Goal: Task Accomplishment & Management: Use online tool/utility

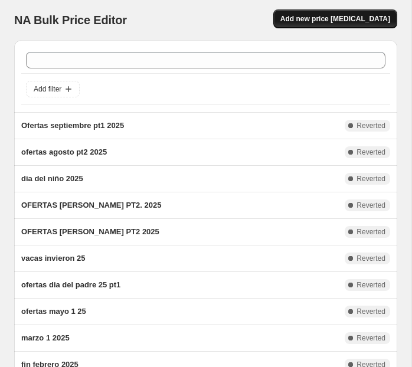
click at [313, 23] on span "Add new price [MEDICAL_DATA]" at bounding box center [335, 18] width 110 height 9
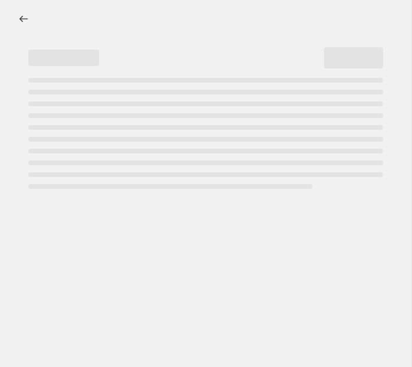
select select "percentage"
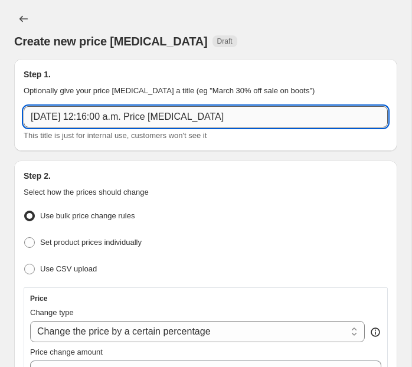
click at [188, 119] on input "[DATE] 12:16:00 a.m. Price [MEDICAL_DATA]" at bounding box center [206, 116] width 364 height 21
click at [188, 119] on input "12 sep 2025, 12:16:00 a.m. Price change job" at bounding box center [206, 116] width 364 height 21
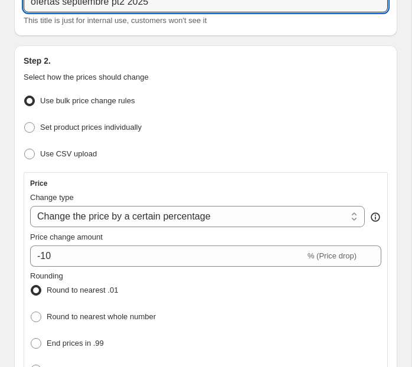
scroll to position [116, 0]
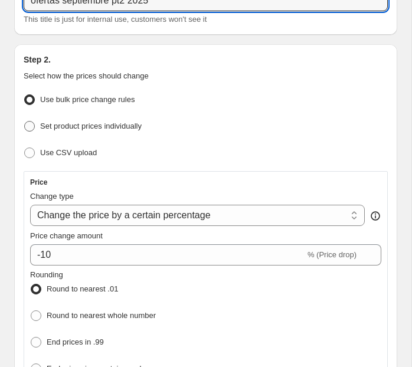
type input "ofertas septiembre pt2 2025"
click at [101, 125] on span "Set product prices individually" at bounding box center [91, 126] width 102 height 9
click at [25, 122] on input "Set product prices individually" at bounding box center [24, 121] width 1 height 1
radio input "true"
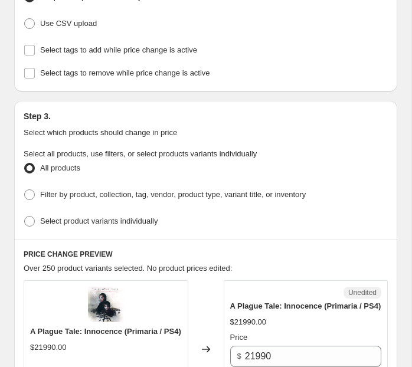
scroll to position [247, 0]
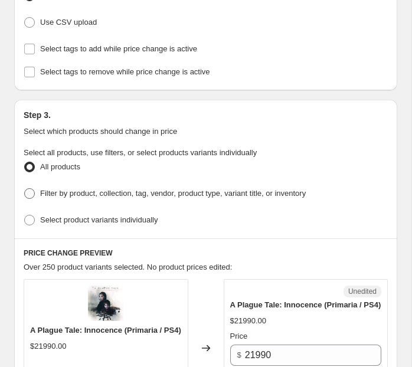
click at [92, 190] on span "Filter by product, collection, tag, vendor, product type, variant title, or inv…" at bounding box center [173, 193] width 266 height 9
click at [25, 189] on input "Filter by product, collection, tag, vendor, product type, variant title, or inv…" at bounding box center [24, 188] width 1 height 1
radio input "true"
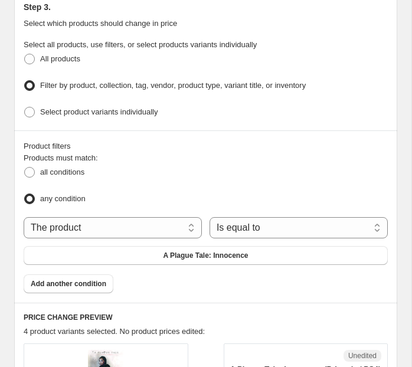
scroll to position [355, 0]
click at [127, 220] on select "The product The product's collection The product's tag The product's vendor The…" at bounding box center [113, 227] width 178 height 21
select select "collection"
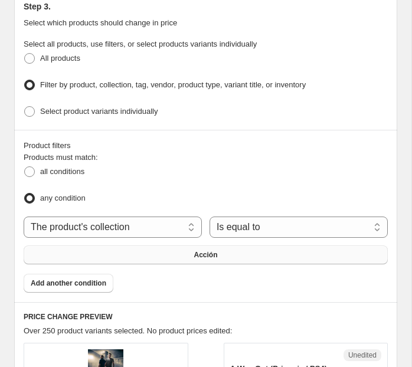
click at [247, 248] on button "Acción" at bounding box center [206, 255] width 364 height 19
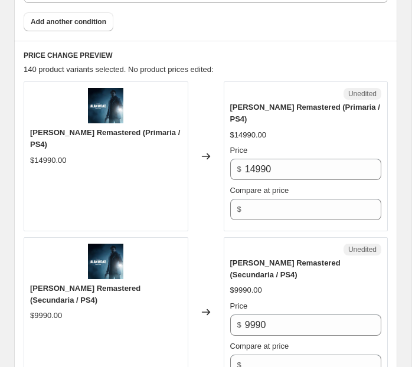
scroll to position [623, 0]
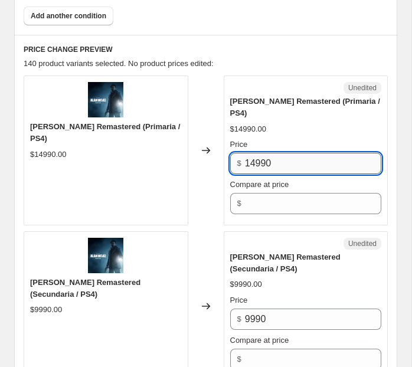
click at [275, 153] on input "14990" at bounding box center [313, 163] width 136 height 21
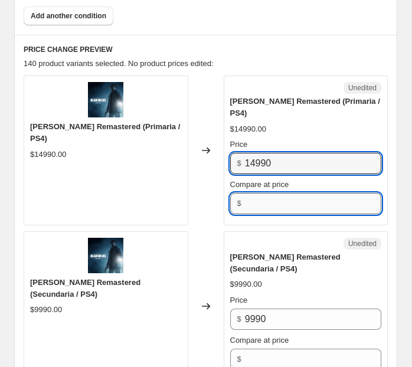
click at [263, 193] on input "Compare at price" at bounding box center [313, 203] width 136 height 21
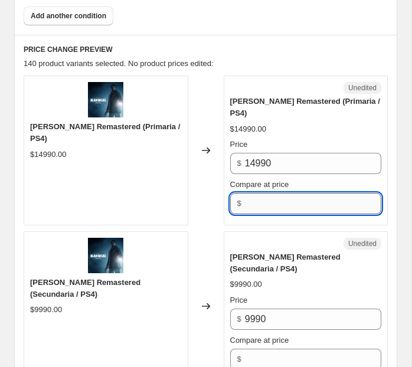
click at [263, 193] on input "Compare at price" at bounding box center [313, 203] width 136 height 21
paste input "14990"
type input "14990"
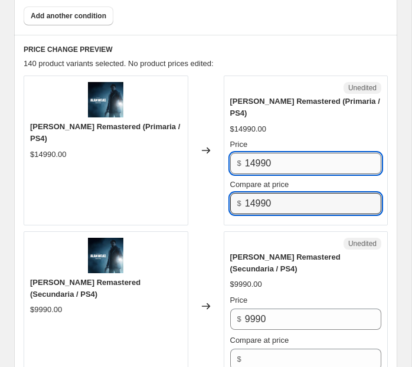
click at [260, 153] on input "14990" at bounding box center [313, 163] width 136 height 21
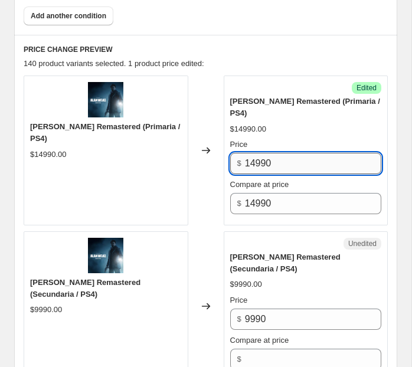
click at [260, 153] on input "14990" at bounding box center [313, 163] width 136 height 21
type input "6990"
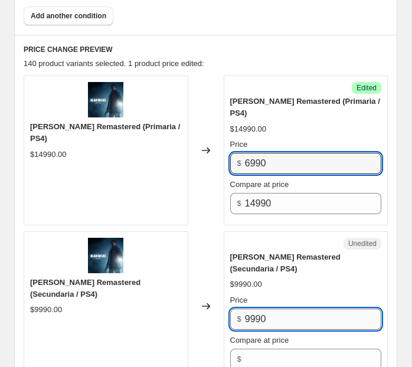
click at [257, 309] on input "9990" at bounding box center [313, 319] width 136 height 21
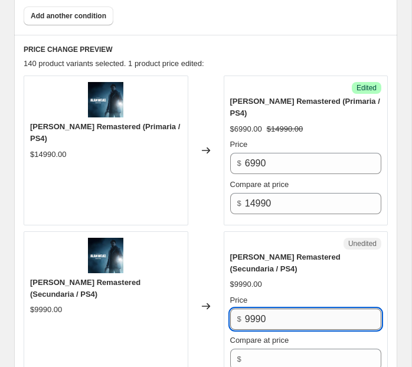
click at [257, 309] on input "9990" at bounding box center [313, 319] width 136 height 21
click at [252, 349] on input "Compare at price" at bounding box center [313, 359] width 136 height 21
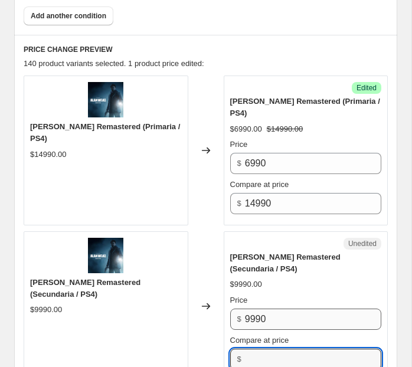
paste input "9990"
type input "9990"
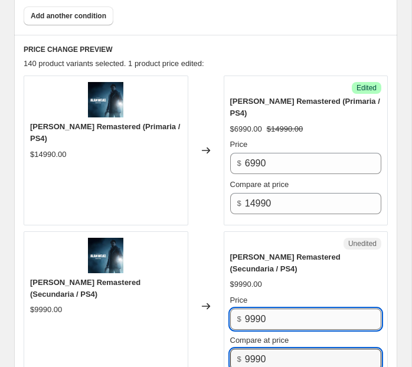
click at [250, 309] on input "9990" at bounding box center [313, 319] width 136 height 21
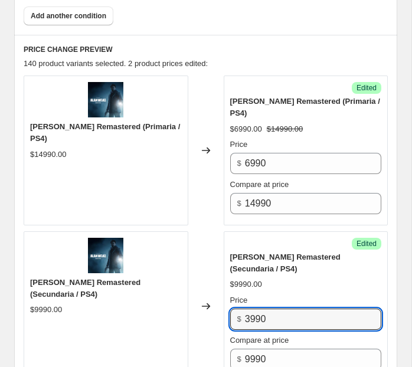
type input "3990"
click at [295, 279] on div "$9990.00" at bounding box center [306, 285] width 152 height 12
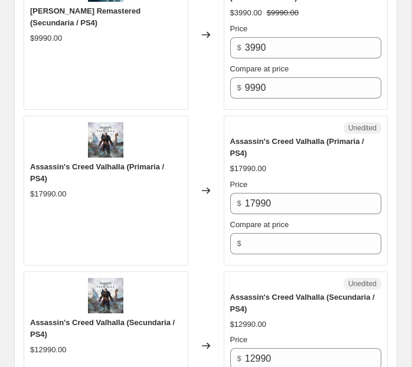
scroll to position [900, 0]
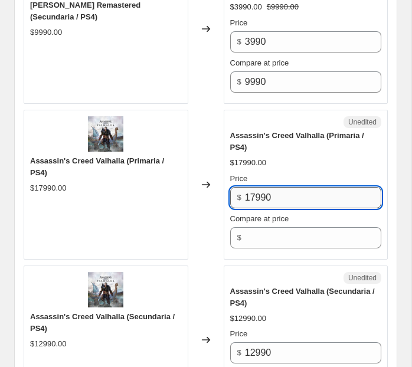
click at [283, 187] on input "17990" at bounding box center [313, 197] width 136 height 21
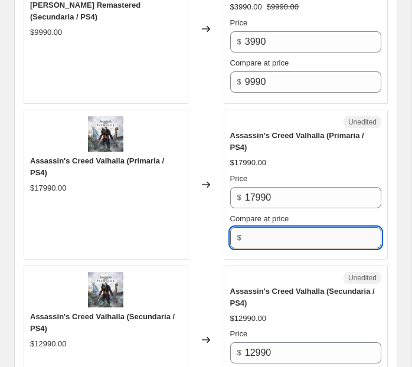
click at [273, 227] on input "Compare at price" at bounding box center [313, 237] width 136 height 21
paste input "17990"
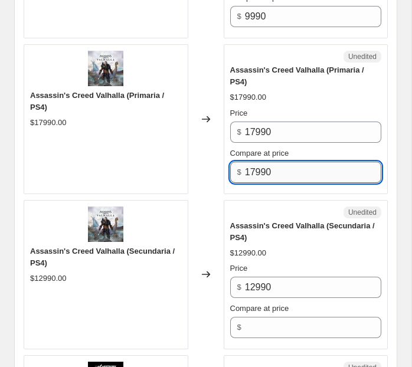
scroll to position [970, 0]
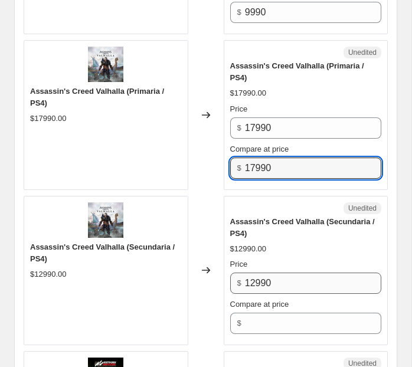
type input "17990"
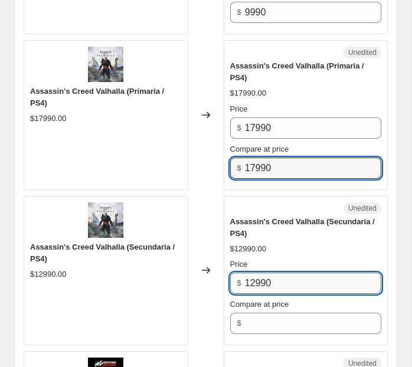
click at [263, 273] on input "12990" at bounding box center [313, 283] width 136 height 21
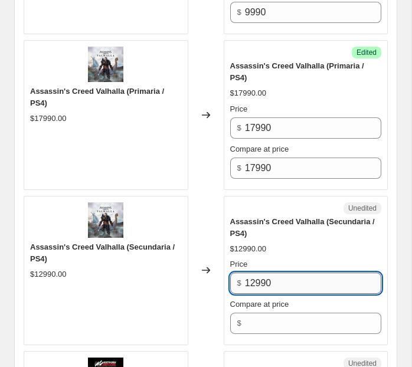
click at [263, 273] on input "12990" at bounding box center [313, 283] width 136 height 21
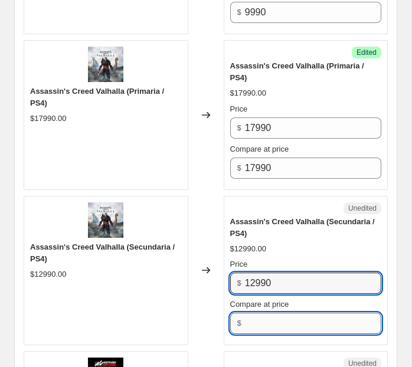
click at [271, 313] on input "Compare at price" at bounding box center [313, 323] width 136 height 21
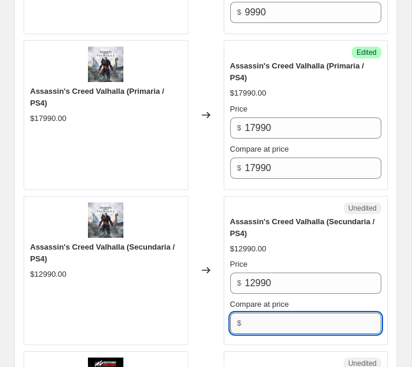
paste input "12990"
type input "12990"
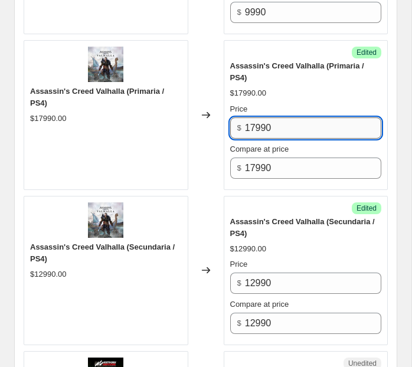
click at [258, 118] on input "17990" at bounding box center [313, 128] width 136 height 21
click at [253, 118] on input "17990" at bounding box center [313, 128] width 136 height 21
type input "12990"
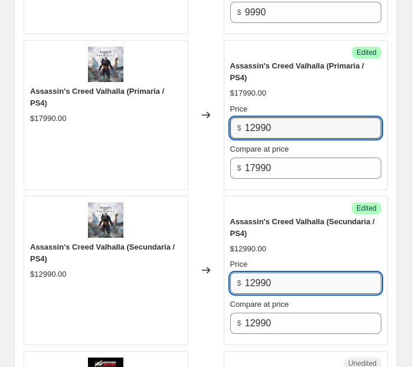
click at [253, 273] on input "12990" at bounding box center [313, 283] width 136 height 21
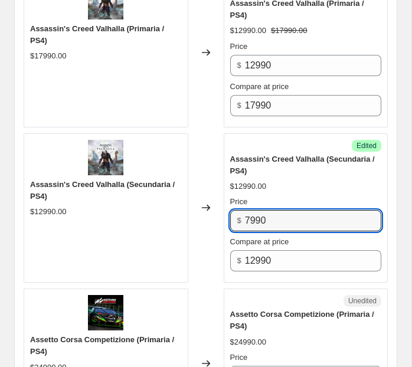
scroll to position [1119, 0]
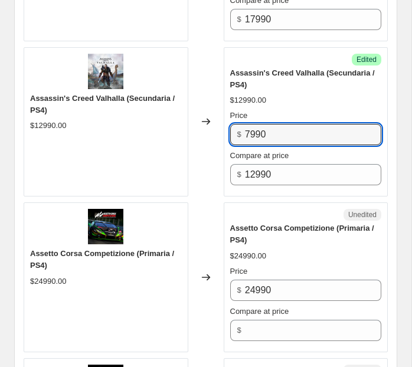
type input "7990"
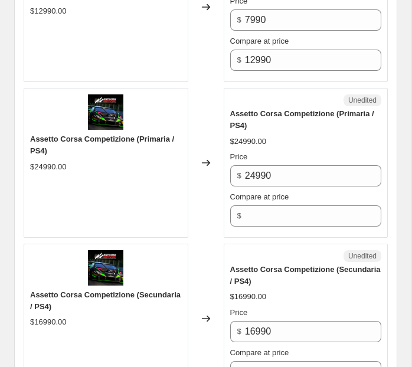
scroll to position [1240, 0]
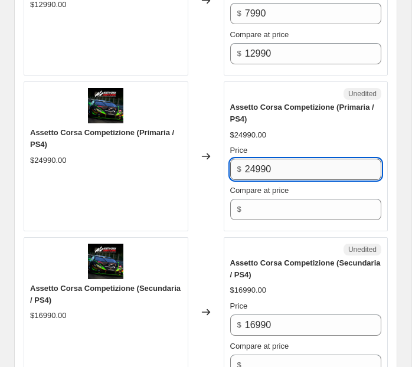
click at [265, 159] on input "24990" at bounding box center [313, 169] width 136 height 21
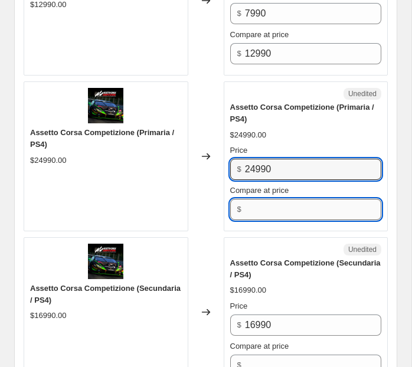
click at [267, 199] on input "Compare at price" at bounding box center [313, 209] width 136 height 21
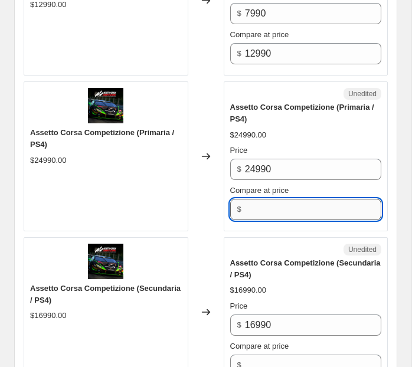
paste input "24990"
type input "24990"
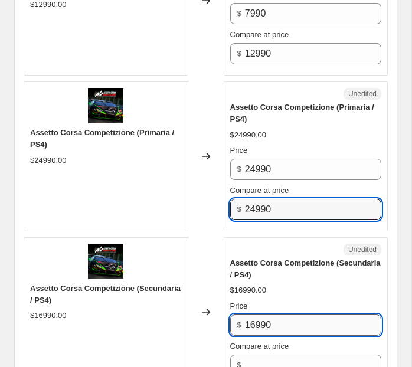
click at [259, 315] on input "16990" at bounding box center [313, 325] width 136 height 21
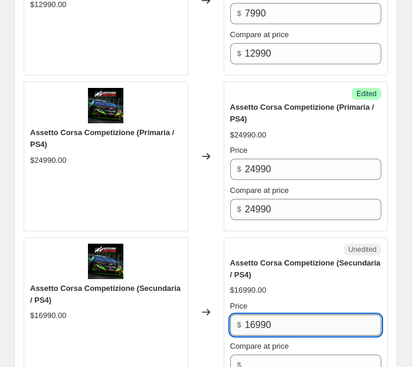
click at [259, 315] on input "16990" at bounding box center [313, 325] width 136 height 21
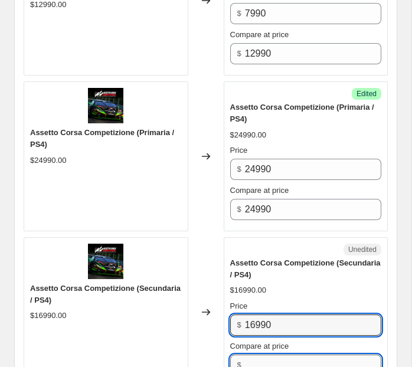
click at [261, 355] on input "Compare at price" at bounding box center [313, 365] width 136 height 21
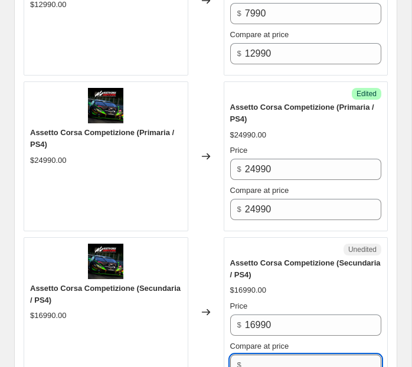
paste input "16990"
type input "16990"
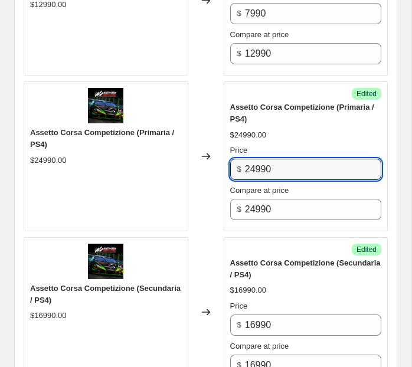
drag, startPoint x: 256, startPoint y: 152, endPoint x: 214, endPoint y: 152, distance: 42.5
click at [214, 152] on div "Assetto Corsa Competizione (Primaria / PS4) $24990.00 Changed to Success Edited…" at bounding box center [206, 156] width 364 height 150
type input "9990"
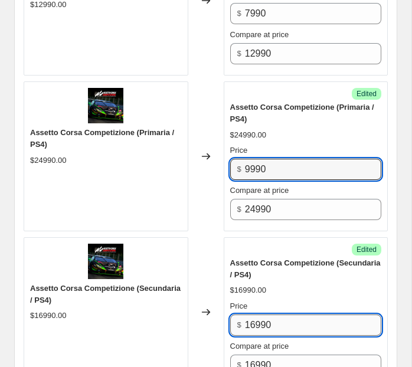
click at [252, 315] on input "16990" at bounding box center [313, 325] width 136 height 21
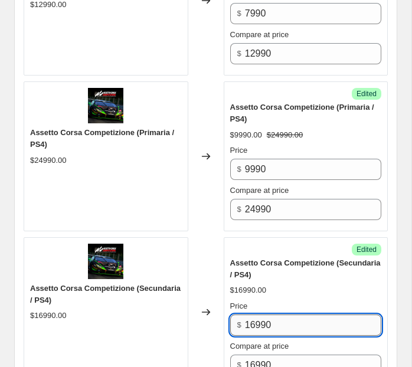
click at [256, 315] on input "16990" at bounding box center [313, 325] width 136 height 21
type input "5990"
click at [299, 285] on div "$16990.00" at bounding box center [306, 291] width 152 height 12
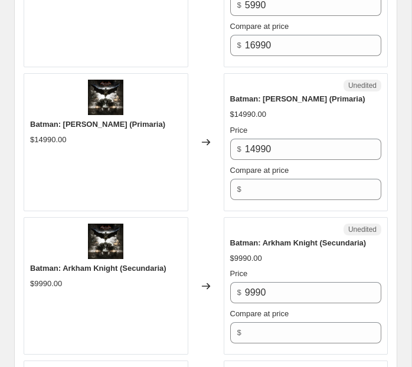
scroll to position [1570, 0]
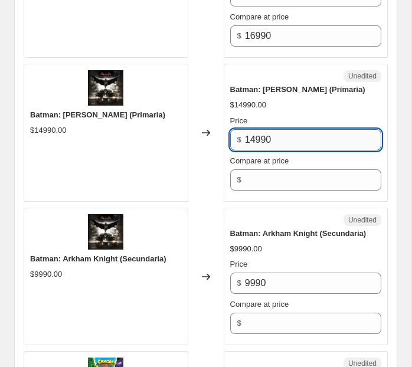
click at [278, 129] on input "14990" at bounding box center [313, 139] width 136 height 21
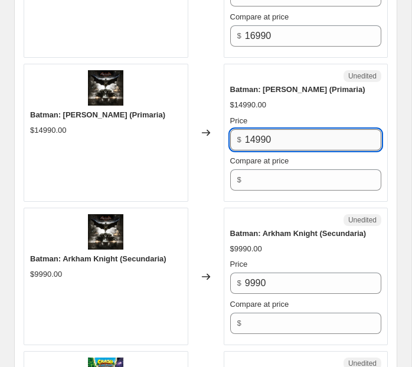
click at [278, 129] on input "14990" at bounding box center [313, 139] width 136 height 21
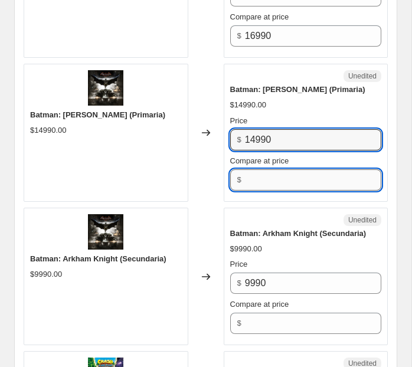
click at [265, 169] on input "Compare at price" at bounding box center [313, 179] width 136 height 21
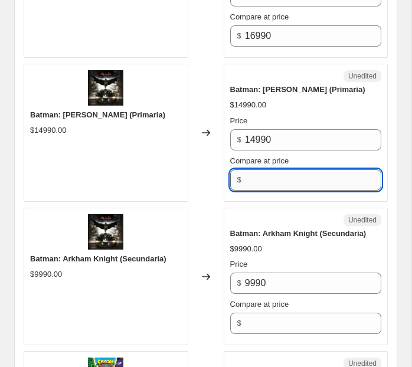
paste input "14990"
type input "14990"
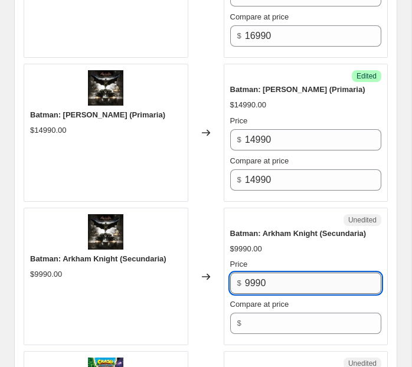
click at [257, 273] on input "9990" at bounding box center [313, 283] width 136 height 21
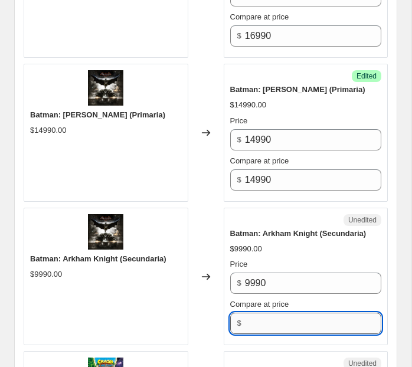
click at [266, 313] on input "Compare at price" at bounding box center [313, 323] width 136 height 21
paste input "9990"
type input "9990"
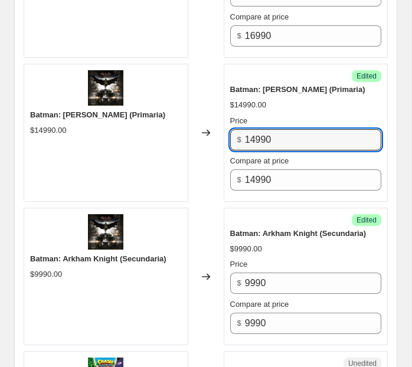
drag, startPoint x: 255, startPoint y: 125, endPoint x: 242, endPoint y: 125, distance: 13.6
click at [242, 129] on div "$ 14990" at bounding box center [306, 139] width 152 height 21
type input "6990"
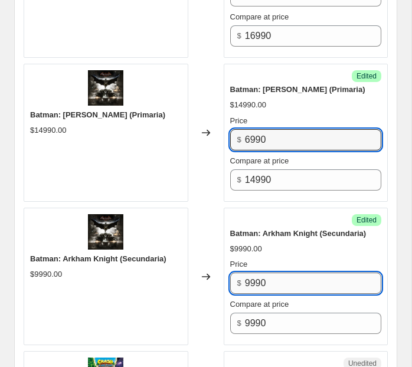
click at [250, 273] on input "9990" at bounding box center [313, 283] width 136 height 21
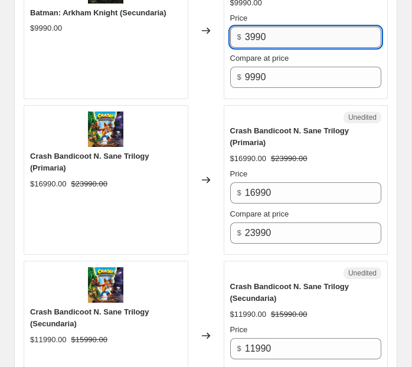
scroll to position [1842, 0]
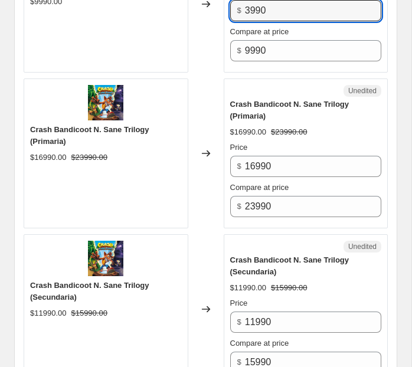
type input "3990"
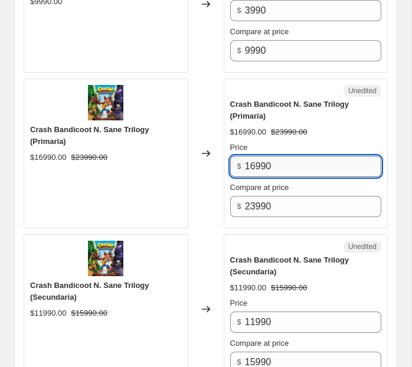
click at [256, 156] on input "16990" at bounding box center [313, 166] width 136 height 21
type input "14990"
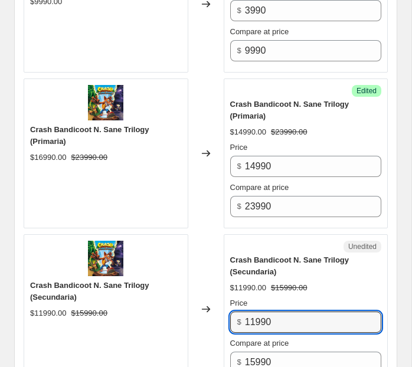
drag, startPoint x: 256, startPoint y: 303, endPoint x: 242, endPoint y: 303, distance: 14.2
click at [242, 312] on div "$ 11990" at bounding box center [306, 322] width 152 height 21
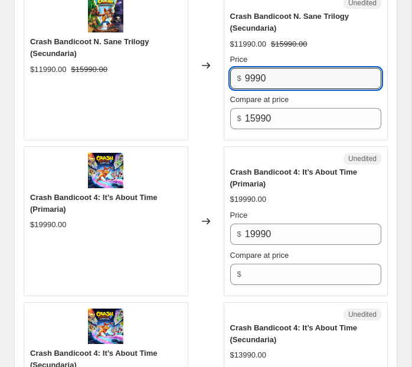
scroll to position [2102, 0]
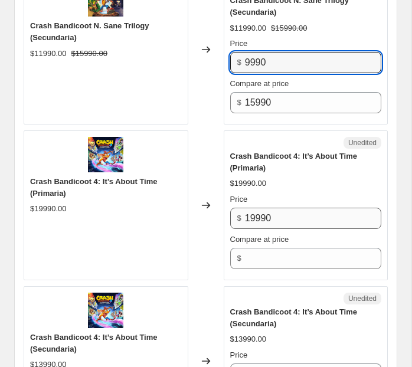
type input "9990"
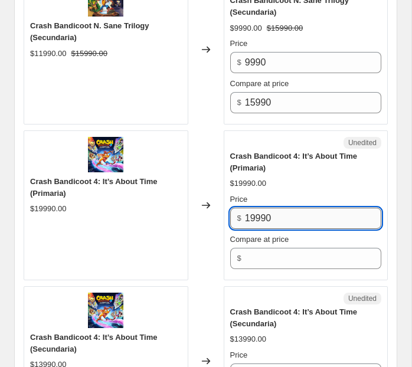
click at [255, 208] on input "19990" at bounding box center [313, 218] width 136 height 21
click at [257, 253] on div "Unedited Crash Bandicoot 4: It’s About Time (Primaria) $19990.00 Price $ 19990 …" at bounding box center [306, 205] width 165 height 150
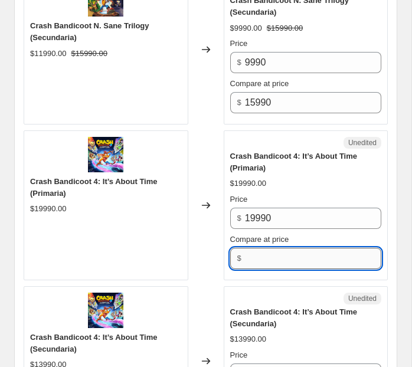
click at [257, 248] on input "Compare at price" at bounding box center [313, 258] width 136 height 21
paste input "19990"
type input "19990"
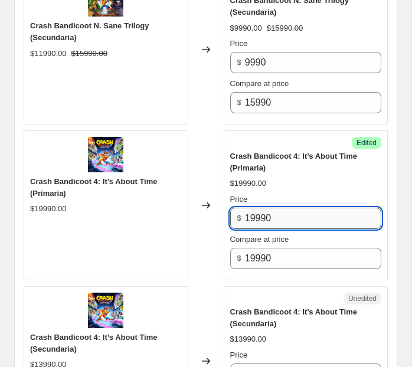
click at [254, 208] on input "19990" at bounding box center [313, 218] width 136 height 21
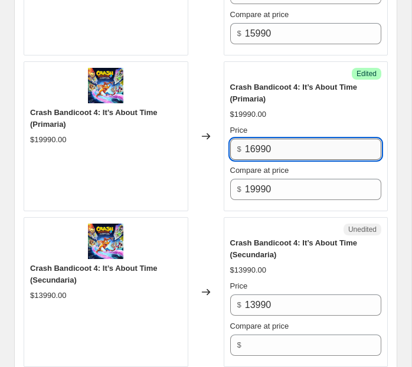
scroll to position [2198, 0]
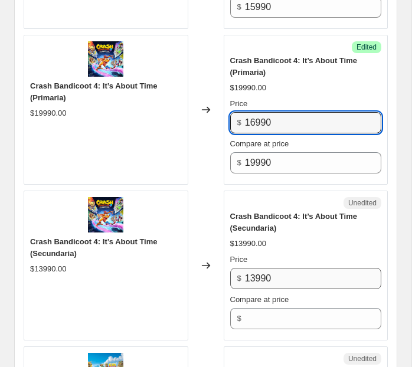
type input "16990"
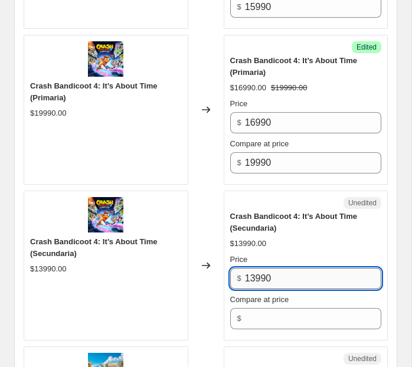
click at [261, 268] on input "13990" at bounding box center [313, 278] width 136 height 21
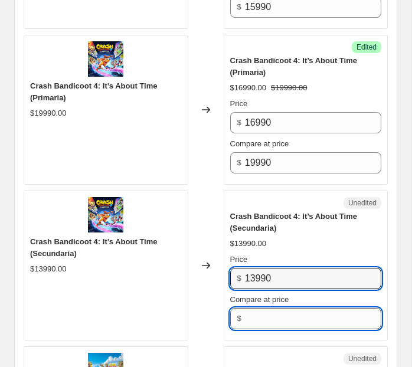
click at [262, 308] on input "Compare at price" at bounding box center [313, 318] width 136 height 21
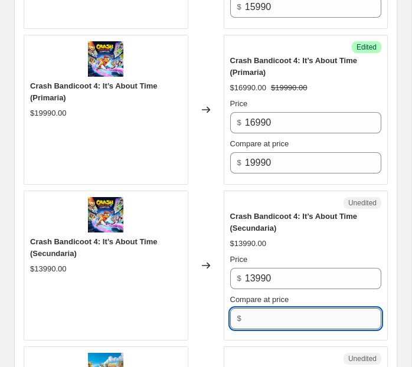
paste input "13990"
type input "13990"
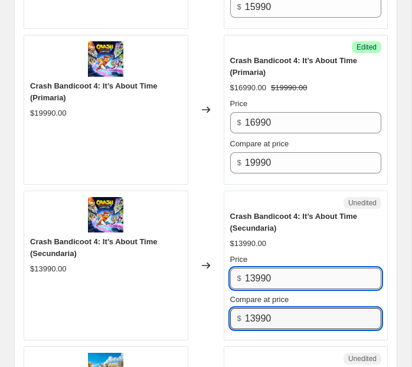
click at [254, 268] on input "13990" at bounding box center [313, 278] width 136 height 21
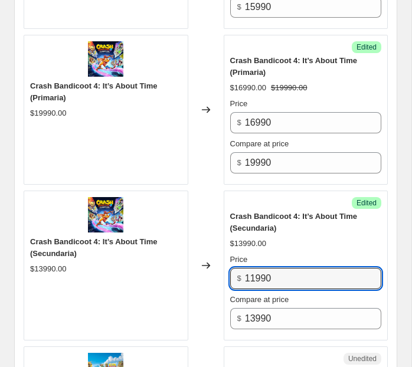
type input "11990"
click at [273, 254] on div "Price" at bounding box center [306, 260] width 152 height 12
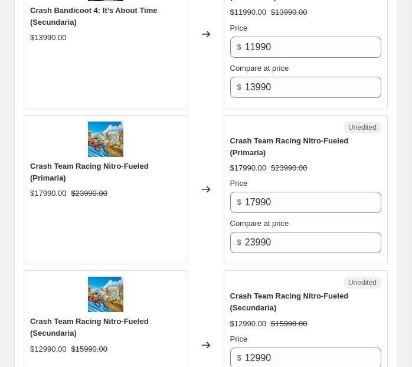
scroll to position [2439, 0]
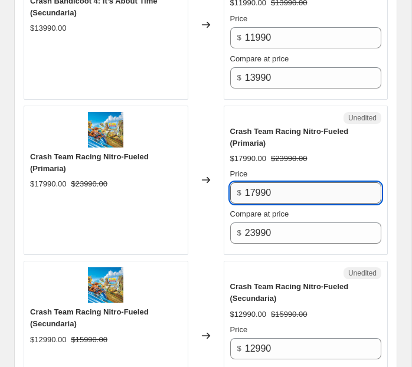
click at [257, 182] on input "17990" at bounding box center [313, 192] width 136 height 21
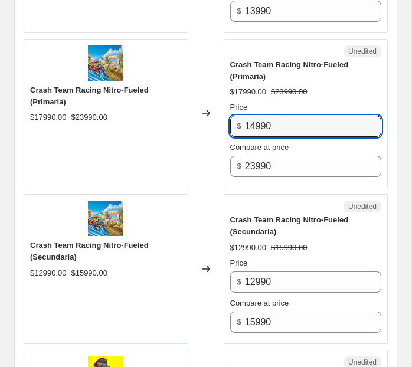
scroll to position [2517, 0]
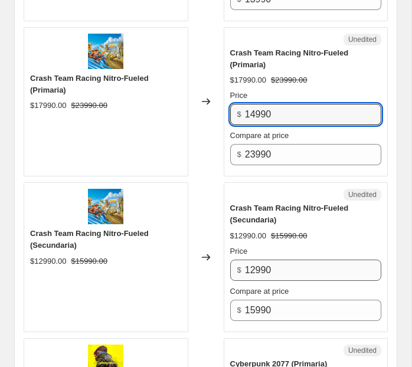
type input "14990"
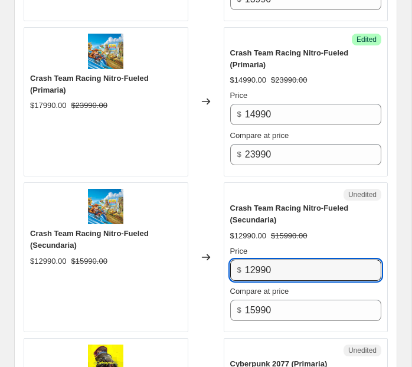
drag, startPoint x: 254, startPoint y: 253, endPoint x: 211, endPoint y: 253, distance: 43.1
click at [211, 253] on div "Crash Team Racing Nitro-Fueled (Secundaria) $12990.00 $15990.00 Changed to Uned…" at bounding box center [206, 257] width 364 height 150
type input "9990"
click at [221, 205] on div "Changed to" at bounding box center [205, 257] width 35 height 150
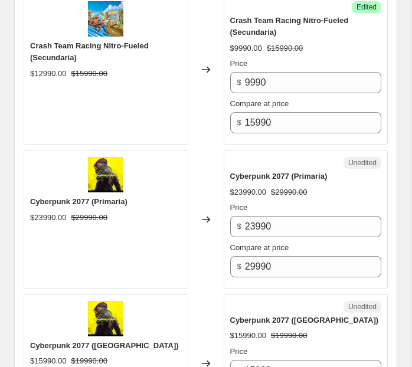
scroll to position [2707, 0]
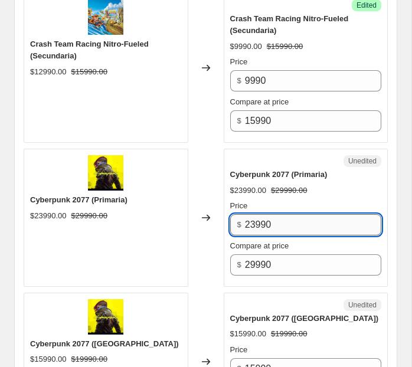
click at [252, 214] on input "23990" at bounding box center [313, 224] width 136 height 21
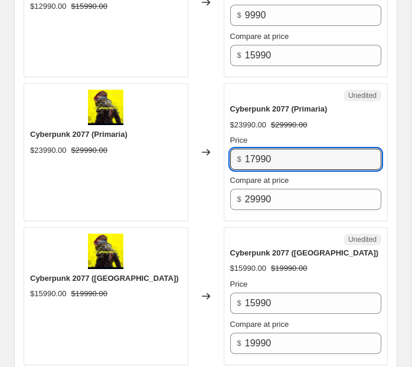
scroll to position [2784, 0]
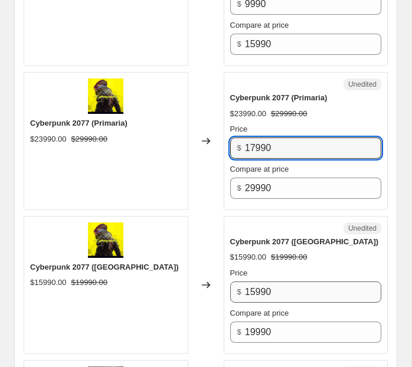
type input "17990"
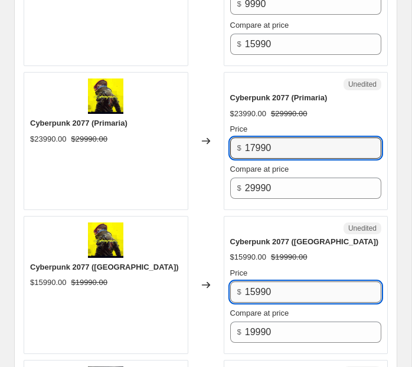
click at [257, 282] on input "15990" at bounding box center [313, 292] width 136 height 21
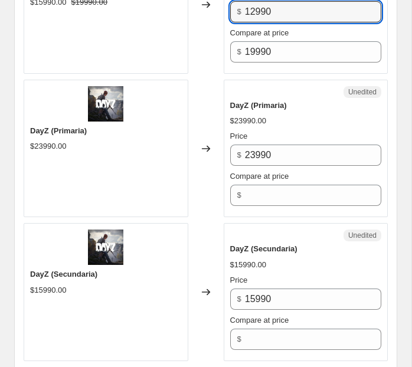
scroll to position [3075, 0]
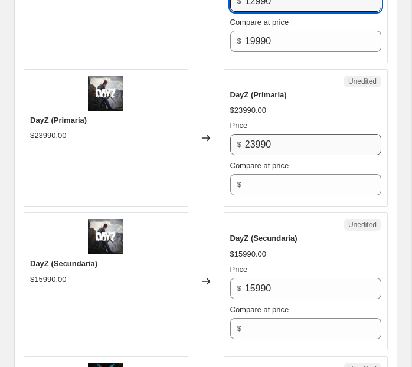
type input "12990"
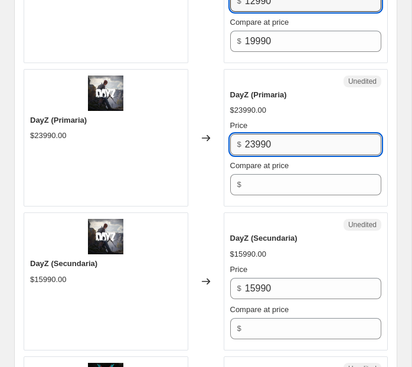
click at [319, 134] on input "23990" at bounding box center [313, 144] width 136 height 21
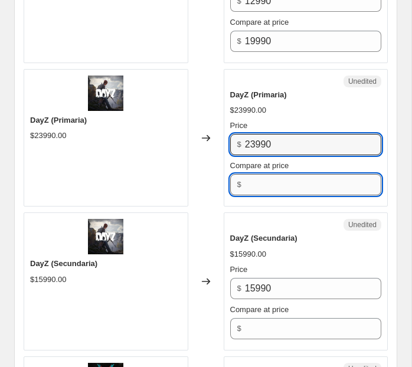
click at [300, 174] on input "Compare at price" at bounding box center [313, 184] width 136 height 21
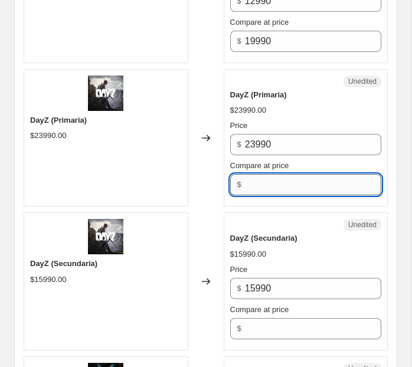
paste input "23990"
type input "23990"
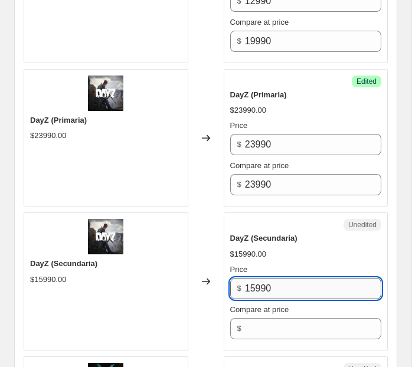
click at [272, 278] on input "15990" at bounding box center [313, 288] width 136 height 21
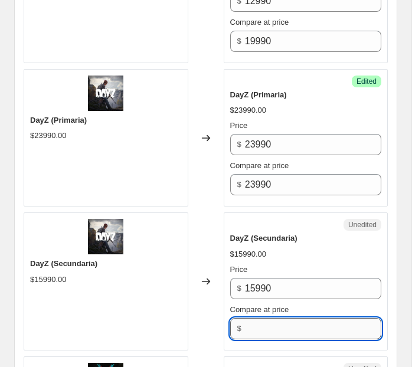
click at [266, 318] on input "Compare at price" at bounding box center [313, 328] width 136 height 21
paste input "15990"
type input "15990"
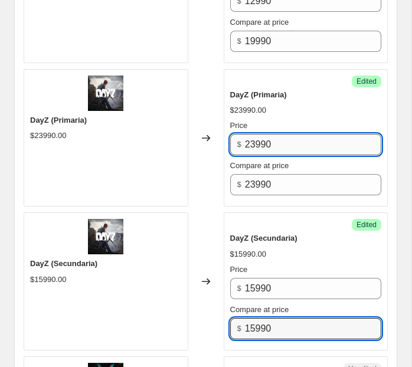
click at [258, 134] on input "23990" at bounding box center [313, 144] width 136 height 21
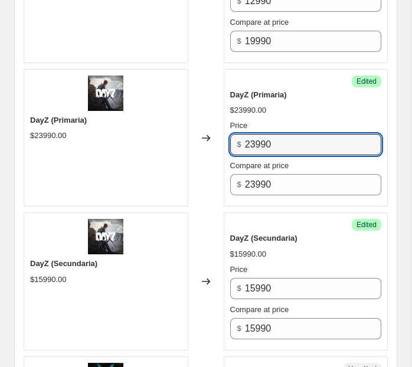
drag, startPoint x: 257, startPoint y: 128, endPoint x: 233, endPoint y: 125, distance: 24.4
click at [233, 134] on div "$ 23990" at bounding box center [306, 144] width 152 height 21
type input "19990"
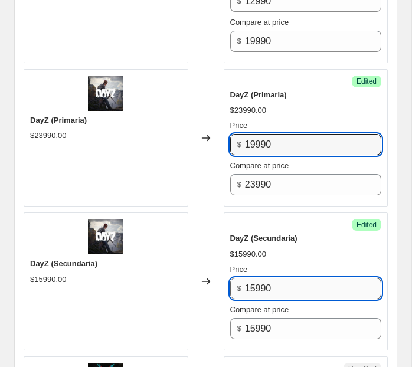
click at [255, 278] on input "15990" at bounding box center [313, 288] width 136 height 21
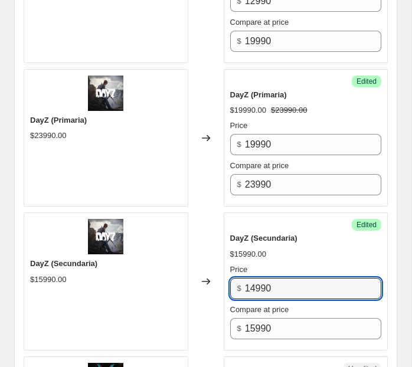
type input "14990"
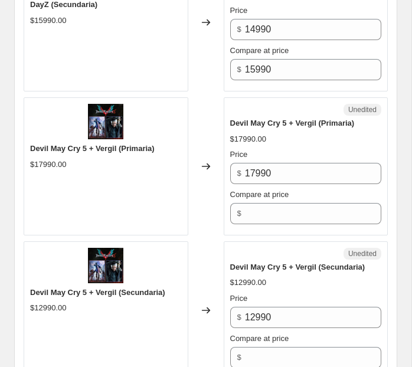
scroll to position [3293, 0]
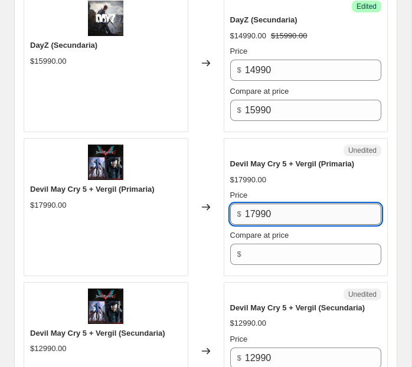
click at [264, 204] on input "17990" at bounding box center [313, 214] width 136 height 21
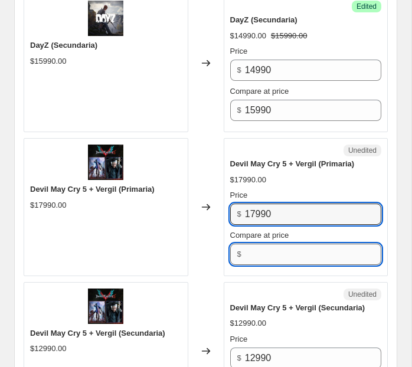
click at [265, 244] on input "Compare at price" at bounding box center [313, 254] width 136 height 21
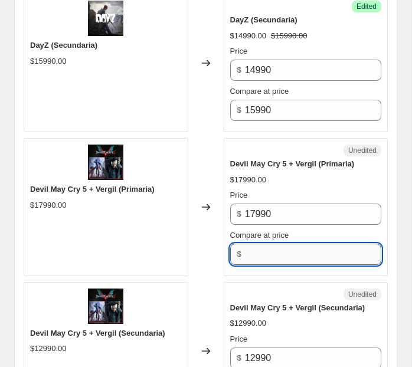
paste input "17990"
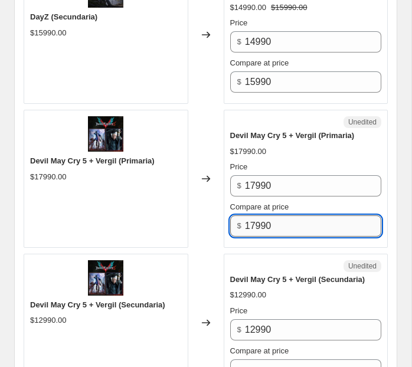
scroll to position [3327, 0]
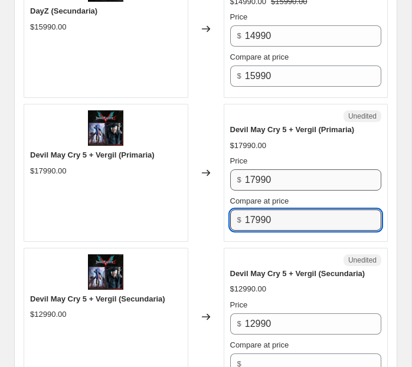
type input "17990"
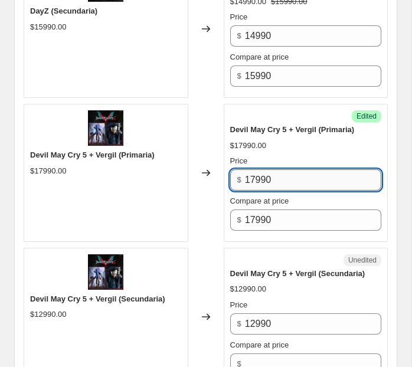
click at [255, 169] on input "17990" at bounding box center [313, 179] width 136 height 21
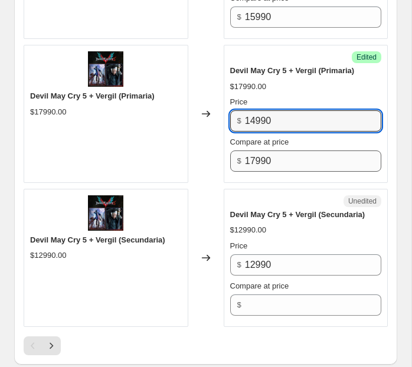
scroll to position [3418, 0]
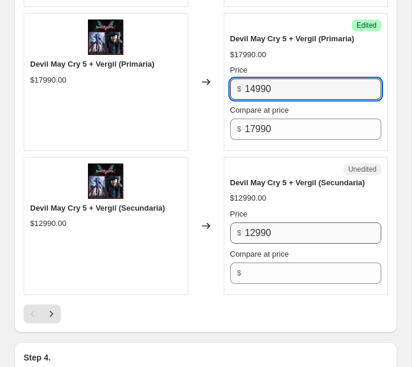
type input "14990"
click at [255, 223] on input "12990" at bounding box center [313, 233] width 136 height 21
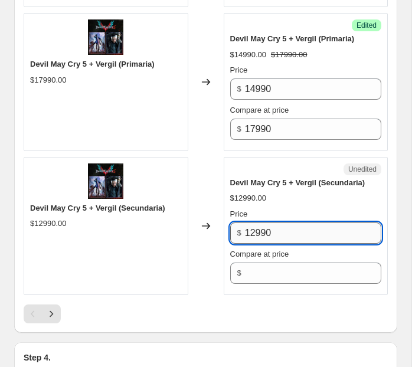
click at [255, 223] on input "12990" at bounding box center [313, 233] width 136 height 21
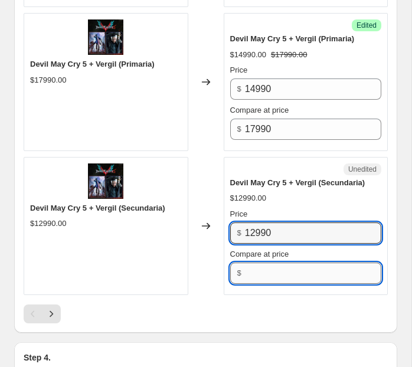
click at [262, 263] on input "Compare at price" at bounding box center [313, 273] width 136 height 21
paste input "12990"
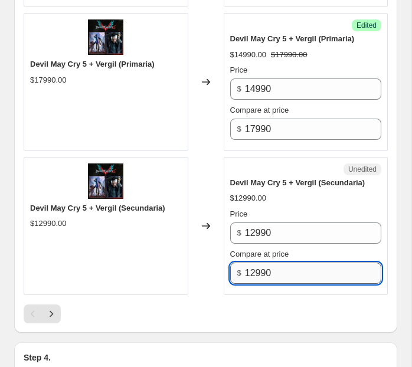
click at [259, 263] on input "12990" at bounding box center [313, 273] width 136 height 21
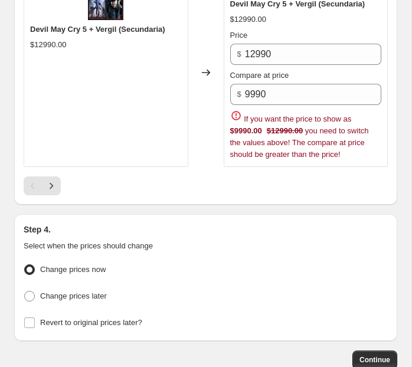
scroll to position [3590, 0]
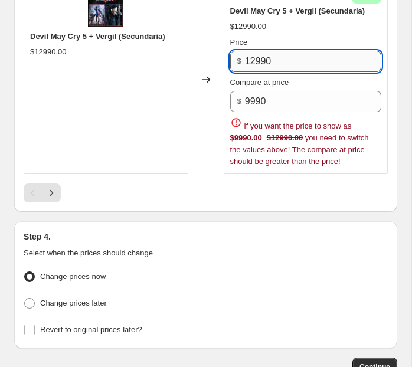
click at [265, 51] on input "12990" at bounding box center [313, 61] width 136 height 21
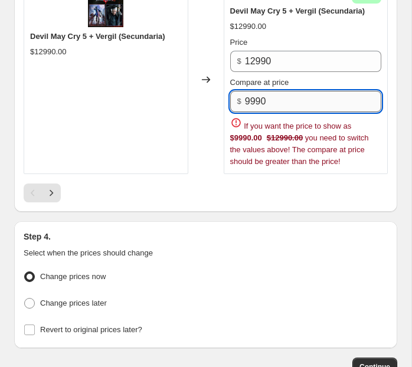
click at [262, 93] on input "9990" at bounding box center [313, 101] width 136 height 21
paste input "12"
type input "12990"
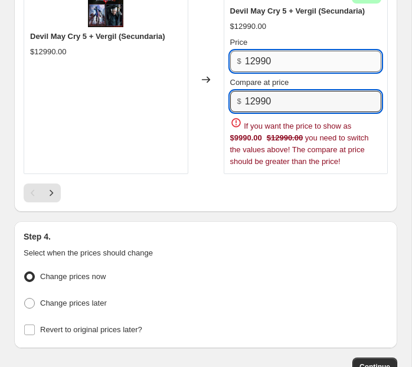
click at [255, 51] on input "12990" at bounding box center [313, 61] width 136 height 21
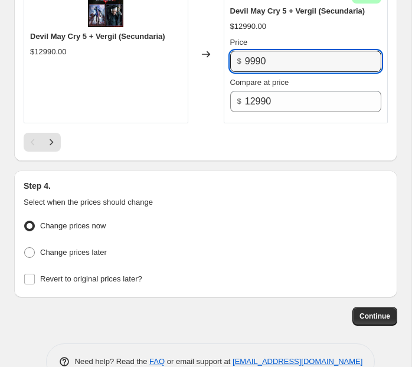
type input "9990"
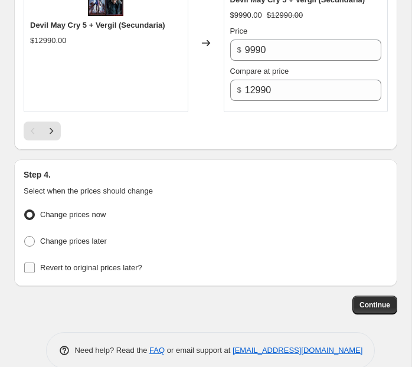
click at [97, 263] on span "Revert to original prices later?" at bounding box center [91, 267] width 102 height 9
click at [35, 263] on input "Revert to original prices later?" at bounding box center [29, 268] width 11 height 11
checkbox input "true"
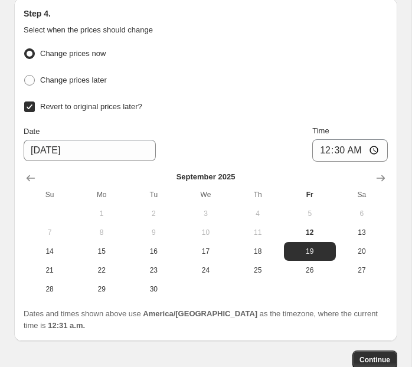
scroll to position [3764, 0]
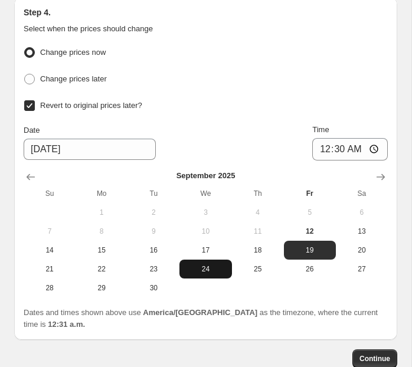
click at [209, 265] on span "24" at bounding box center [205, 269] width 43 height 9
type input "9/24/2025"
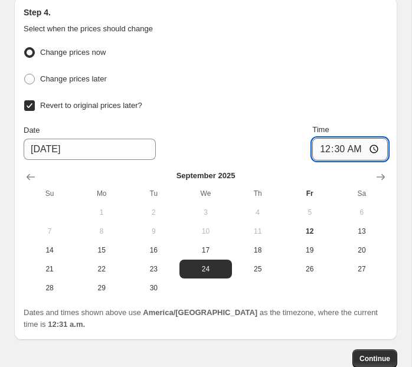
click at [319, 138] on input "00:30" at bounding box center [350, 149] width 76 height 22
click at [317, 138] on input "23:11" at bounding box center [350, 149] width 76 height 22
click at [329, 138] on input "23:11" at bounding box center [350, 149] width 76 height 22
type input "23:59"
click at [245, 124] on div "Date 9/24/2025 Time 23:59" at bounding box center [206, 142] width 364 height 37
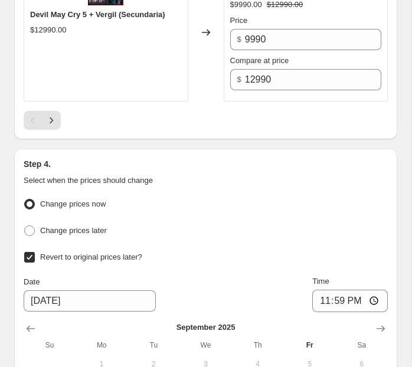
scroll to position [3585, 0]
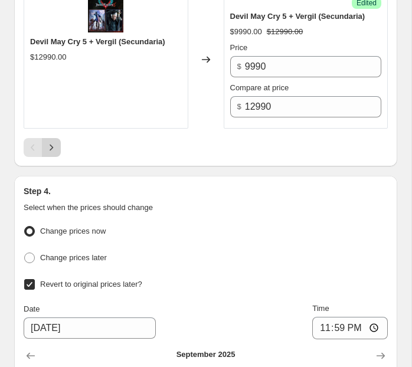
click at [56, 142] on icon "Next" at bounding box center [51, 148] width 12 height 12
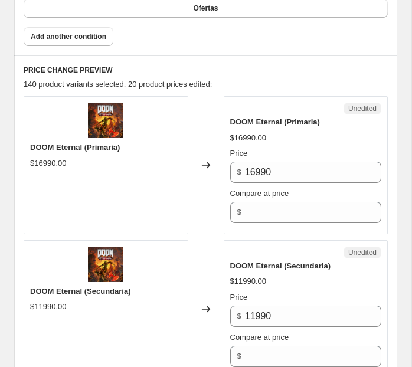
scroll to position [612, 0]
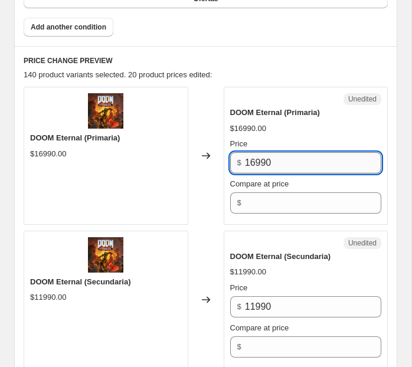
click at [266, 158] on input "16990" at bounding box center [313, 162] width 136 height 21
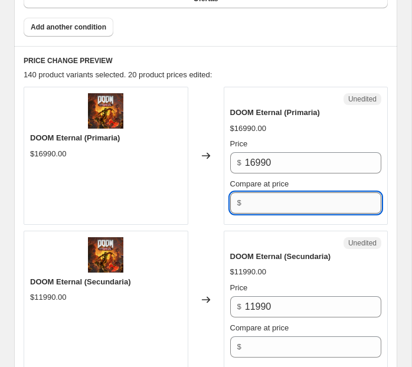
click at [266, 203] on input "Compare at price" at bounding box center [313, 202] width 136 height 21
paste input "16990"
type input "16990"
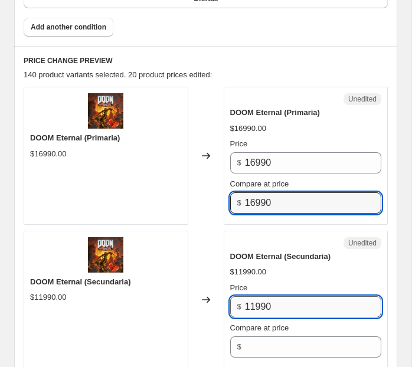
click at [265, 305] on input "11990" at bounding box center [313, 306] width 136 height 21
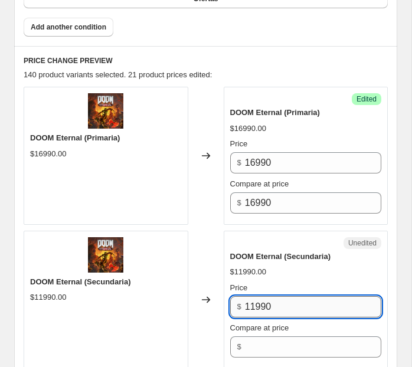
click at [265, 305] on input "11990" at bounding box center [313, 306] width 136 height 21
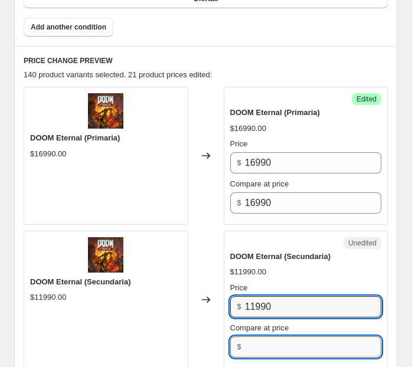
click at [270, 342] on input "Compare at price" at bounding box center [313, 347] width 136 height 21
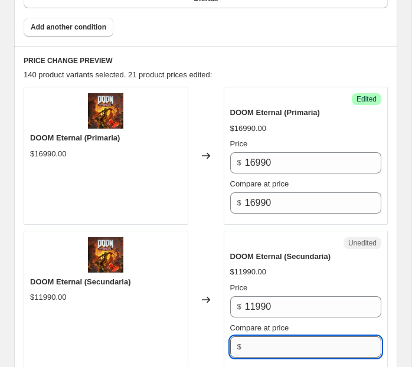
paste input "11990"
type input "11990"
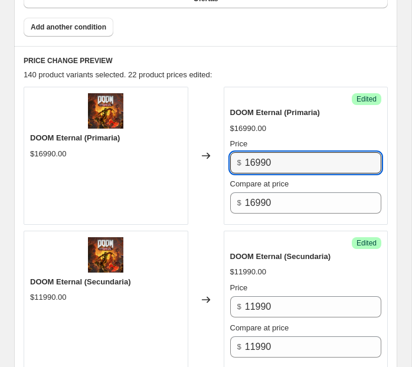
drag, startPoint x: 256, startPoint y: 159, endPoint x: 235, endPoint y: 159, distance: 21.3
click at [235, 159] on div "$ 16990" at bounding box center [306, 162] width 152 height 21
type input "9990"
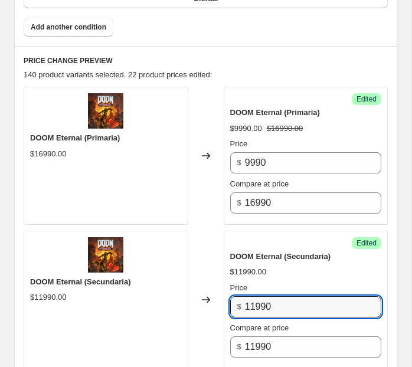
drag, startPoint x: 253, startPoint y: 293, endPoint x: 221, endPoint y: 293, distance: 32.5
click at [221, 293] on div "DOOM Eternal (Secundaria) $11990.00 Changed to Success Edited DOOM Eternal (Sec…" at bounding box center [206, 300] width 364 height 138
drag, startPoint x: 258, startPoint y: 302, endPoint x: 244, endPoint y: 302, distance: 14.2
click at [244, 302] on div "$ 11990" at bounding box center [306, 306] width 152 height 21
type input "5990"
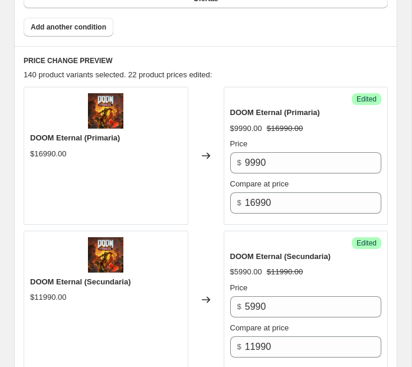
click at [282, 274] on div "DOOM Eternal (Secundaria) $5990.00 $11990.00 Price $ 5990 Compare at price $ 11…" at bounding box center [306, 304] width 152 height 107
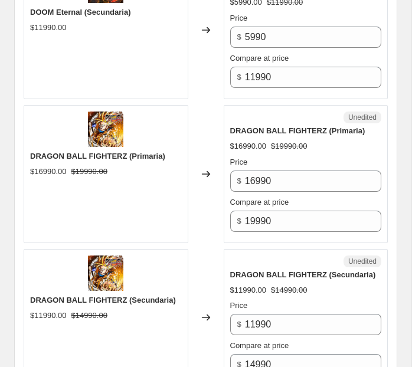
scroll to position [887, 0]
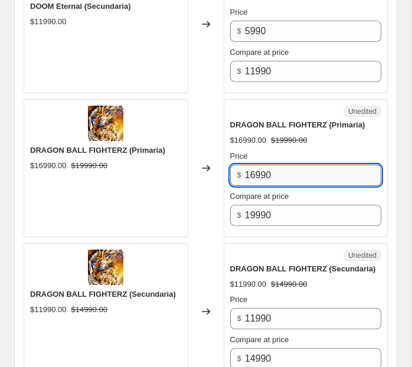
click at [254, 168] on input "16990" at bounding box center [313, 175] width 136 height 21
type input "14990"
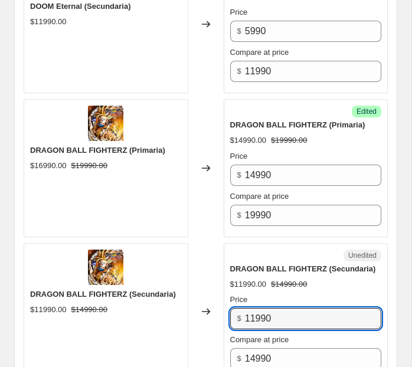
drag, startPoint x: 253, startPoint y: 309, endPoint x: 225, endPoint y: 309, distance: 28.3
click at [225, 309] on div "Unedited DRAGON BALL FIGHTERZ (Secundaria) $11990.00 $14990.00 Price $ 11990 Co…" at bounding box center [306, 312] width 165 height 138
type input "9990"
click at [220, 249] on div "Changed to" at bounding box center [205, 312] width 35 height 138
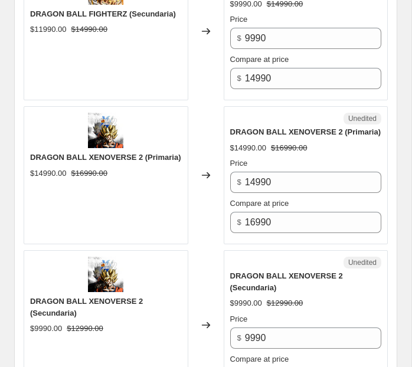
scroll to position [1176, 0]
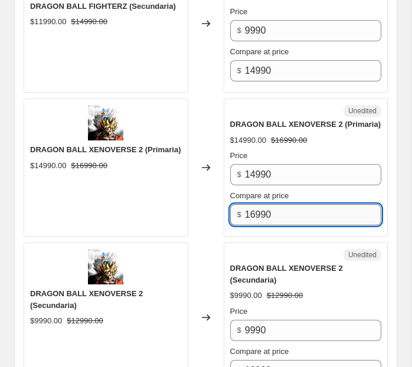
click at [254, 207] on input "16990" at bounding box center [313, 214] width 136 height 21
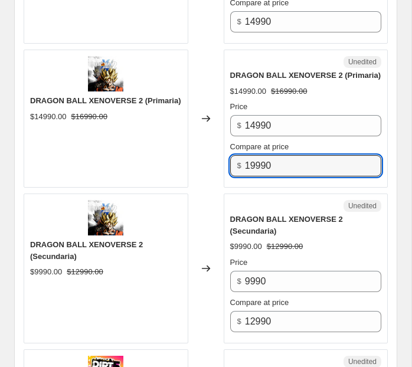
scroll to position [1245, 0]
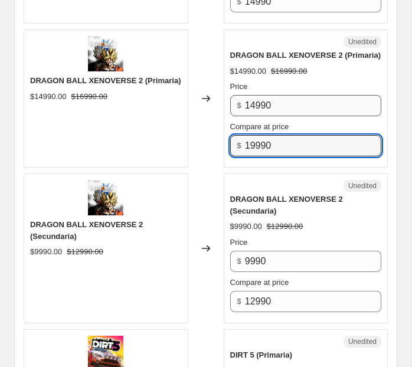
type input "19990"
click at [255, 97] on input "14990" at bounding box center [313, 105] width 136 height 21
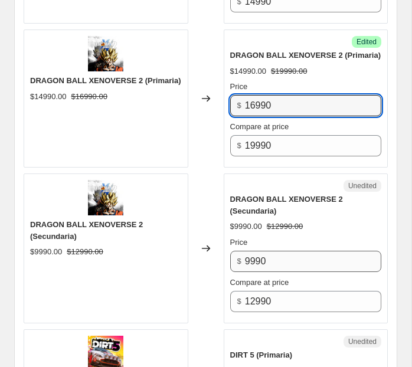
type input "16990"
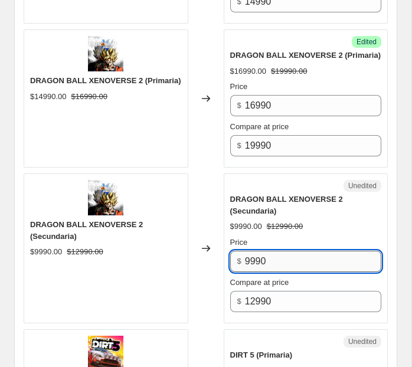
click at [252, 257] on input "9990" at bounding box center [313, 261] width 136 height 21
type input "12990"
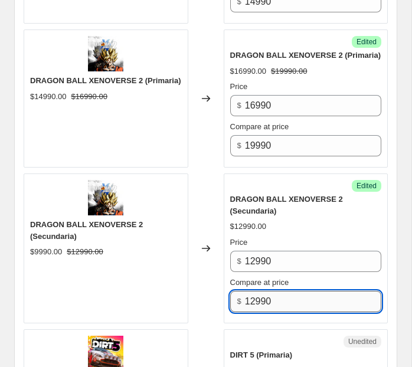
click at [254, 298] on input "12990" at bounding box center [313, 301] width 136 height 21
type input "14990"
click at [316, 229] on div "DRAGON BALL XENOVERSE 2 (Secundaria) $12990.00 Price $ 12990 Compare at price $…" at bounding box center [306, 253] width 152 height 119
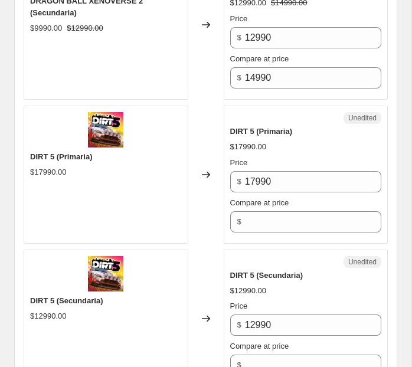
scroll to position [1476, 0]
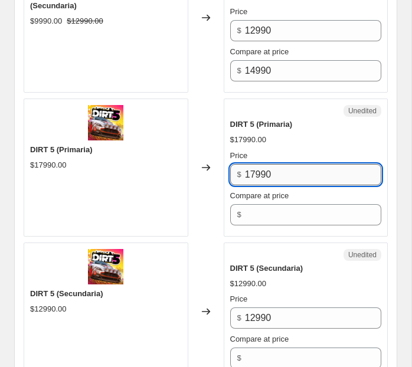
click at [271, 167] on input "17990" at bounding box center [313, 174] width 136 height 21
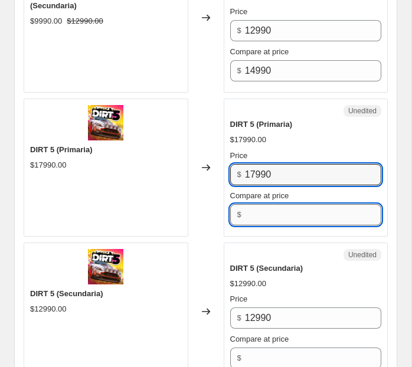
click at [269, 215] on input "Compare at price" at bounding box center [313, 214] width 136 height 21
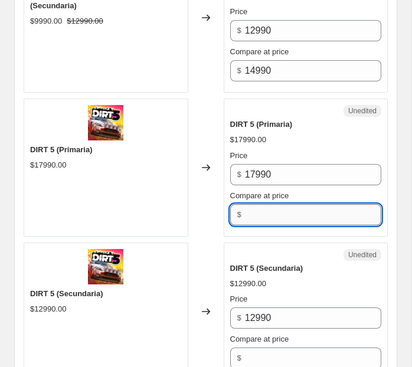
paste input "17990"
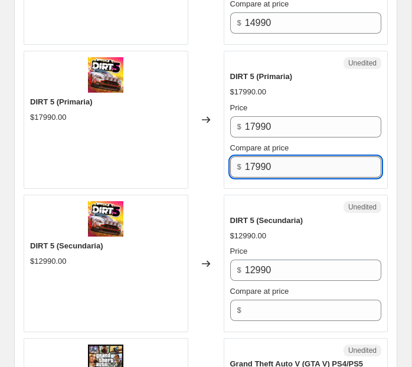
scroll to position [1526, 0]
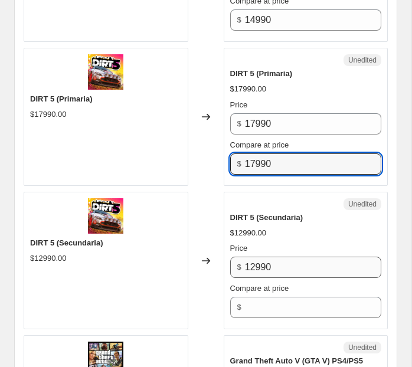
type input "17990"
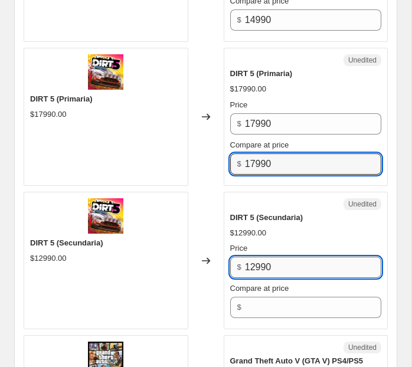
click at [261, 257] on input "12990" at bounding box center [313, 267] width 136 height 21
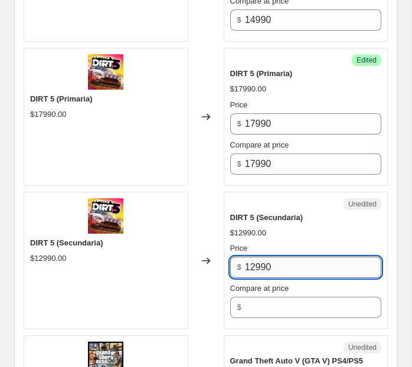
click at [261, 257] on input "12990" at bounding box center [313, 267] width 136 height 21
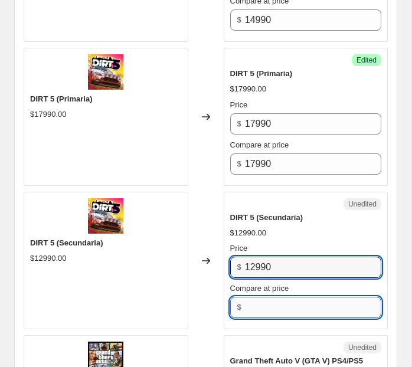
click at [266, 300] on input "Compare at price" at bounding box center [313, 307] width 136 height 21
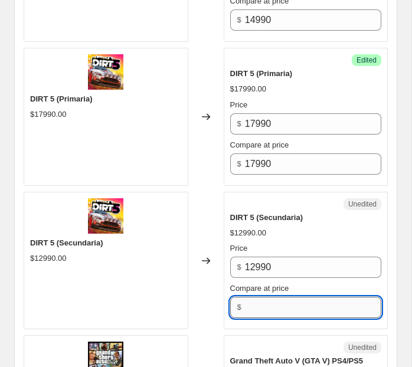
paste input "12990"
type input "12990"
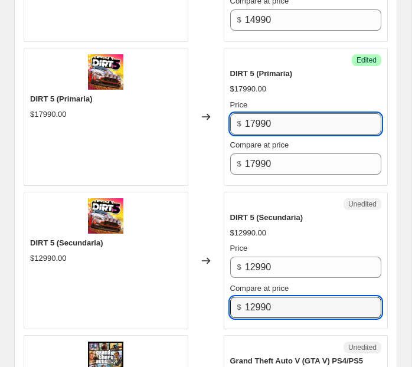
click at [253, 119] on input "17990" at bounding box center [313, 123] width 136 height 21
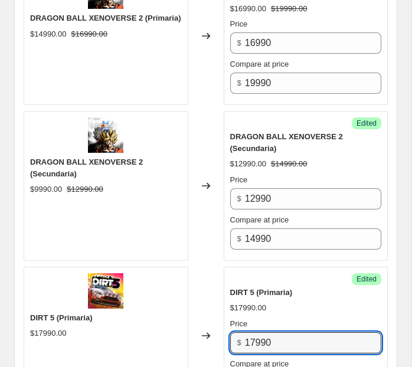
scroll to position [1311, 0]
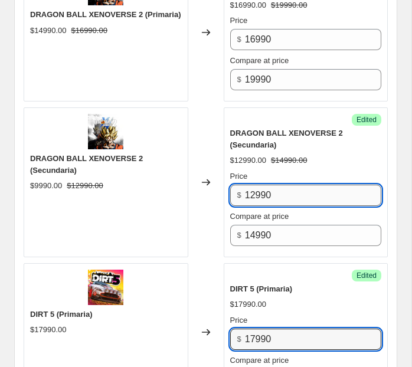
click at [258, 191] on input "12990" at bounding box center [313, 195] width 136 height 21
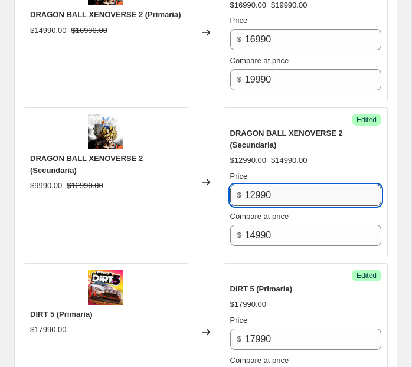
click at [256, 191] on input "12990" at bounding box center [313, 195] width 136 height 21
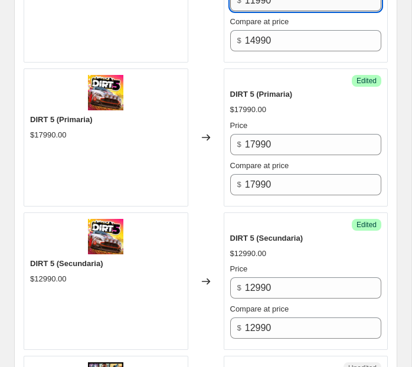
scroll to position [1516, 0]
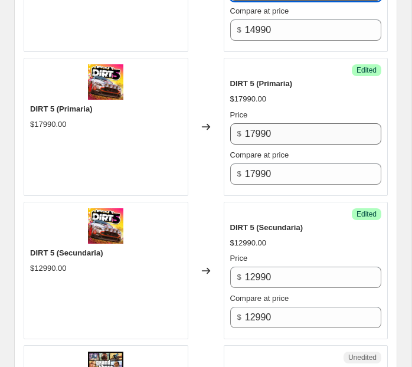
type input "11990"
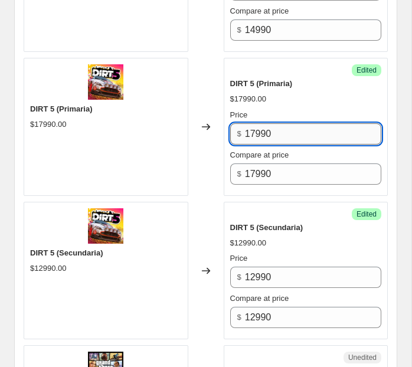
click at [255, 129] on input "17990" at bounding box center [313, 133] width 136 height 21
type input "16990"
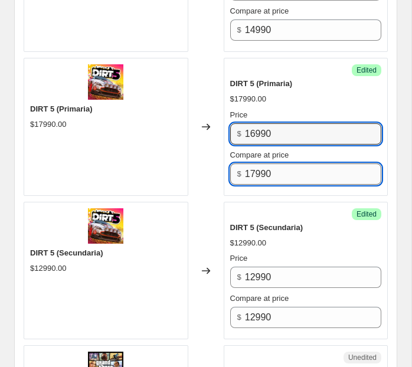
click at [253, 170] on input "17990" at bounding box center [313, 174] width 136 height 21
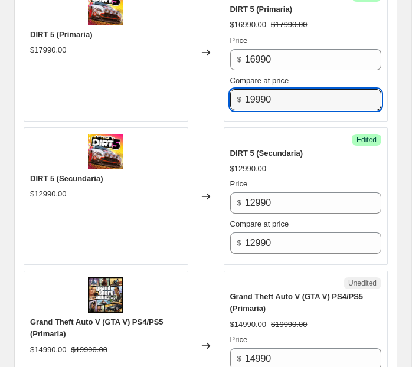
scroll to position [1607, 0]
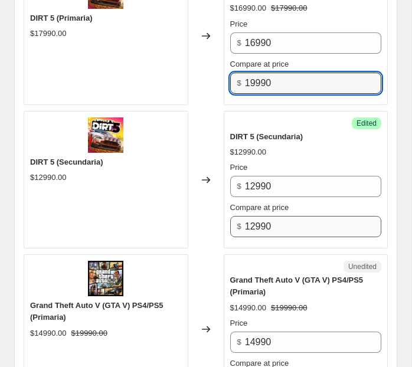
type input "19990"
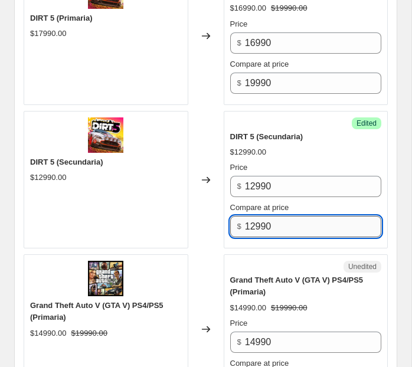
click at [254, 222] on input "12990" at bounding box center [313, 226] width 136 height 21
type input "14990"
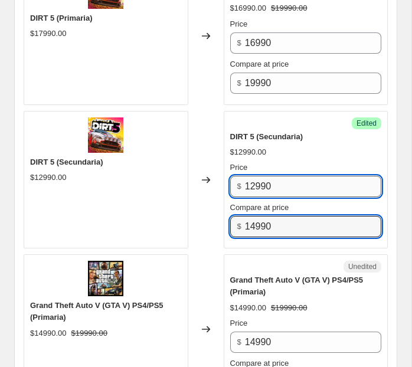
click at [253, 183] on input "12990" at bounding box center [313, 186] width 136 height 21
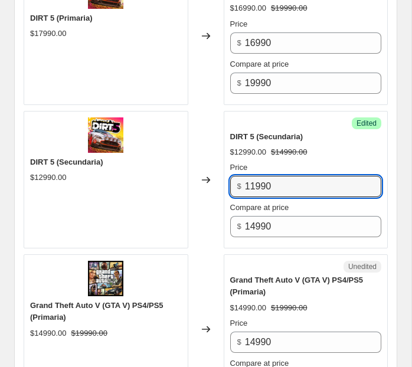
type input "11990"
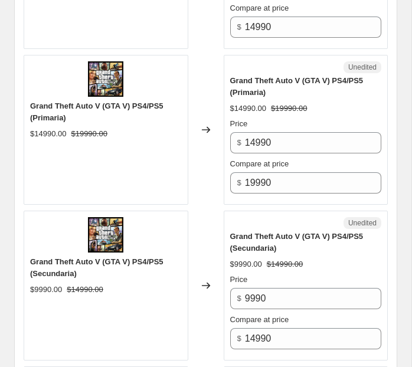
scroll to position [1819, 0]
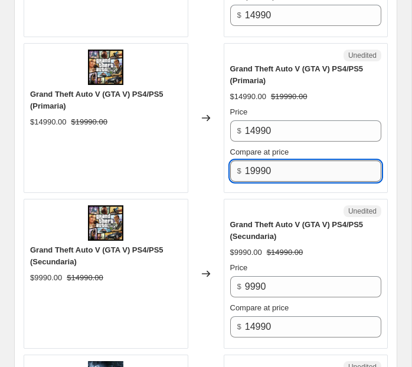
click at [255, 168] on input "19990" at bounding box center [313, 171] width 136 height 21
type input "21990"
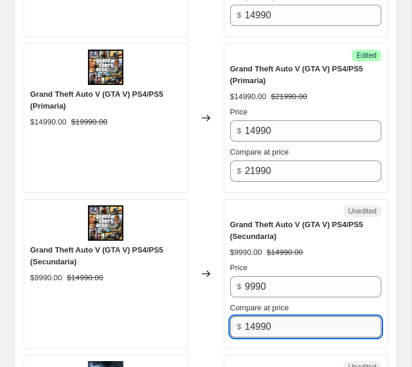
click at [255, 324] on input "14990" at bounding box center [313, 326] width 136 height 21
type input "15990"
click at [312, 247] on div "$9990.00 $14990.00" at bounding box center [306, 253] width 152 height 12
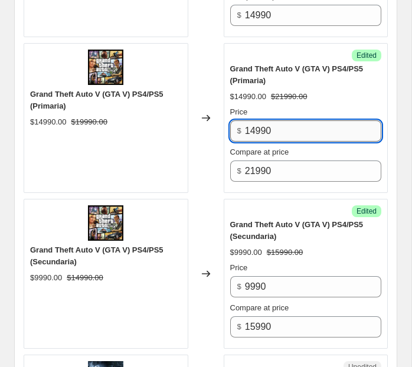
click at [253, 126] on input "14990" at bounding box center [313, 130] width 136 height 21
type input "16990"
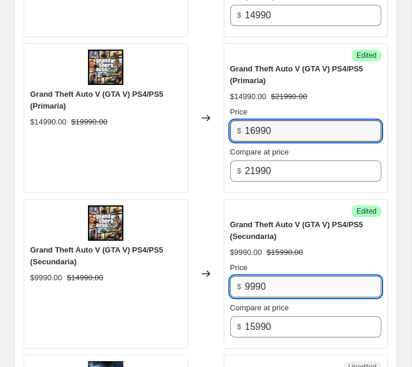
click at [253, 284] on input "9990" at bounding box center [313, 286] width 136 height 21
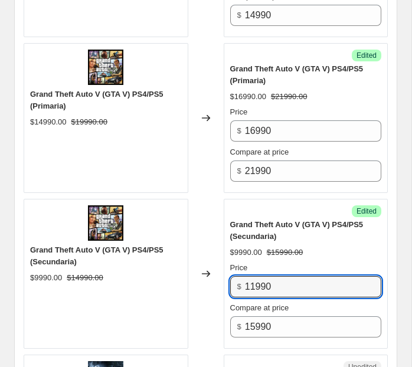
type input "11990"
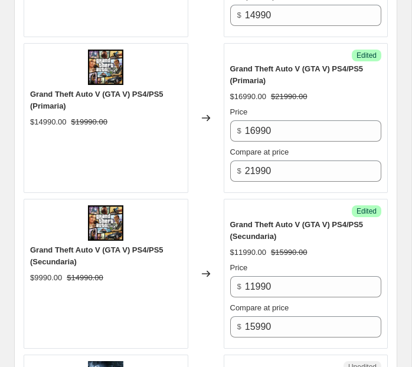
click at [311, 239] on div "Grand Theft Auto V (GTA V) PS4/PS5 (Secundaria) $11990.00 $15990.00 Price $ 119…" at bounding box center [306, 278] width 152 height 119
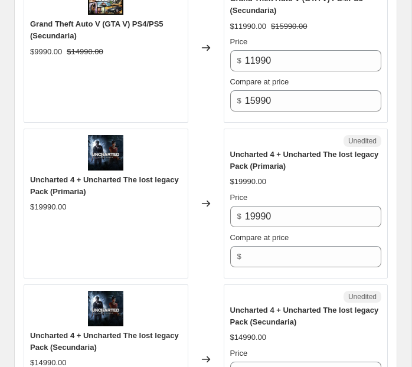
scroll to position [2076, 0]
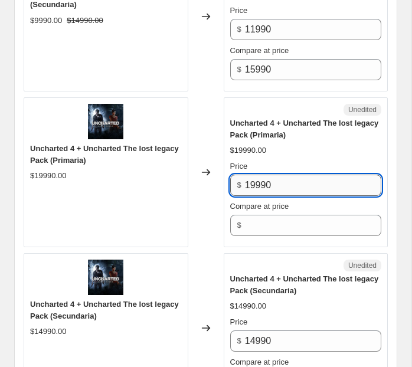
click at [263, 180] on input "19990" at bounding box center [313, 185] width 136 height 21
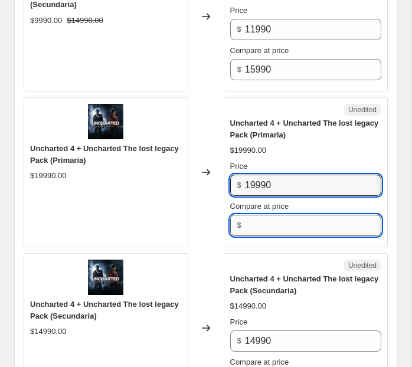
click at [263, 215] on input "Compare at price" at bounding box center [313, 225] width 136 height 21
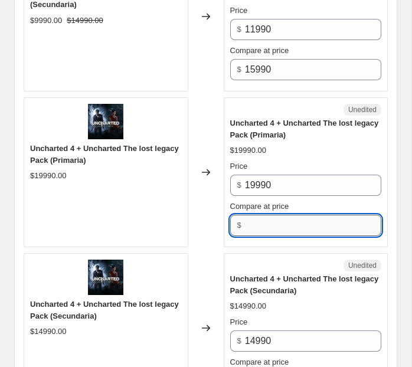
paste input "19990"
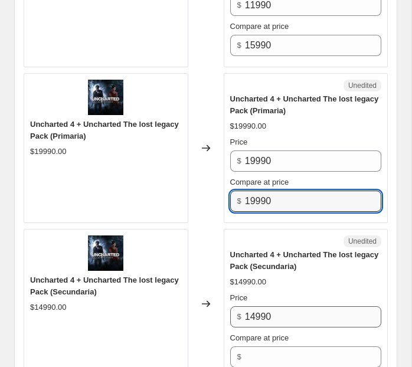
scroll to position [2130, 0]
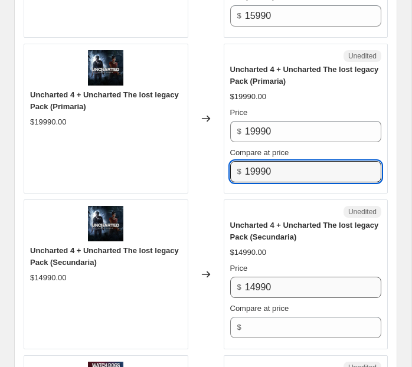
type input "19990"
click at [269, 284] on input "14990" at bounding box center [313, 287] width 136 height 21
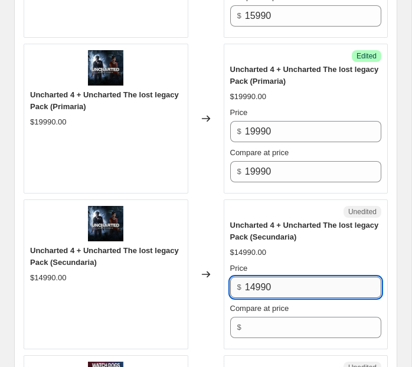
click at [269, 284] on input "14990" at bounding box center [313, 287] width 136 height 21
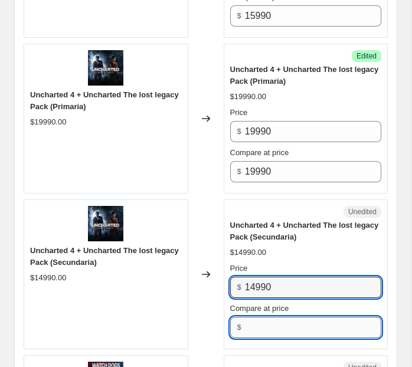
click at [269, 319] on input "Compare at price" at bounding box center [313, 327] width 136 height 21
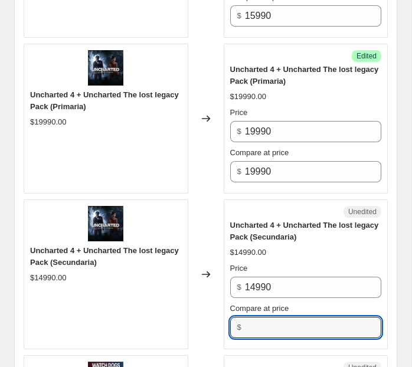
paste input "14990"
type input "14990"
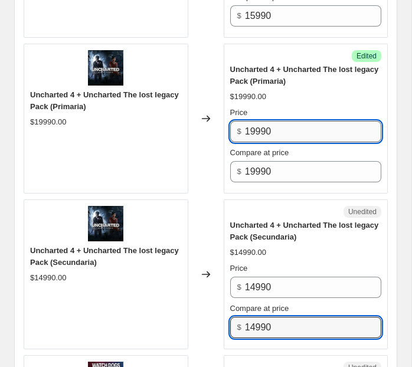
click at [254, 127] on input "19990" at bounding box center [313, 131] width 136 height 21
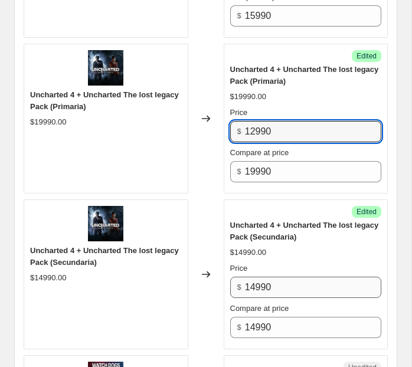
type input "12990"
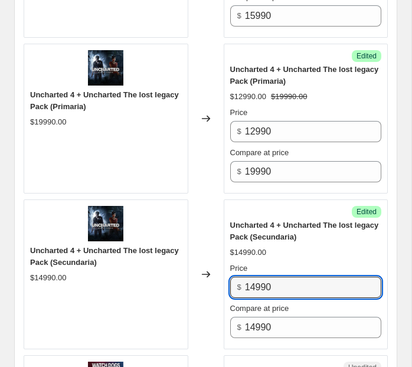
drag, startPoint x: 254, startPoint y: 282, endPoint x: 227, endPoint y: 282, distance: 27.8
click at [227, 282] on div "Success Edited Uncharted 4 + Uncharted The lost legacy Pack (Secundaria) $14990…" at bounding box center [306, 275] width 165 height 150
type input "7990"
click at [250, 220] on div "Uncharted 4 + Uncharted The lost legacy Pack (Secundaria)" at bounding box center [306, 232] width 152 height 24
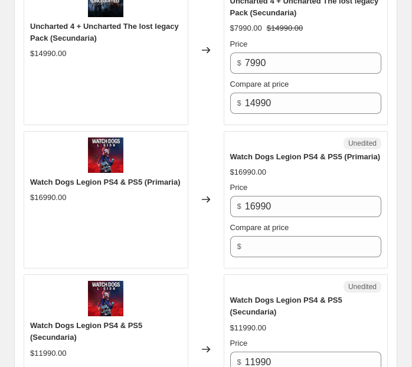
scroll to position [2396, 0]
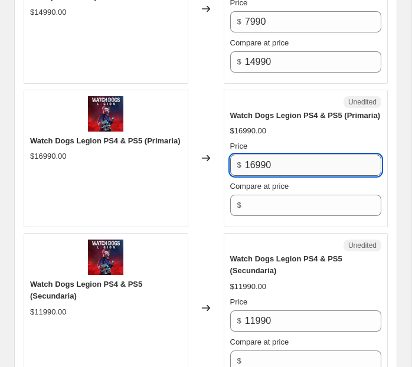
click at [259, 171] on input "16990" at bounding box center [313, 165] width 136 height 21
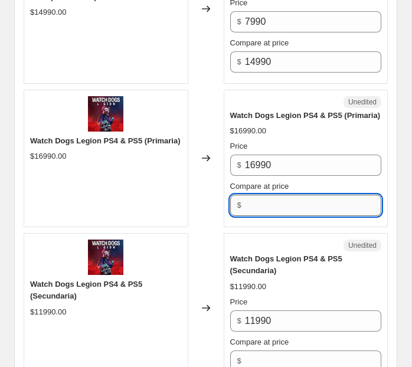
click at [268, 209] on input "Compare at price" at bounding box center [313, 205] width 136 height 21
paste input "16990"
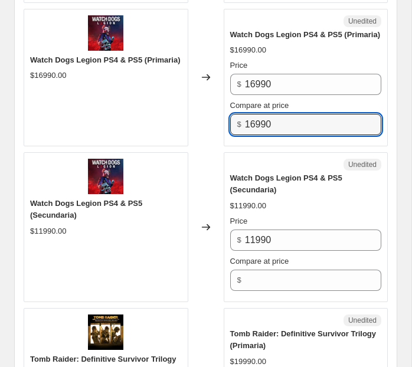
scroll to position [2501, 0]
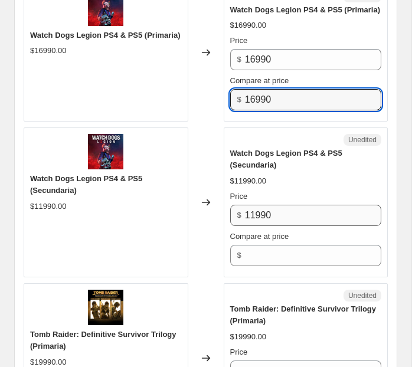
type input "16990"
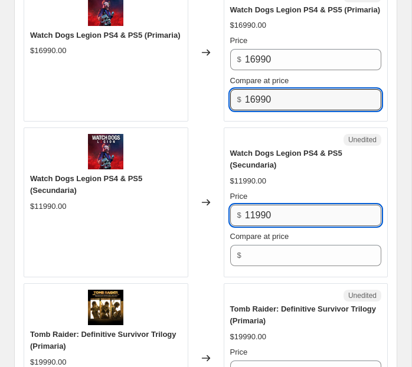
click at [275, 221] on input "11990" at bounding box center [313, 215] width 136 height 21
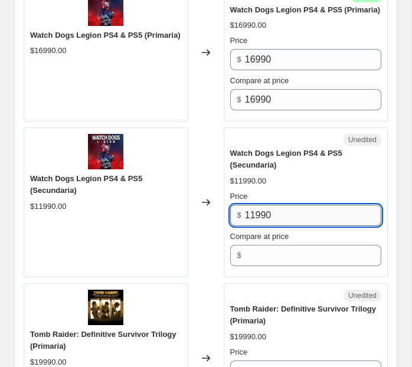
click at [275, 221] on input "11990" at bounding box center [313, 215] width 136 height 21
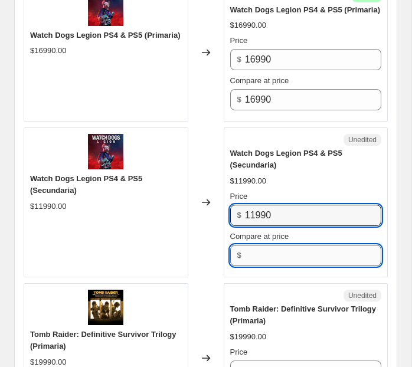
click at [263, 266] on input "Compare at price" at bounding box center [313, 255] width 136 height 21
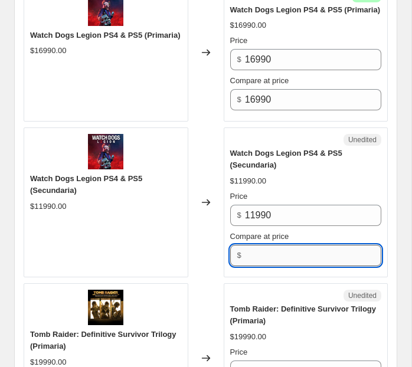
paste input "11990"
type input "11990"
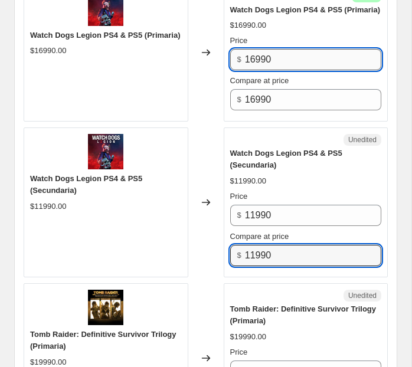
click at [252, 62] on input "16990" at bounding box center [313, 59] width 136 height 21
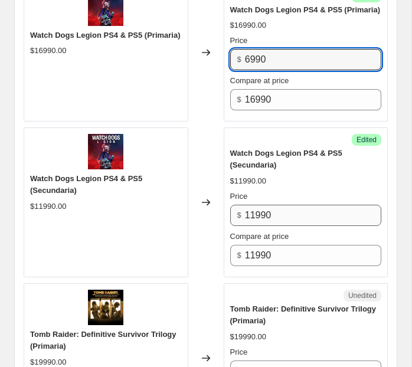
type input "6990"
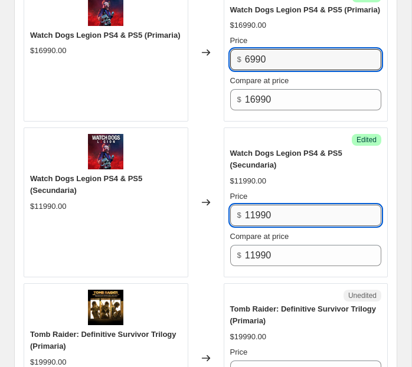
click at [254, 219] on input "11990" at bounding box center [313, 215] width 136 height 21
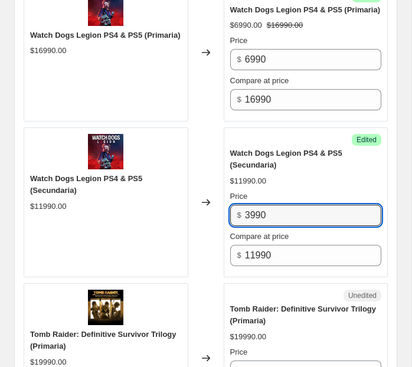
type input "3990"
click at [314, 194] on div "Watch Dogs Legion PS4 & PS5 (Secundaria) $11990.00 Price $ 3990 Compare at pric…" at bounding box center [306, 207] width 152 height 119
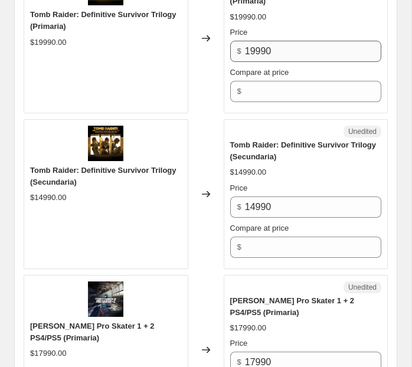
scroll to position [2800, 0]
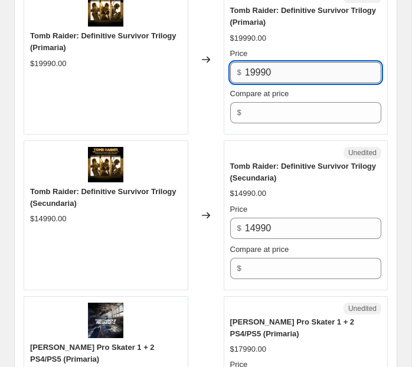
click at [271, 83] on input "19990" at bounding box center [313, 72] width 136 height 21
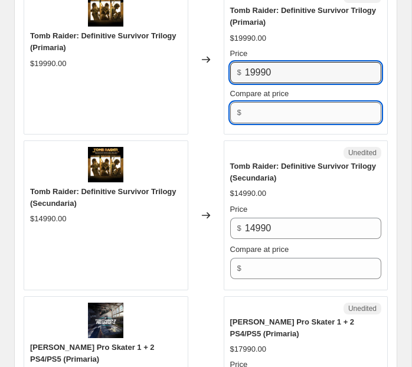
click at [280, 123] on input "Compare at price" at bounding box center [313, 112] width 136 height 21
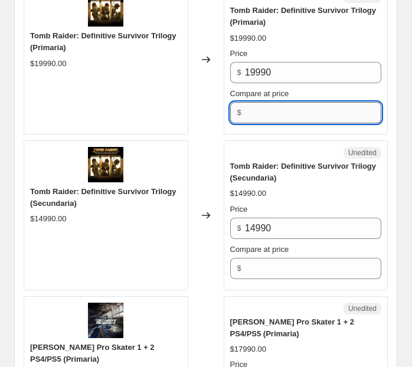
paste input "19990"
type input "19990"
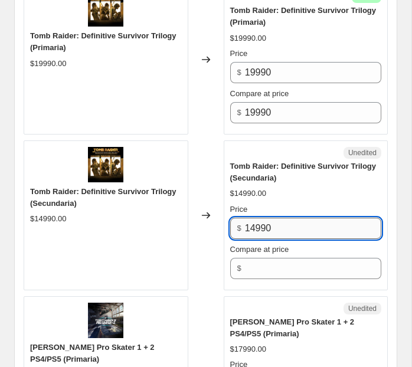
click at [263, 236] on input "14990" at bounding box center [313, 228] width 136 height 21
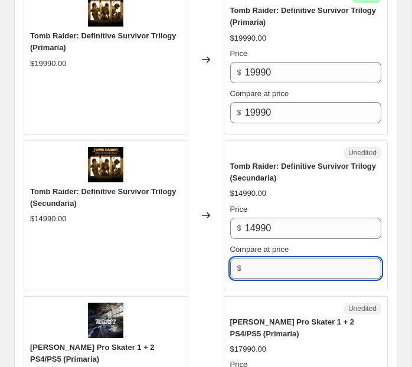
click at [267, 264] on input "Compare at price" at bounding box center [313, 268] width 136 height 21
paste input "14990"
type input "14990"
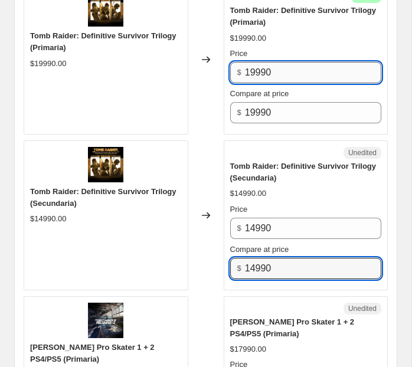
click at [255, 81] on input "19990" at bounding box center [313, 72] width 136 height 21
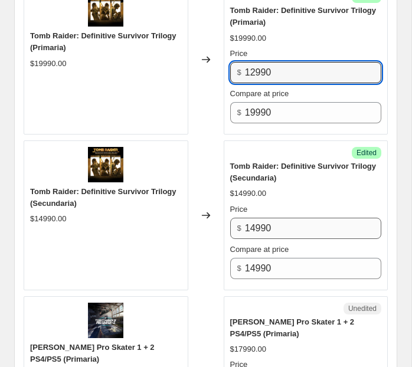
type input "12990"
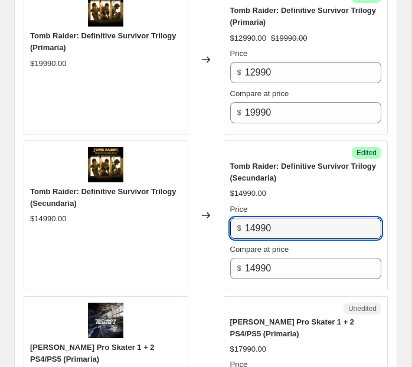
drag, startPoint x: 256, startPoint y: 234, endPoint x: 230, endPoint y: 234, distance: 26.0
click at [230, 234] on div "$ 14990" at bounding box center [306, 228] width 152 height 21
type input "7990"
click at [298, 192] on div "Tomb Raider: Definitive Survivor Trilogy (Secundaria) $14990.00 Price $ 7990 Co…" at bounding box center [306, 220] width 152 height 119
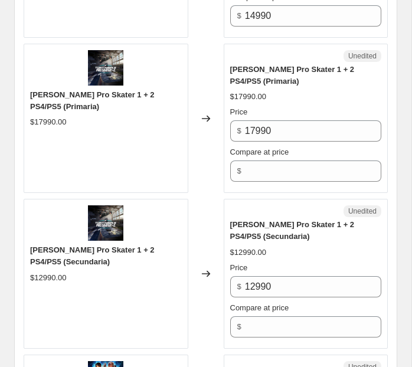
scroll to position [3054, 0]
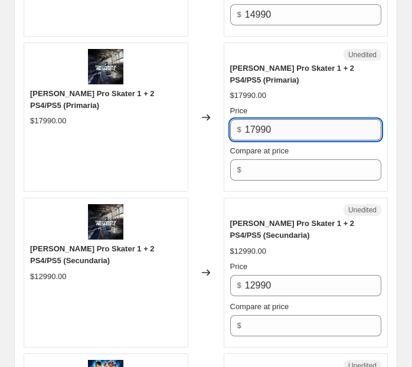
click at [296, 135] on input "17990" at bounding box center [313, 129] width 136 height 21
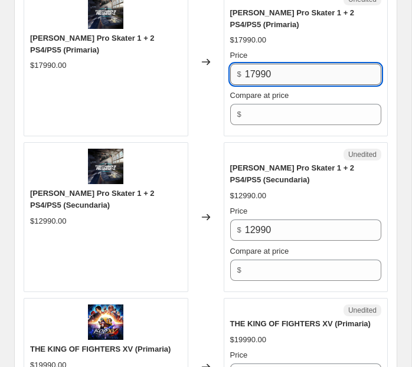
scroll to position [3138, 0]
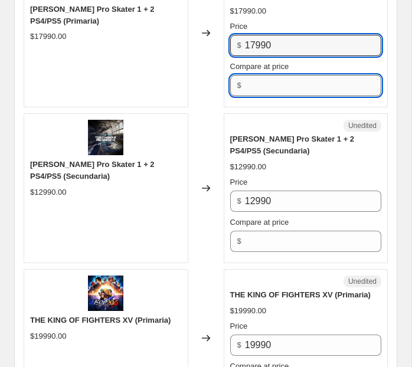
click at [263, 89] on input "Compare at price" at bounding box center [313, 85] width 136 height 21
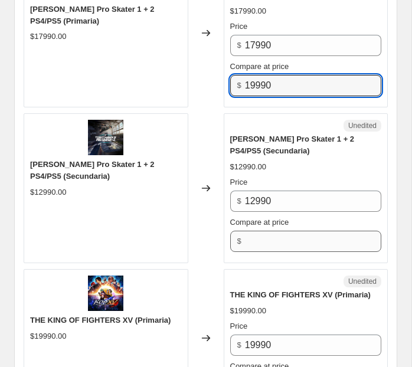
type input "19990"
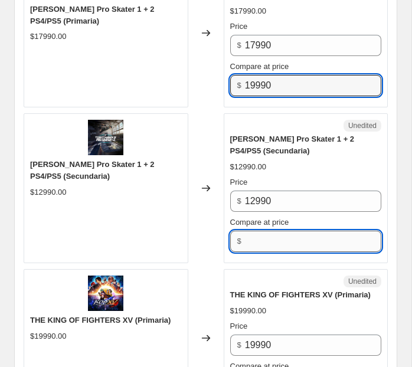
click at [257, 247] on input "Compare at price" at bounding box center [313, 241] width 136 height 21
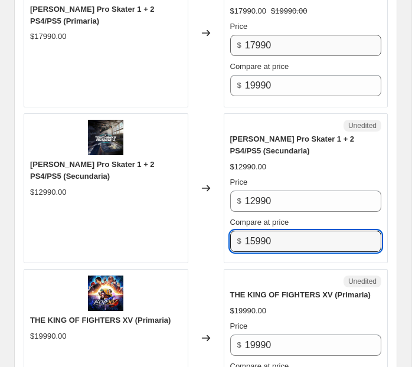
type input "15990"
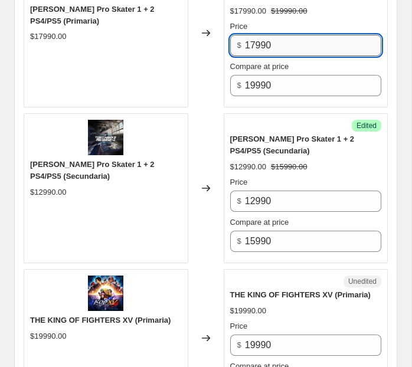
click at [254, 50] on input "17990" at bounding box center [313, 45] width 136 height 21
type input "16990"
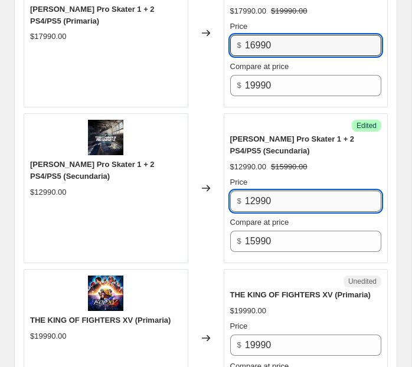
click at [256, 206] on input "12990" at bounding box center [313, 201] width 136 height 21
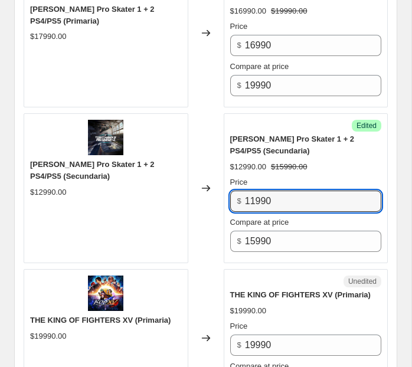
type input "11990"
click at [304, 180] on div "Tony Hawk's Pro Skater 1 + 2 PS4/PS5 (Secundaria) $12990.00 $15990.00 Price $ 1…" at bounding box center [306, 192] width 152 height 119
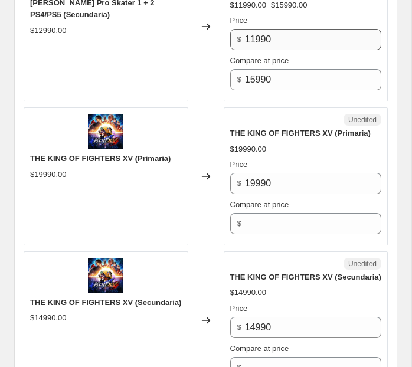
scroll to position [3301, 0]
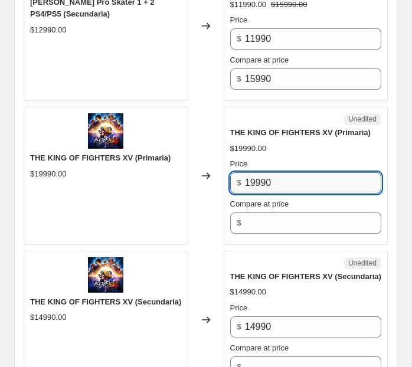
click at [279, 185] on input "19990" at bounding box center [313, 182] width 136 height 21
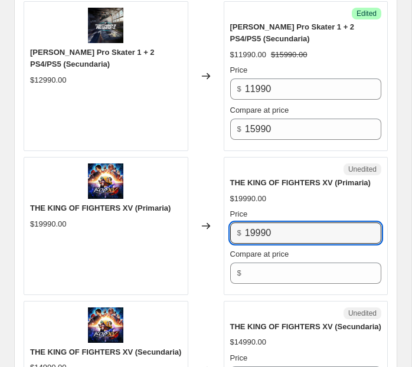
scroll to position [3283, 0]
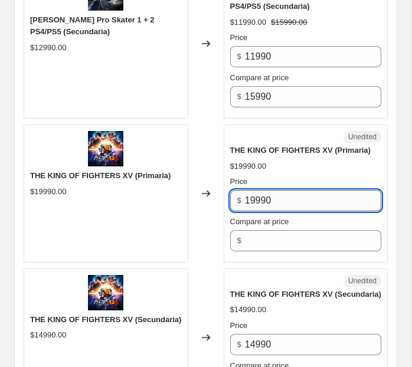
click at [265, 204] on input "19990" at bounding box center [313, 200] width 136 height 21
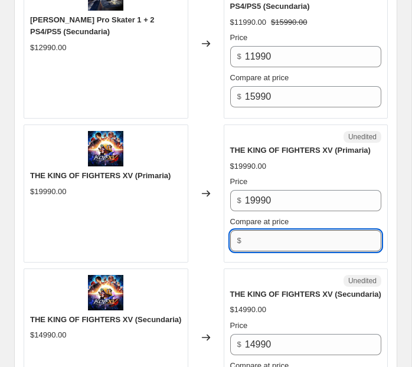
click at [259, 249] on input "Compare at price" at bounding box center [313, 240] width 136 height 21
paste input "19990"
type input "19990"
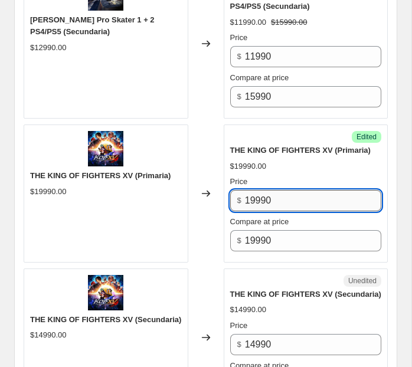
click at [252, 209] on input "19990" at bounding box center [313, 200] width 136 height 21
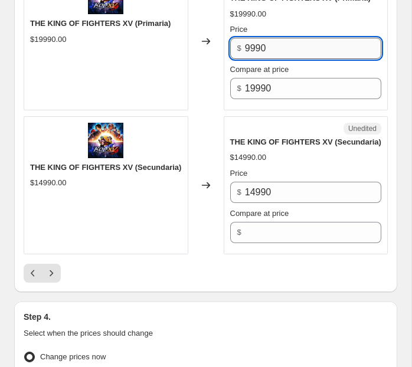
scroll to position [3447, 0]
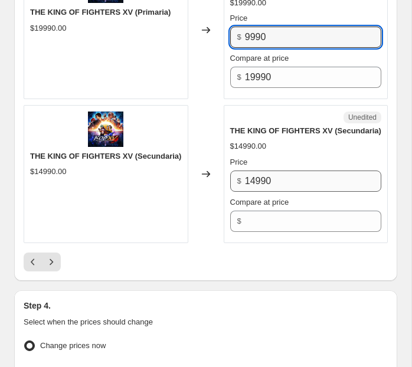
type input "9990"
click at [272, 192] on input "14990" at bounding box center [313, 181] width 136 height 21
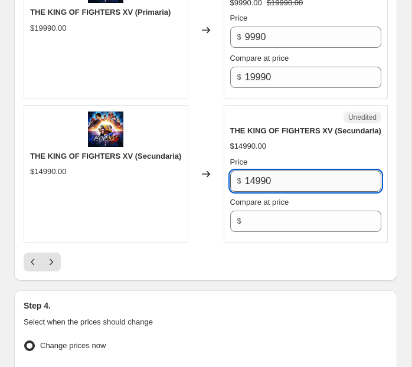
click at [272, 192] on input "14990" at bounding box center [313, 181] width 136 height 21
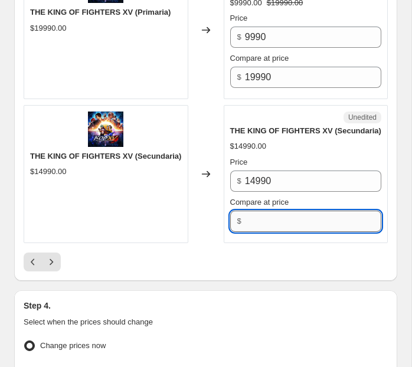
click at [263, 232] on input "Compare at price" at bounding box center [313, 221] width 136 height 21
paste input "14990"
type input "14990"
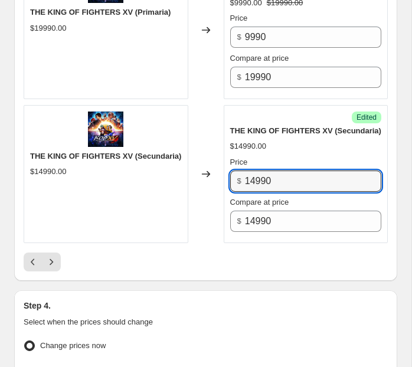
drag, startPoint x: 256, startPoint y: 198, endPoint x: 242, endPoint y: 198, distance: 14.2
click at [242, 192] on div "$ 14990" at bounding box center [306, 181] width 152 height 21
type input "5990"
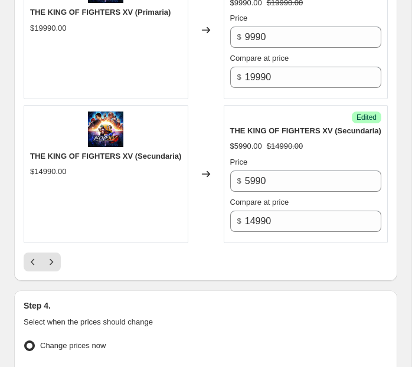
click at [172, 223] on div "THE KING OF FIGHTERS XV (Secundaria) $14990.00" at bounding box center [106, 174] width 165 height 138
click at [53, 268] on icon "Next" at bounding box center [51, 262] width 12 height 12
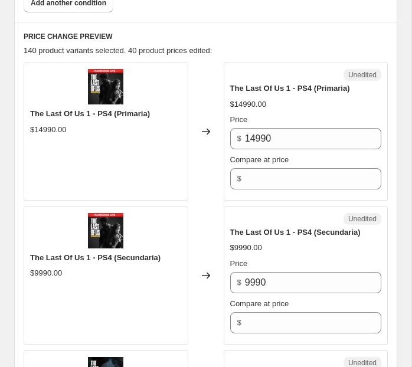
scroll to position [628, 0]
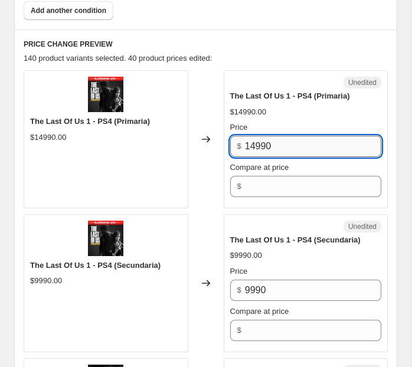
click at [283, 136] on input "14990" at bounding box center [313, 146] width 136 height 21
click at [283, 138] on input "14990" at bounding box center [313, 146] width 136 height 21
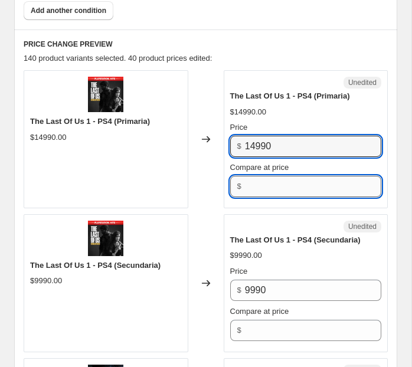
click at [280, 183] on input "Compare at price" at bounding box center [313, 186] width 136 height 21
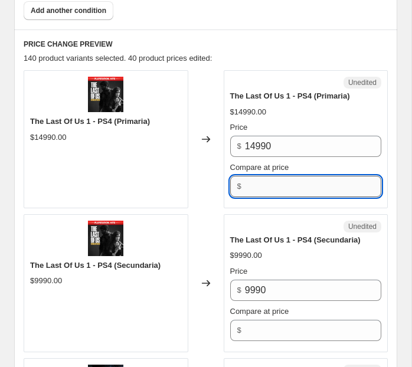
paste input "14990"
type input "14990"
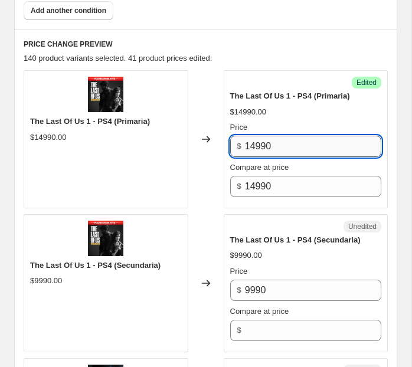
click at [252, 141] on input "14990" at bounding box center [313, 146] width 136 height 21
click at [253, 142] on input "14990" at bounding box center [313, 146] width 136 height 21
type input "12990"
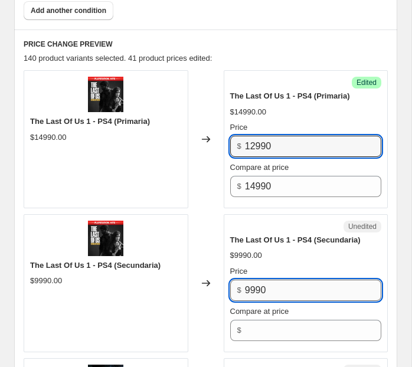
click at [258, 288] on input "9990" at bounding box center [313, 290] width 136 height 21
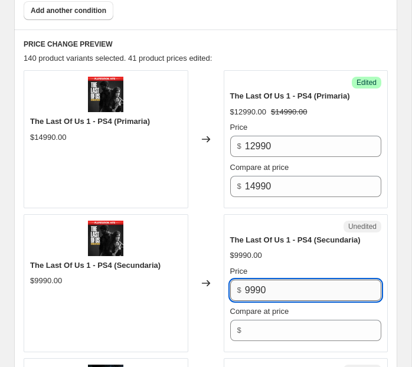
click at [258, 288] on input "9990" at bounding box center [313, 290] width 136 height 21
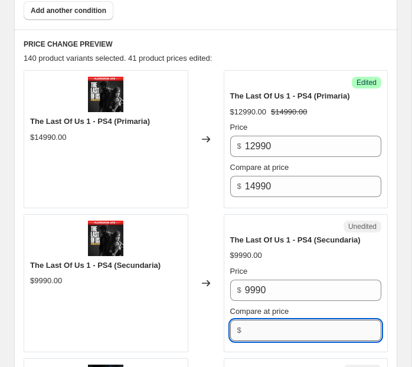
click at [262, 324] on input "Compare at price" at bounding box center [313, 330] width 136 height 21
paste input "9990"
type input "9990"
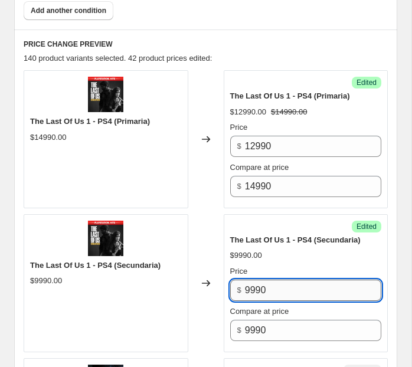
click at [252, 286] on input "9990" at bounding box center [313, 290] width 136 height 21
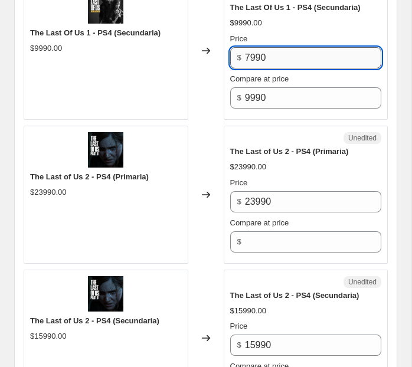
scroll to position [890, 0]
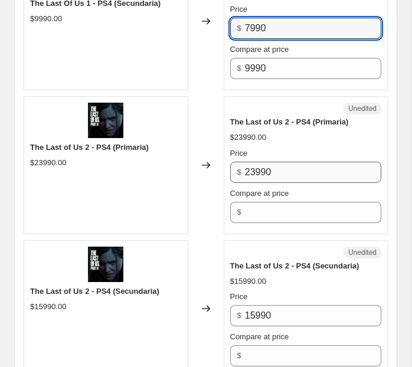
type input "7990"
click at [287, 172] on input "23990" at bounding box center [313, 172] width 136 height 21
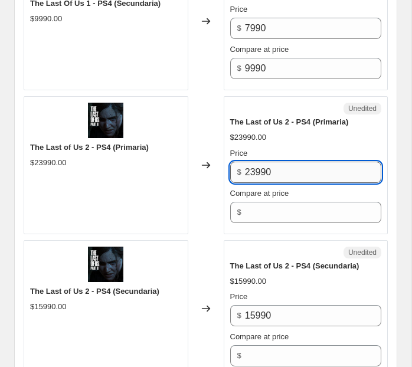
click at [287, 172] on input "23990" at bounding box center [313, 172] width 136 height 21
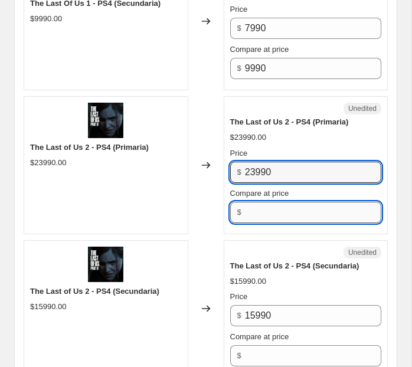
click at [275, 208] on input "Compare at price" at bounding box center [313, 212] width 136 height 21
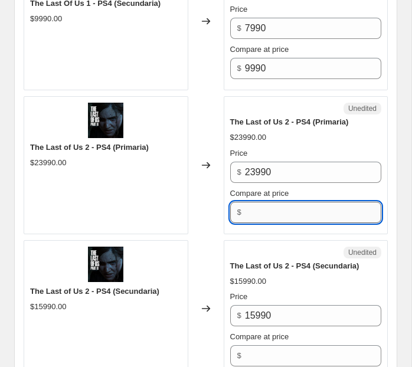
paste input "23990"
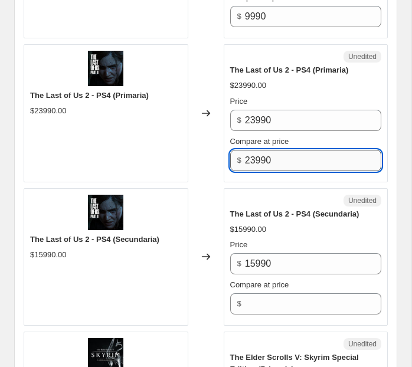
scroll to position [983, 0]
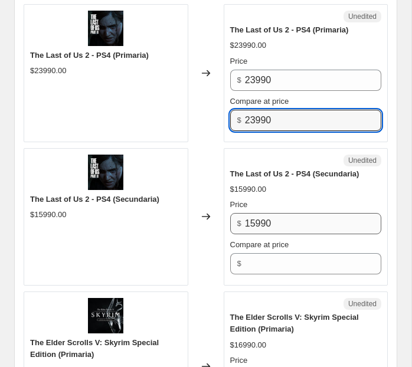
type input "23990"
click at [264, 227] on input "15990" at bounding box center [313, 223] width 136 height 21
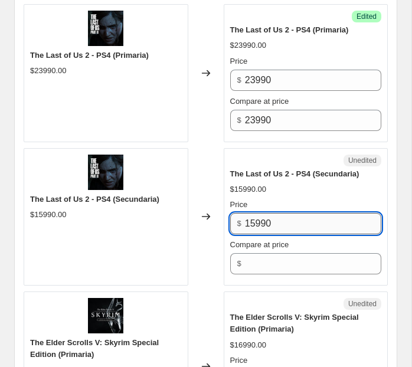
click at [264, 227] on input "15990" at bounding box center [313, 223] width 136 height 21
click at [276, 271] on div "Unedited The Last of Us 2 - PS4 (Secundaria) $15990.00 Price $ 15990 Compare at…" at bounding box center [306, 217] width 165 height 138
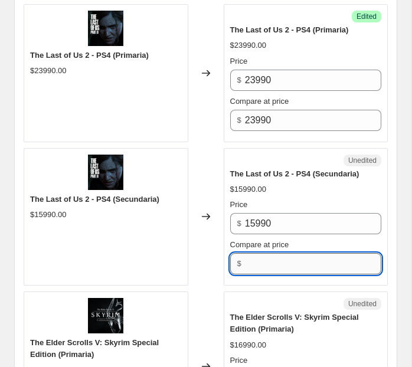
click at [276, 259] on input "Compare at price" at bounding box center [313, 263] width 136 height 21
paste input "15990"
type input "15990"
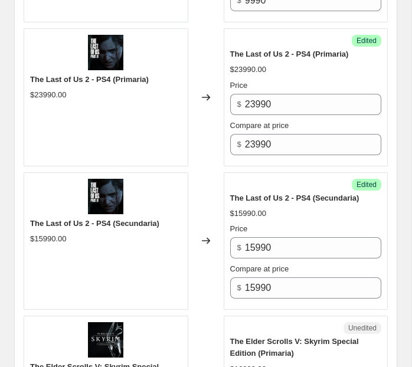
scroll to position [960, 0]
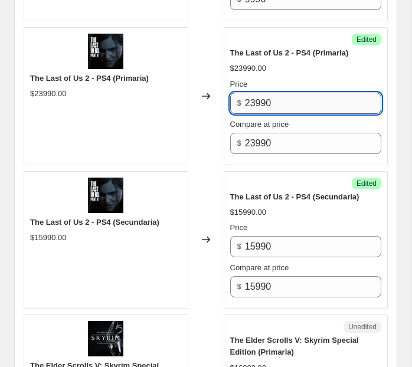
click at [253, 99] on input "23990" at bounding box center [313, 103] width 136 height 21
type input "14990"
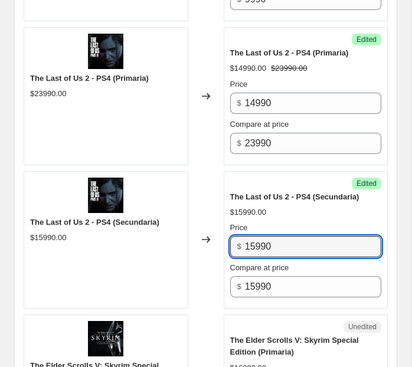
drag, startPoint x: 254, startPoint y: 243, endPoint x: 239, endPoint y: 243, distance: 15.9
click at [239, 243] on div "$ 15990" at bounding box center [306, 246] width 152 height 21
type input "9990"
click at [289, 225] on div "Price" at bounding box center [306, 228] width 152 height 12
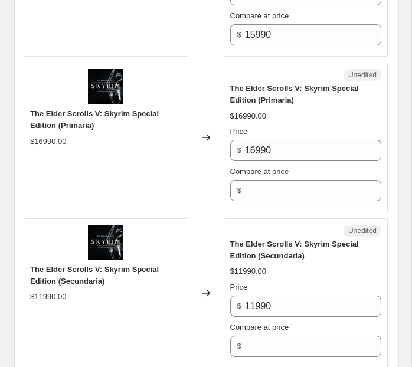
scroll to position [1215, 0]
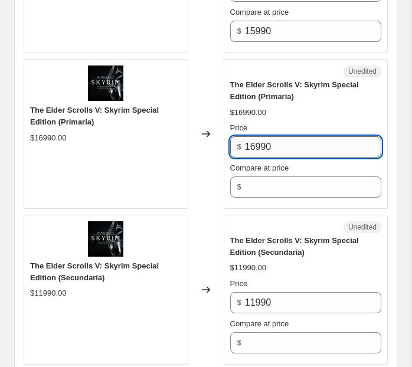
click at [270, 142] on input "16990" at bounding box center [313, 146] width 136 height 21
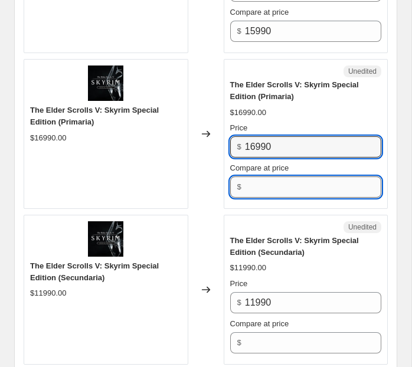
click at [268, 185] on input "Compare at price" at bounding box center [313, 187] width 136 height 21
paste input "16990"
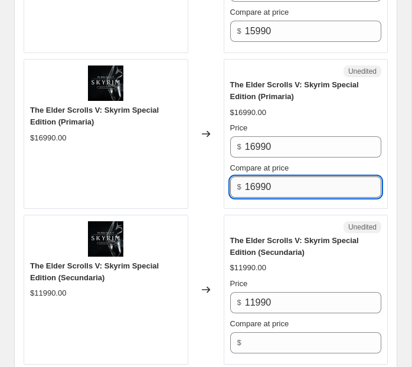
scroll to position [1274, 0]
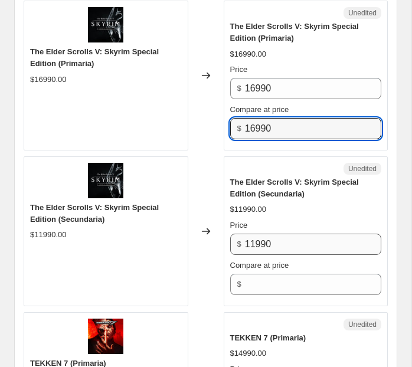
type input "16990"
click at [265, 235] on input "11990" at bounding box center [313, 244] width 136 height 21
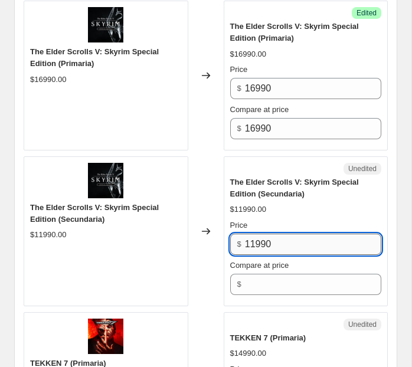
click at [265, 235] on input "11990" at bounding box center [313, 244] width 136 height 21
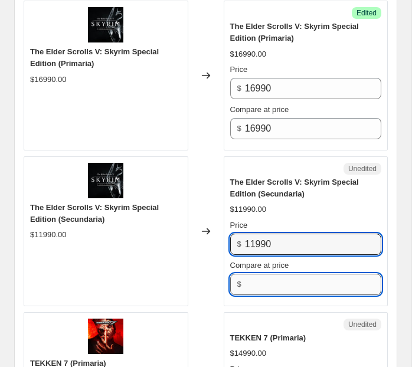
click at [265, 282] on input "Compare at price" at bounding box center [313, 284] width 136 height 21
paste input "11990"
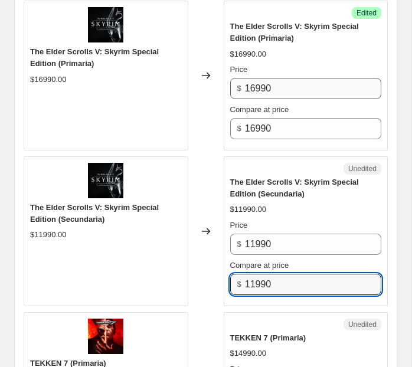
type input "11990"
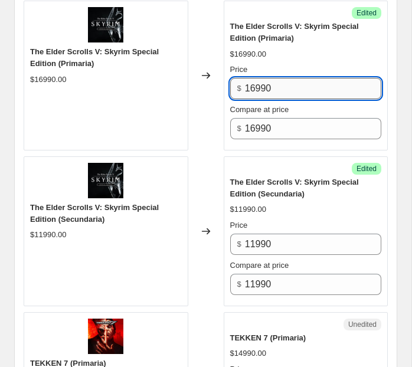
click at [254, 83] on input "16990" at bounding box center [313, 88] width 136 height 21
type input "14990"
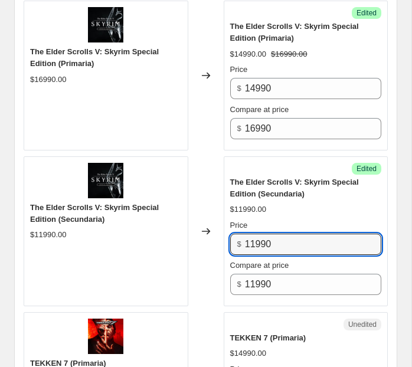
drag, startPoint x: 255, startPoint y: 240, endPoint x: 213, endPoint y: 240, distance: 41.9
click at [213, 240] on div "The Elder Scrolls V: Skyrim Special Edition (Secundaria) $11990.00 Changed to S…" at bounding box center [206, 231] width 364 height 150
type input "9990"
click at [266, 209] on div "$11990.00" at bounding box center [306, 210] width 152 height 12
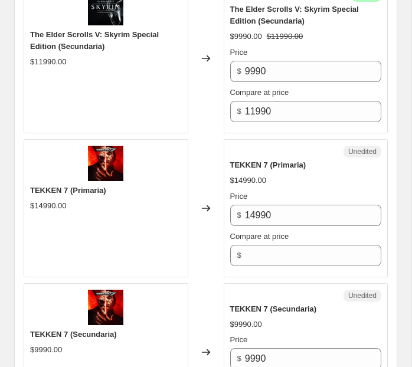
scroll to position [1432, 0]
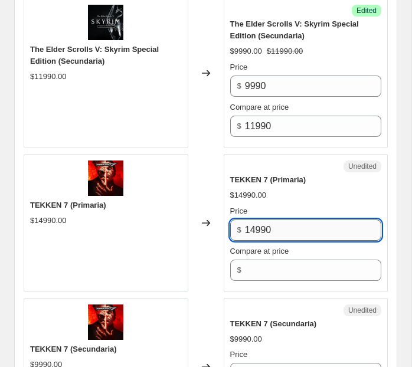
click at [265, 227] on input "14990" at bounding box center [313, 230] width 136 height 21
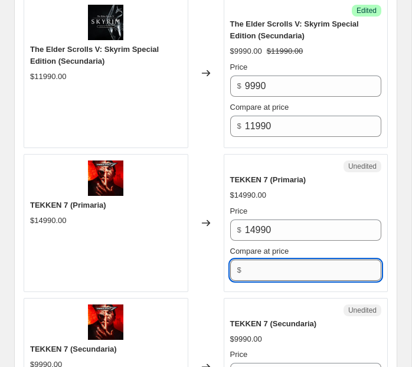
click at [262, 270] on input "Compare at price" at bounding box center [313, 270] width 136 height 21
paste input "14990"
click at [254, 260] on input "14990" at bounding box center [313, 270] width 136 height 21
type input "19990"
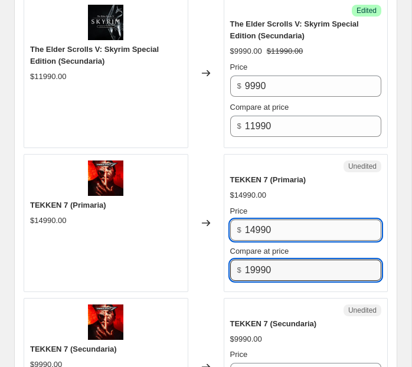
click at [252, 224] on input "14990" at bounding box center [313, 230] width 136 height 21
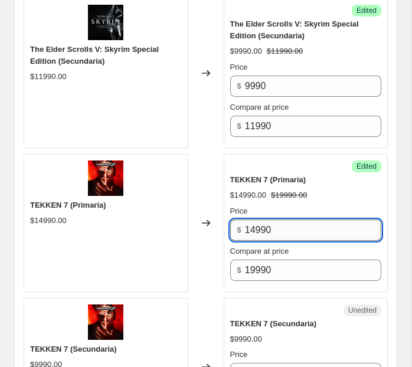
click at [254, 224] on input "14990" at bounding box center [313, 230] width 136 height 21
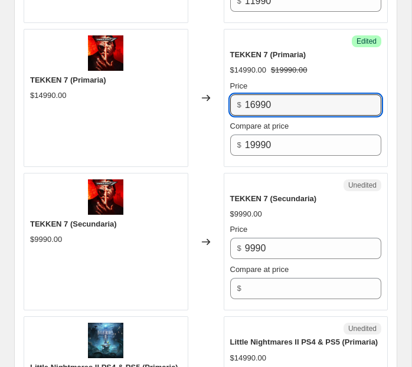
scroll to position [1621, 0]
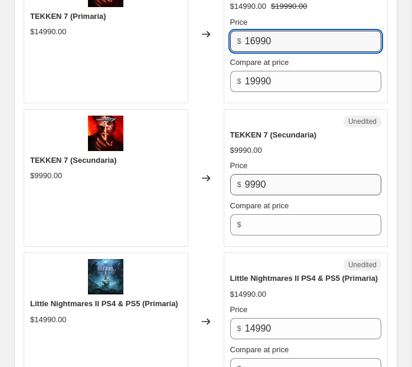
type input "16990"
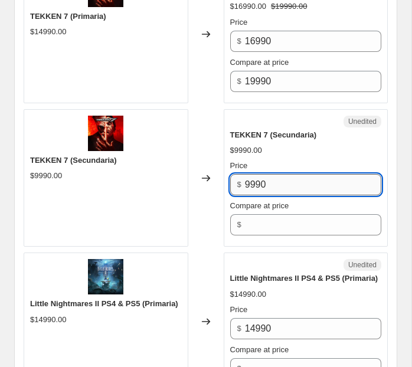
click at [267, 175] on input "9990" at bounding box center [313, 184] width 136 height 21
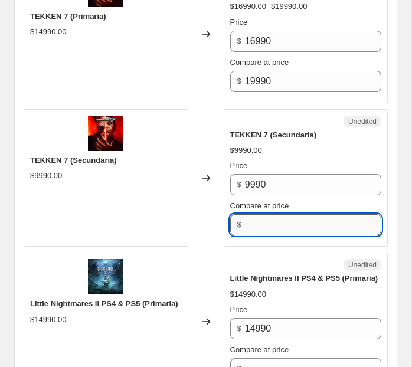
click at [267, 229] on input "Compare at price" at bounding box center [313, 224] width 136 height 21
paste input "9990"
click at [251, 223] on input "9990" at bounding box center [313, 224] width 136 height 21
type input "14990"
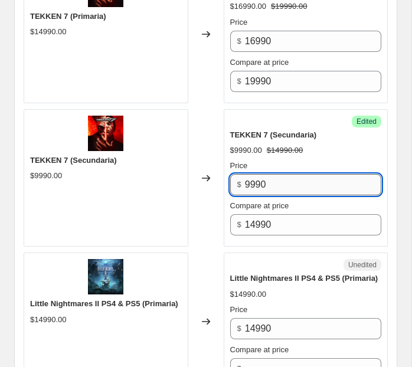
click at [250, 178] on input "9990" at bounding box center [313, 184] width 136 height 21
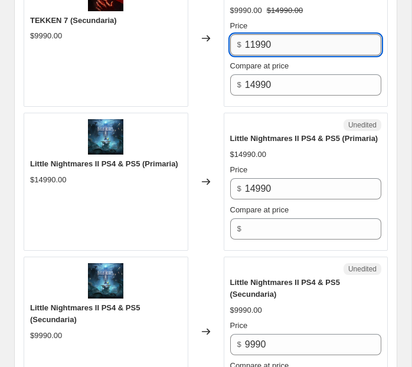
scroll to position [1796, 0]
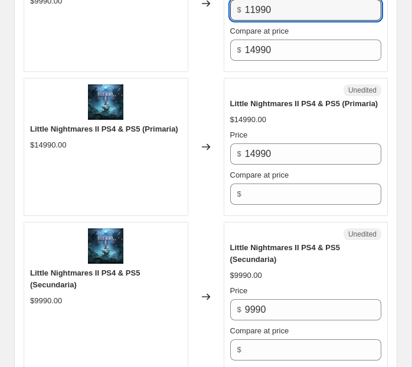
type input "11990"
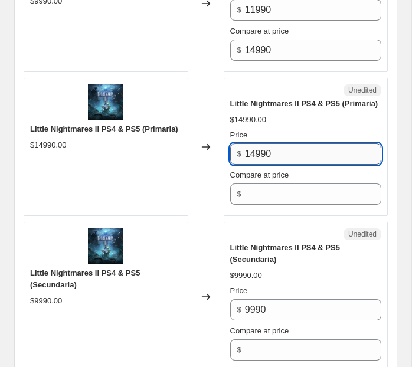
click at [259, 160] on input "14990" at bounding box center [313, 153] width 136 height 21
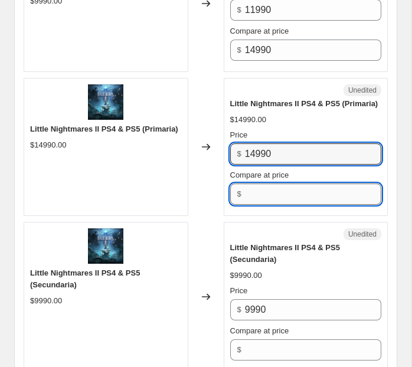
click at [267, 205] on input "Compare at price" at bounding box center [313, 194] width 136 height 21
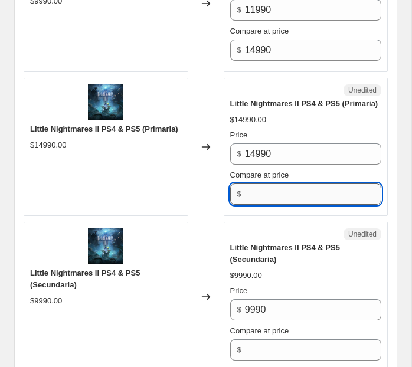
paste input "14990"
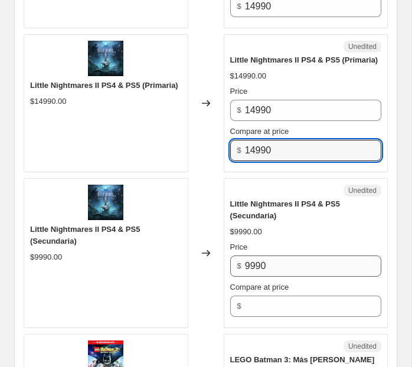
scroll to position [1845, 0]
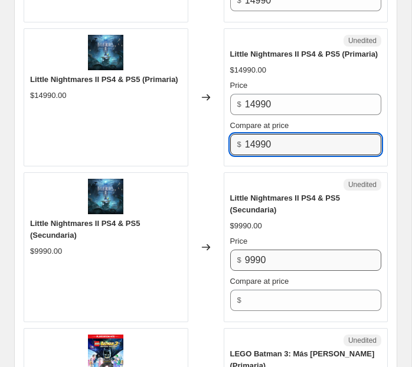
type input "14990"
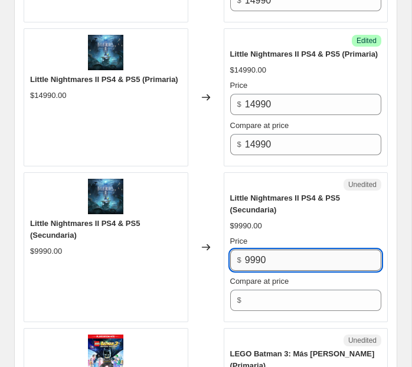
click at [263, 268] on input "9990" at bounding box center [313, 260] width 136 height 21
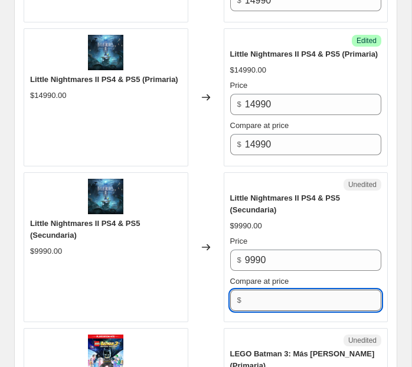
click at [265, 305] on input "Compare at price" at bounding box center [313, 300] width 136 height 21
paste input "9990"
type input "9990"
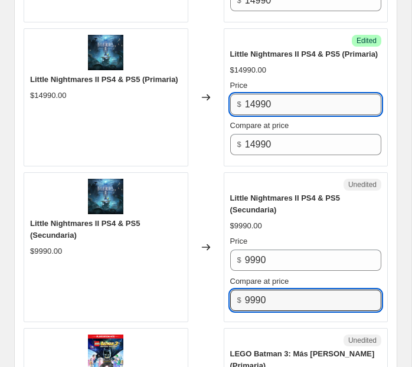
click at [265, 107] on input "14990" at bounding box center [313, 104] width 136 height 21
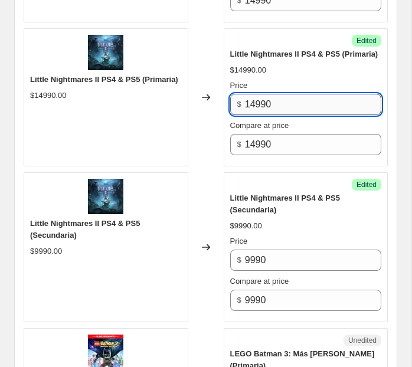
click at [265, 107] on input "14990" at bounding box center [313, 104] width 136 height 21
paste input "9"
type input "9990"
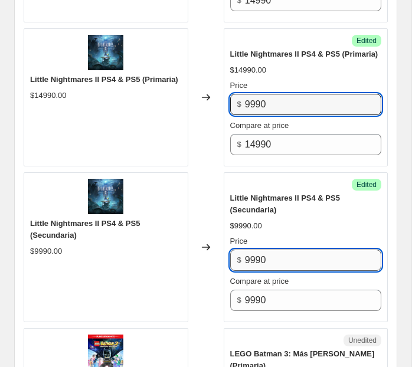
click at [250, 265] on input "9990" at bounding box center [313, 260] width 136 height 21
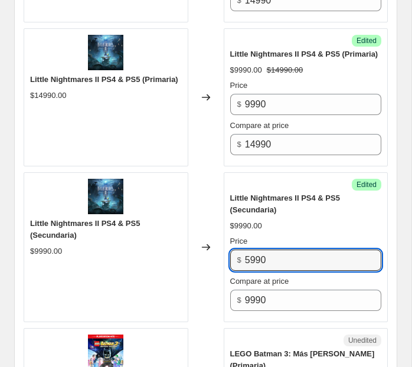
type input "5990"
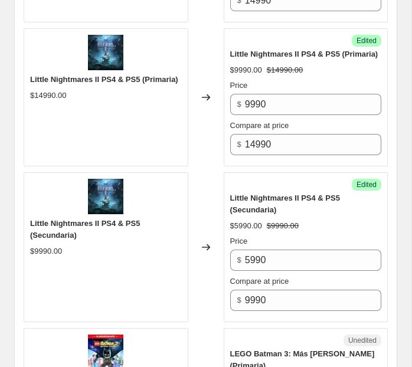
click at [316, 232] on div "$5990.00 $9990.00" at bounding box center [306, 226] width 152 height 12
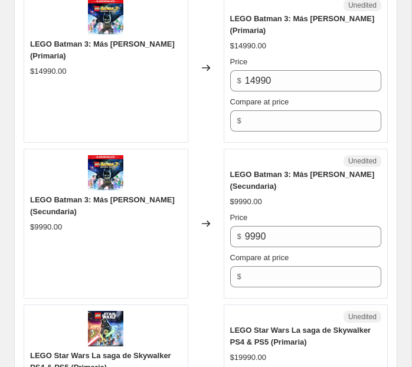
scroll to position [2181, 0]
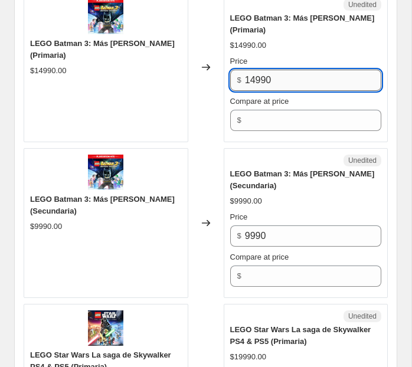
click at [278, 80] on input "14990" at bounding box center [313, 80] width 136 height 21
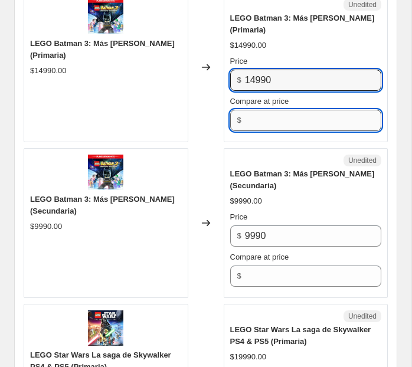
click at [276, 122] on input "Compare at price" at bounding box center [313, 120] width 136 height 21
paste input "14990"
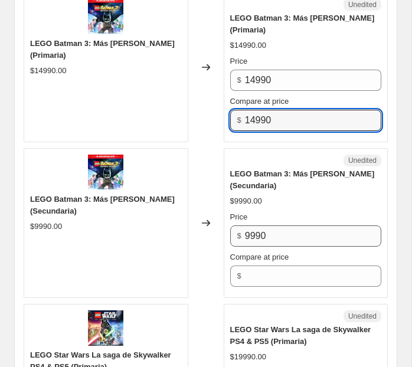
type input "14990"
click at [260, 240] on input "9990" at bounding box center [313, 236] width 136 height 21
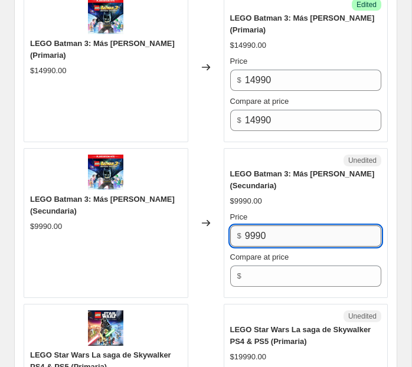
click at [260, 240] on input "9990" at bounding box center [313, 236] width 136 height 21
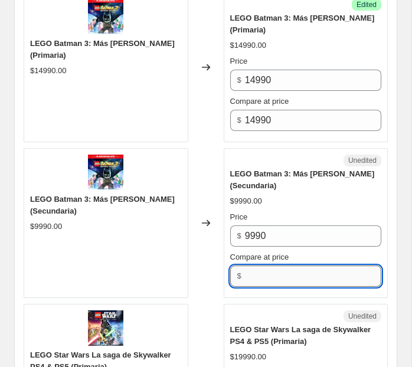
click at [260, 276] on input "Compare at price" at bounding box center [313, 276] width 136 height 21
paste input "9990"
type input "9990"
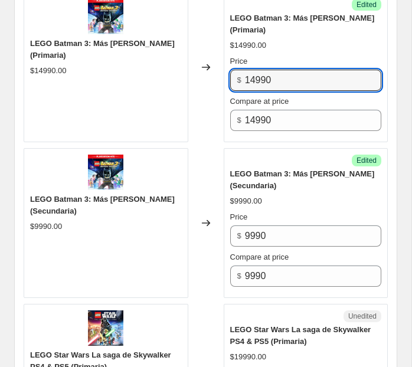
drag, startPoint x: 257, startPoint y: 85, endPoint x: 234, endPoint y: 85, distance: 22.4
click at [234, 85] on div "$ 14990" at bounding box center [306, 80] width 152 height 21
type input "6990"
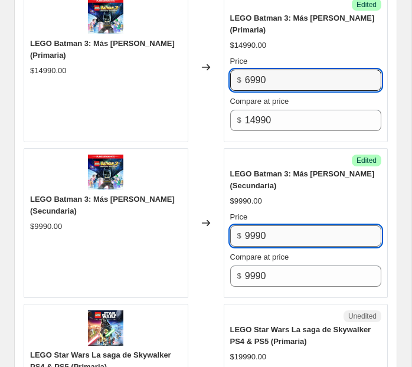
click at [249, 237] on input "9990" at bounding box center [313, 236] width 136 height 21
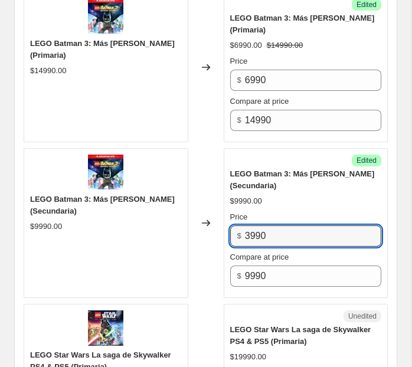
type input "3990"
click at [306, 207] on div "$9990.00" at bounding box center [306, 201] width 152 height 12
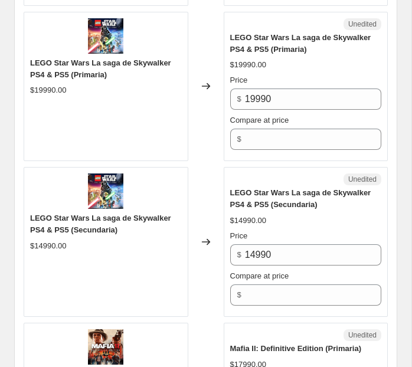
scroll to position [2476, 0]
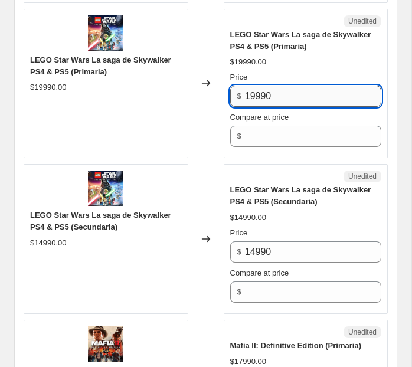
click at [291, 107] on input "19990" at bounding box center [313, 96] width 136 height 21
click at [291, 103] on input "19990" at bounding box center [313, 96] width 136 height 21
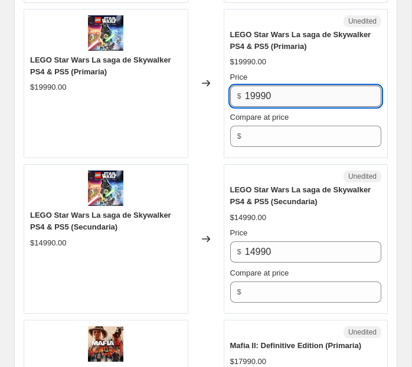
click at [291, 103] on input "19990" at bounding box center [313, 96] width 136 height 21
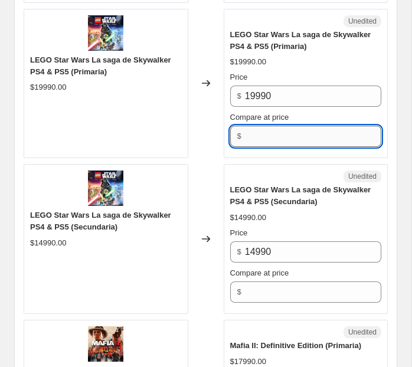
click at [275, 146] on input "Compare at price" at bounding box center [313, 136] width 136 height 21
paste input "19990"
type input "19990"
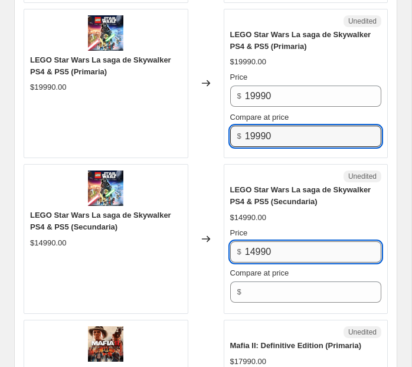
click at [256, 248] on input "14990" at bounding box center [313, 252] width 136 height 21
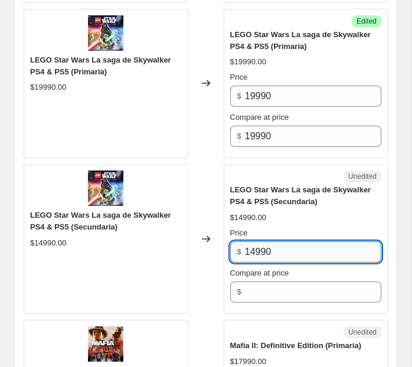
click at [256, 248] on input "14990" at bounding box center [313, 252] width 136 height 21
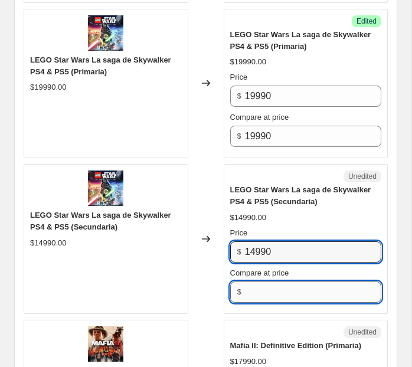
click at [259, 302] on input "Compare at price" at bounding box center [313, 292] width 136 height 21
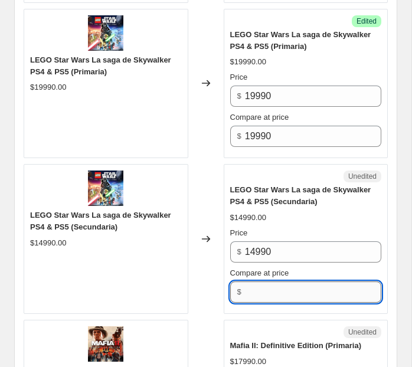
paste input "14990"
type input "14990"
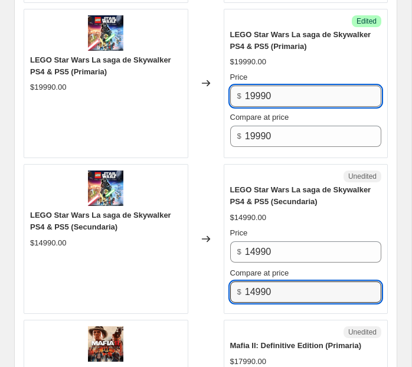
click at [258, 105] on input "19990" at bounding box center [313, 96] width 136 height 21
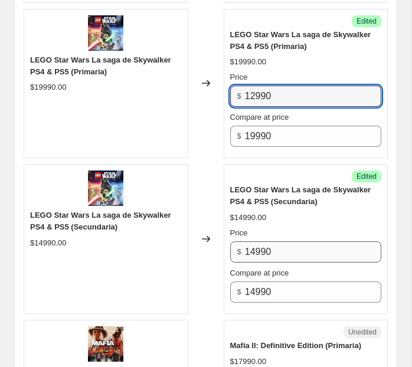
type input "12990"
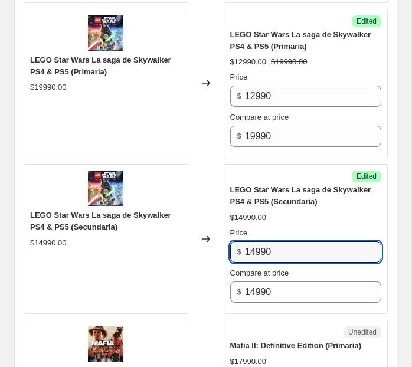
drag, startPoint x: 256, startPoint y: 252, endPoint x: 210, endPoint y: 252, distance: 46.1
click at [210, 252] on div "LEGO Star Wars La saga de Skywalker PS4 & PS5 (Secundaria) $14990.00 Changed to…" at bounding box center [206, 239] width 364 height 150
type input "7990"
click at [313, 224] on div "$14990.00" at bounding box center [306, 218] width 152 height 12
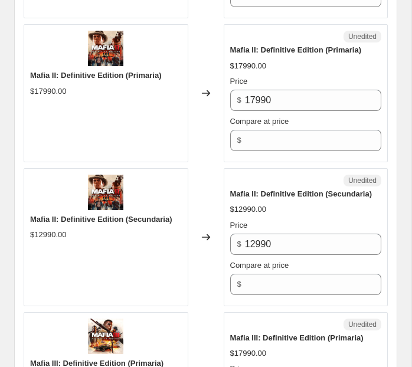
scroll to position [2776, 0]
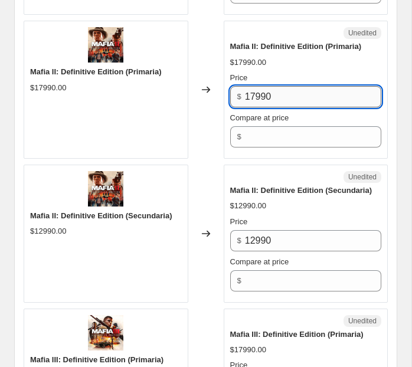
click at [298, 107] on input "17990" at bounding box center [313, 96] width 136 height 21
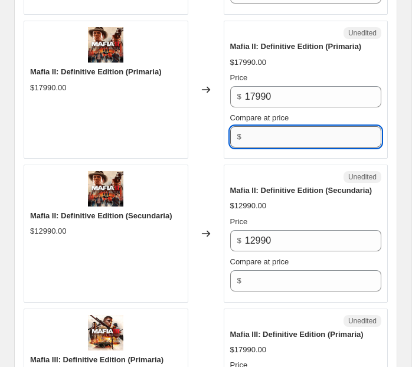
click at [287, 141] on input "Compare at price" at bounding box center [313, 136] width 136 height 21
paste input "17990"
type input "17990"
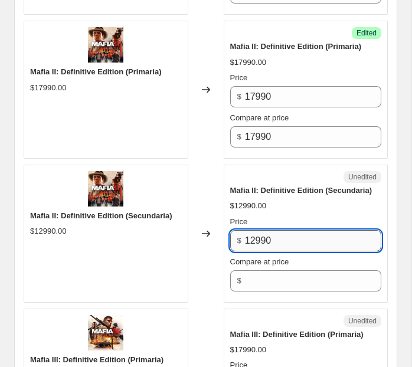
click at [273, 242] on input "12990" at bounding box center [313, 240] width 136 height 21
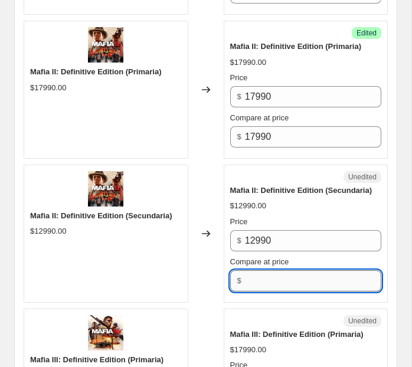
click at [275, 292] on input "Compare at price" at bounding box center [313, 280] width 136 height 21
paste input "12990"
type input "12990"
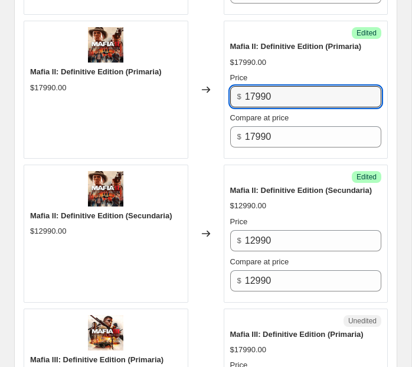
drag, startPoint x: 254, startPoint y: 105, endPoint x: 233, endPoint y: 102, distance: 21.4
click at [233, 102] on div "$ 17990" at bounding box center [306, 96] width 152 height 21
type input "6990"
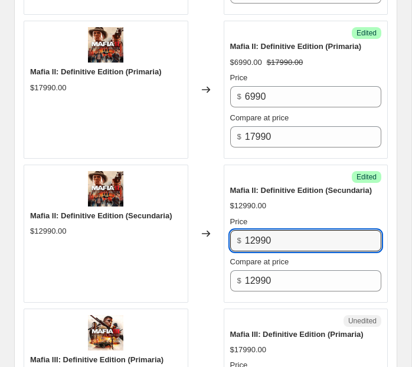
drag, startPoint x: 253, startPoint y: 246, endPoint x: 243, endPoint y: 246, distance: 10.6
click at [243, 246] on div "$ 12990" at bounding box center [306, 240] width 152 height 21
type input "3990"
click at [308, 179] on div "Success Edited" at bounding box center [306, 177] width 152 height 12
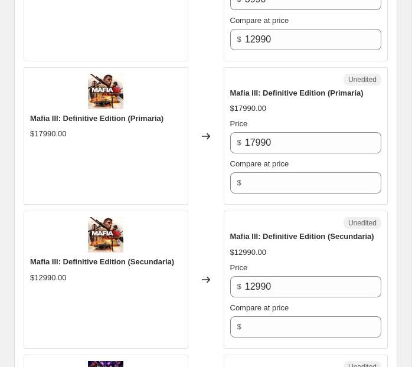
scroll to position [3022, 0]
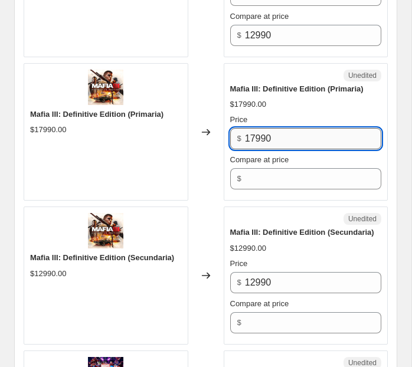
click at [295, 141] on input "17990" at bounding box center [313, 138] width 136 height 21
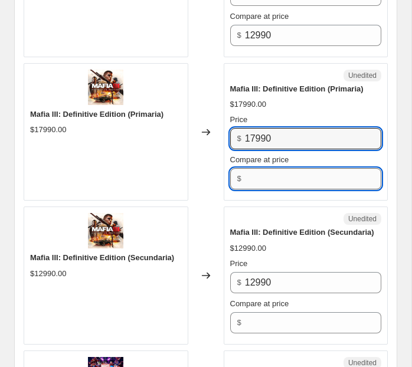
click at [284, 190] on input "Compare at price" at bounding box center [313, 178] width 136 height 21
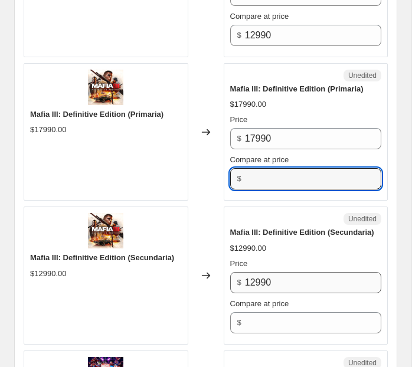
paste input "17990"
type input "17990"
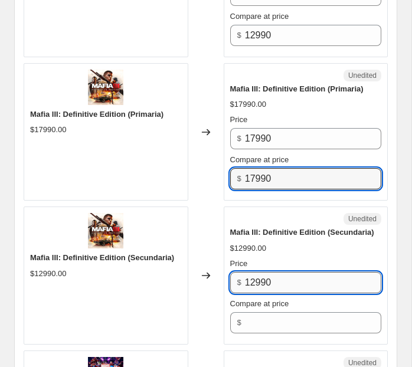
click at [262, 283] on input "12990" at bounding box center [313, 282] width 136 height 21
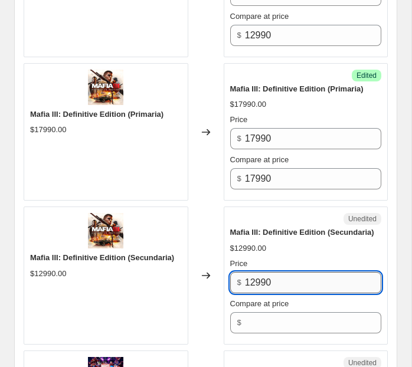
click at [262, 283] on input "12990" at bounding box center [313, 282] width 136 height 21
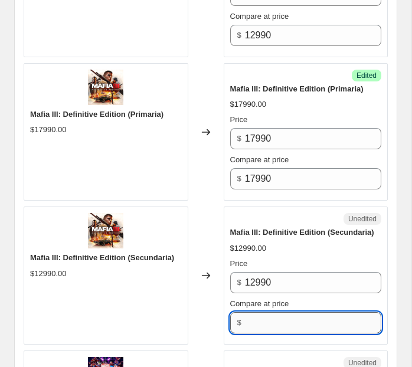
click at [262, 327] on input "Compare at price" at bounding box center [313, 322] width 136 height 21
paste input "12990"
type input "12990"
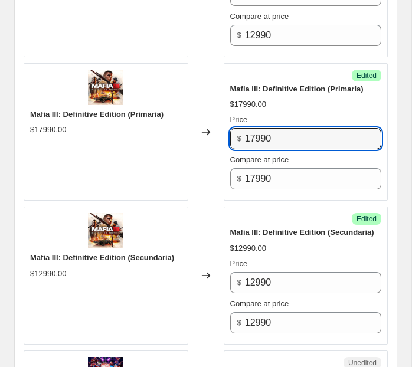
drag, startPoint x: 253, startPoint y: 145, endPoint x: 238, endPoint y: 145, distance: 15.4
click at [238, 145] on div "$ 17990" at bounding box center [306, 138] width 152 height 21
type input "6990"
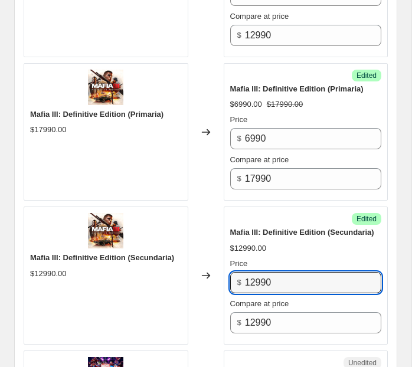
drag, startPoint x: 255, startPoint y: 289, endPoint x: 231, endPoint y: 289, distance: 24.2
click at [231, 289] on div "$ 12990" at bounding box center [306, 282] width 152 height 21
type input "3990"
click at [324, 270] on div "Price" at bounding box center [306, 264] width 152 height 12
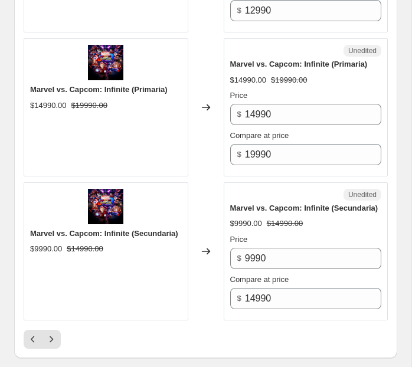
scroll to position [3334, 0]
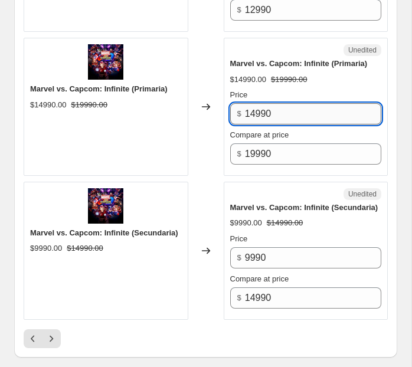
click at [259, 115] on input "14990" at bounding box center [313, 113] width 136 height 21
click at [252, 121] on input "14990" at bounding box center [313, 113] width 136 height 21
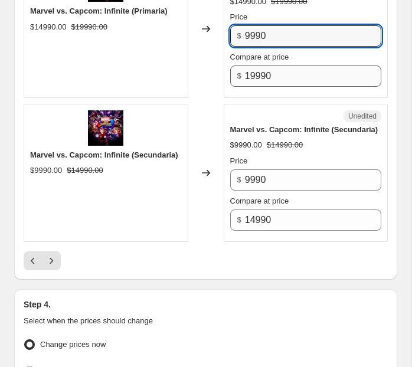
scroll to position [3443, 0]
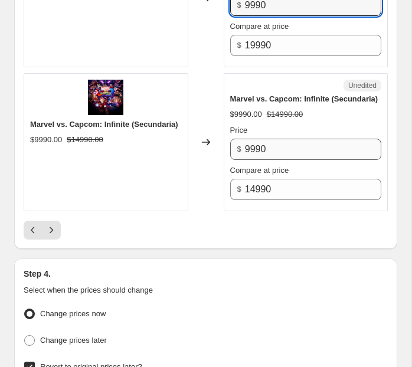
type input "9990"
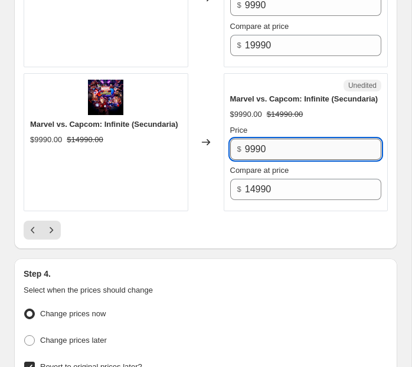
click at [252, 160] on input "9990" at bounding box center [313, 149] width 136 height 21
type input "5990"
click at [214, 136] on div "Changed to" at bounding box center [205, 142] width 35 height 138
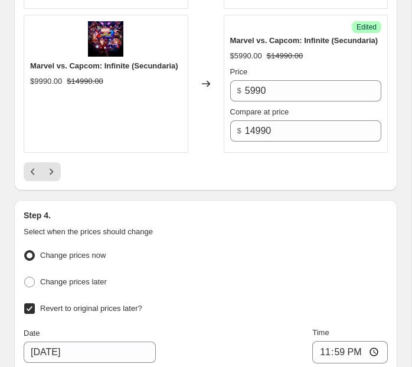
scroll to position [3515, 0]
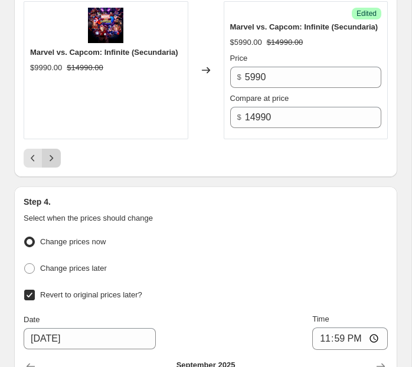
click at [55, 164] on icon "Next" at bounding box center [51, 158] width 12 height 12
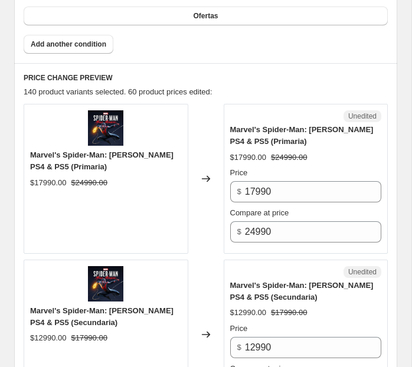
scroll to position [595, 0]
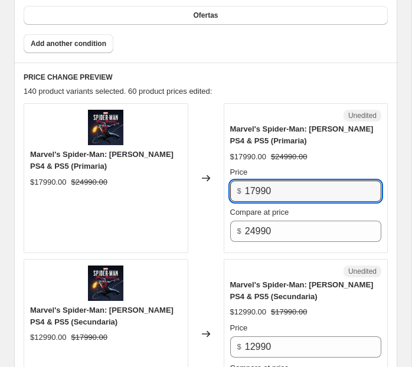
click at [253, 182] on input "17990" at bounding box center [313, 191] width 136 height 21
type input "16990"
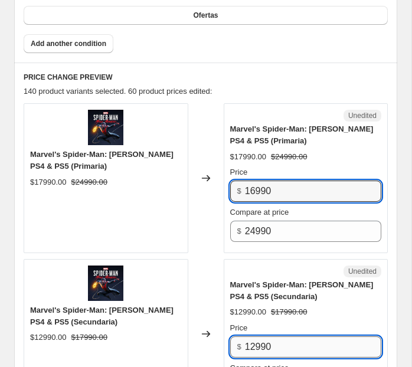
click at [254, 341] on input "12990" at bounding box center [313, 347] width 136 height 21
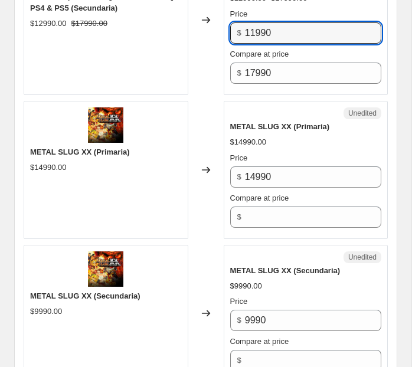
scroll to position [911, 0]
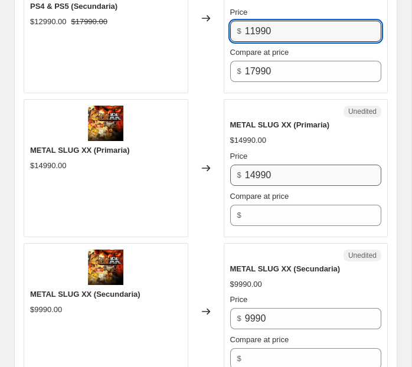
type input "11990"
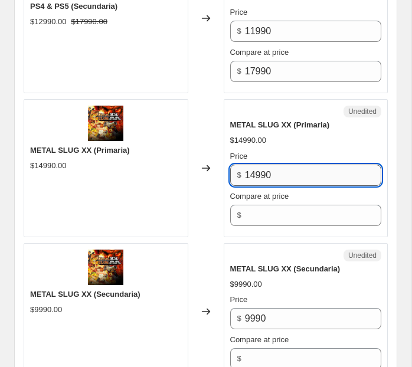
click at [265, 169] on input "14990" at bounding box center [313, 175] width 136 height 21
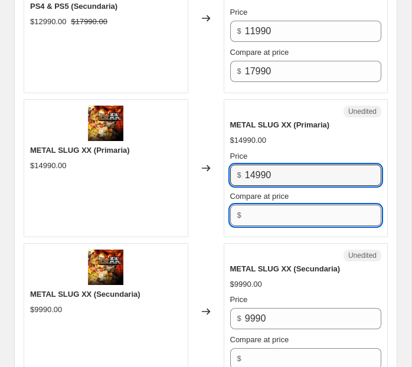
click at [265, 211] on input "Compare at price" at bounding box center [313, 215] width 136 height 21
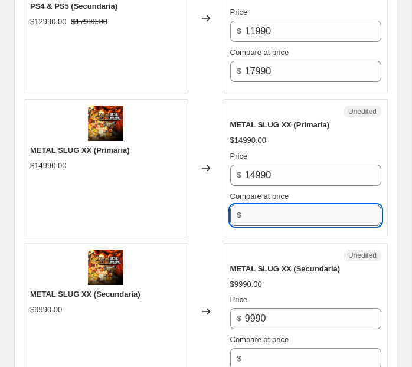
paste input "14990"
type input "14990"
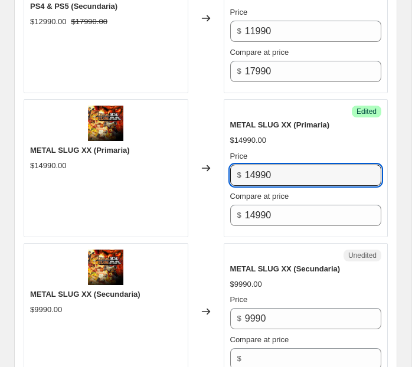
drag, startPoint x: 256, startPoint y: 170, endPoint x: 236, endPoint y: 170, distance: 19.5
click at [236, 170] on div "$ 14990" at bounding box center [306, 175] width 152 height 21
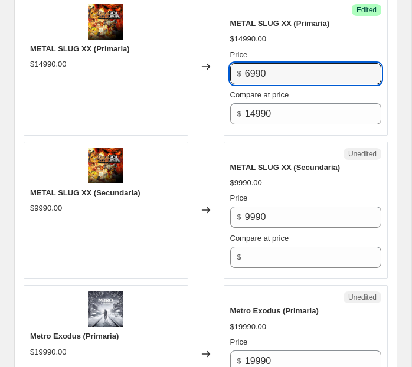
scroll to position [1081, 0]
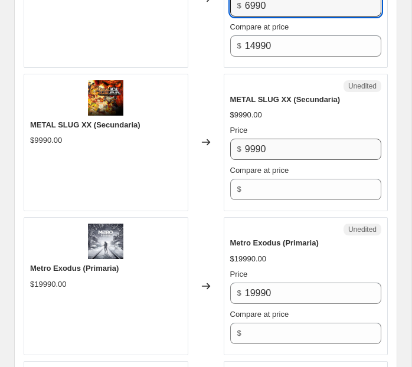
type input "6990"
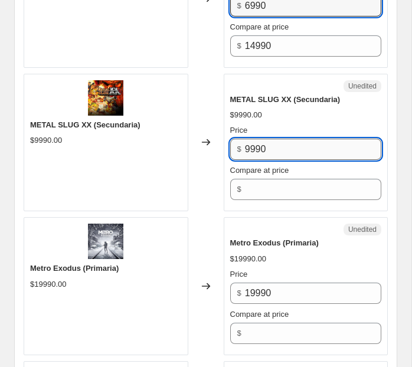
click at [266, 145] on input "9990" at bounding box center [313, 149] width 136 height 21
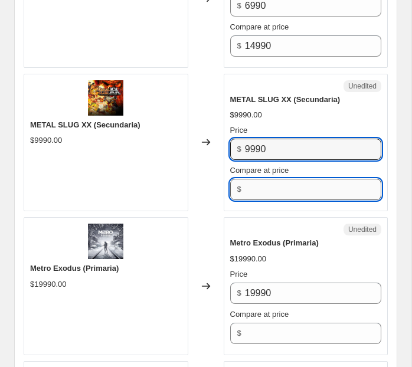
click at [265, 182] on input "Compare at price" at bounding box center [313, 189] width 136 height 21
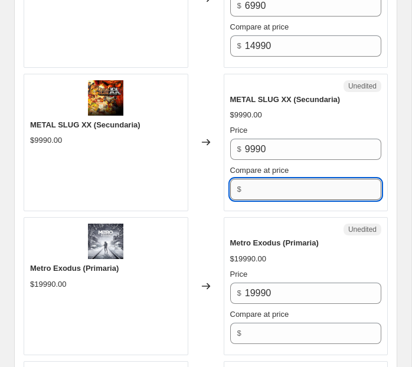
paste input "9990"
type input "9990"
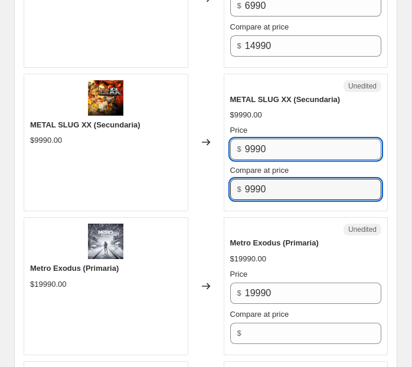
click at [250, 142] on input "9990" at bounding box center [313, 149] width 136 height 21
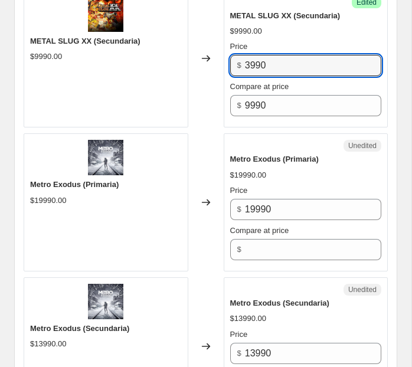
scroll to position [1151, 0]
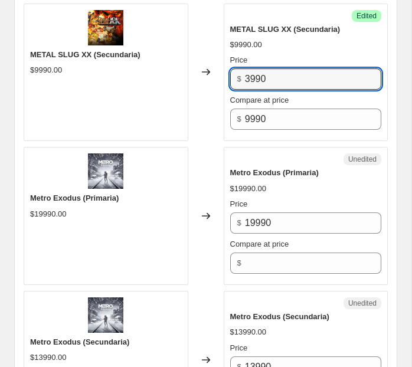
type input "3990"
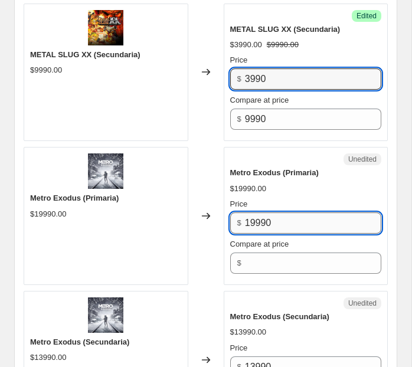
click at [266, 213] on input "19990" at bounding box center [313, 223] width 136 height 21
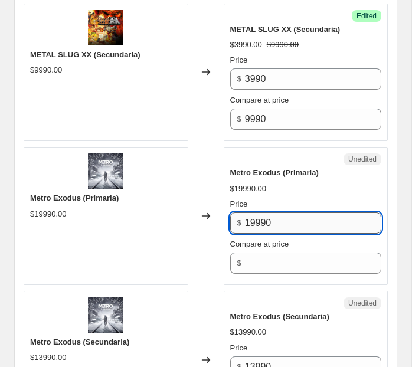
click at [266, 213] on input "19990" at bounding box center [313, 223] width 136 height 21
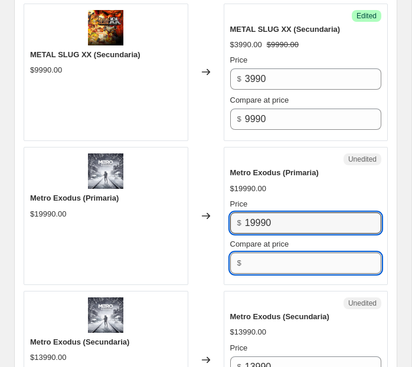
click at [269, 253] on input "Compare at price" at bounding box center [313, 263] width 136 height 21
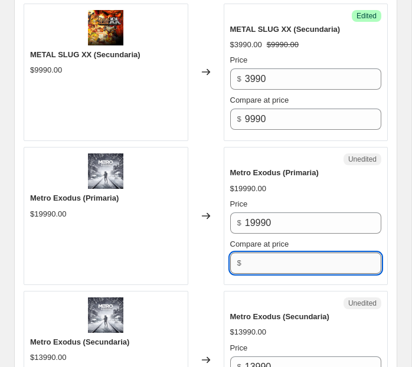
paste input "19990"
type input "19990"
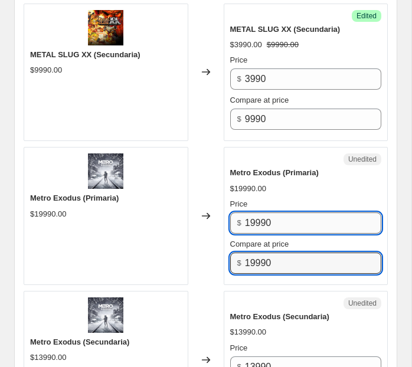
click at [257, 214] on input "19990" at bounding box center [313, 223] width 136 height 21
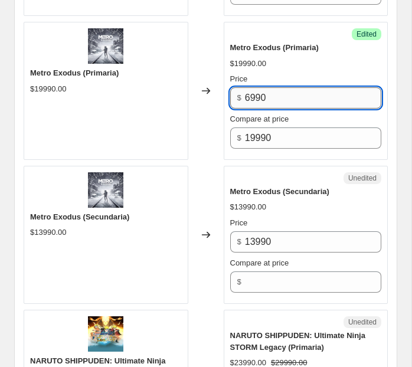
scroll to position [1282, 0]
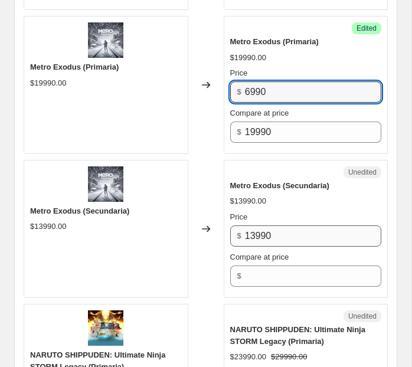
type input "6990"
click at [256, 234] on input "13990" at bounding box center [313, 236] width 136 height 21
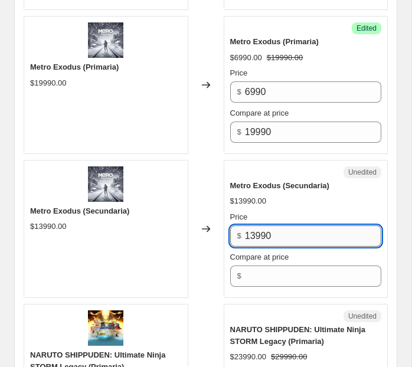
click at [256, 234] on input "13990" at bounding box center [313, 236] width 136 height 21
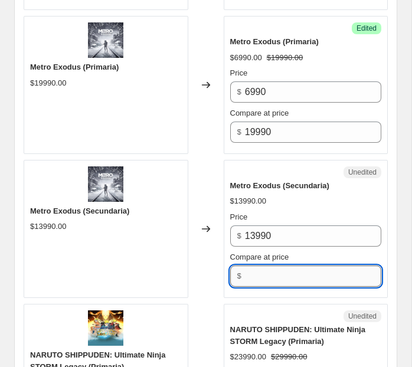
click at [259, 270] on input "Compare at price" at bounding box center [313, 276] width 136 height 21
paste input "13990"
type input "13990"
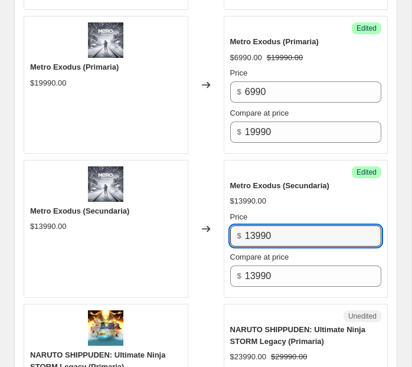
drag, startPoint x: 256, startPoint y: 235, endPoint x: 242, endPoint y: 235, distance: 14.2
click at [242, 235] on div "$ 13990" at bounding box center [306, 236] width 152 height 21
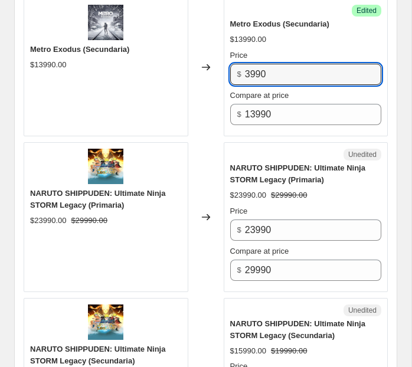
scroll to position [1448, 0]
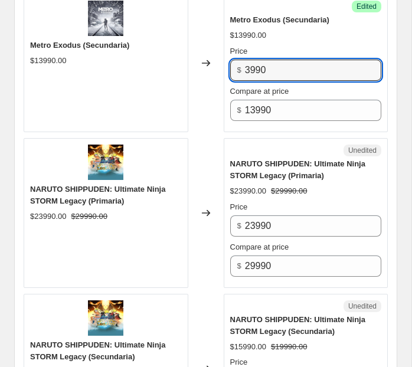
type input "3990"
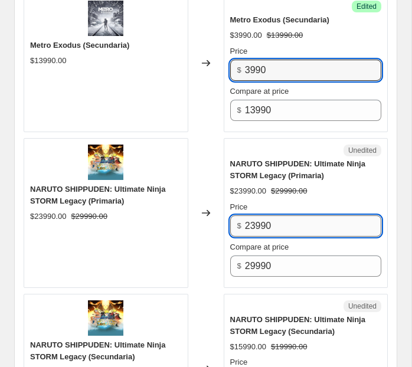
click at [254, 220] on input "23990" at bounding box center [313, 226] width 136 height 21
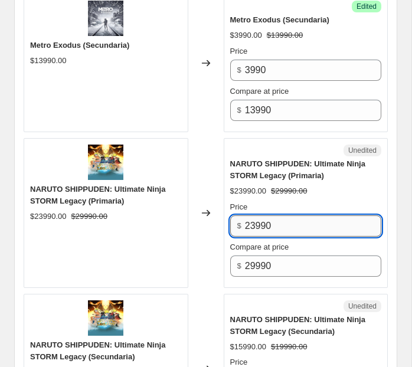
click at [254, 220] on input "23990" at bounding box center [313, 226] width 136 height 21
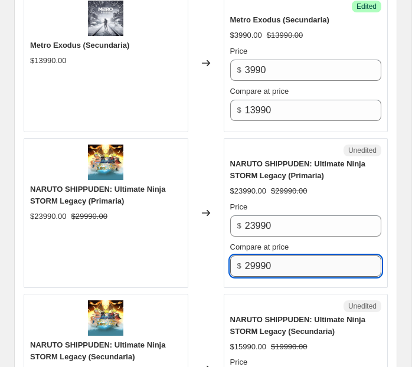
click at [256, 264] on input "29990" at bounding box center [313, 266] width 136 height 21
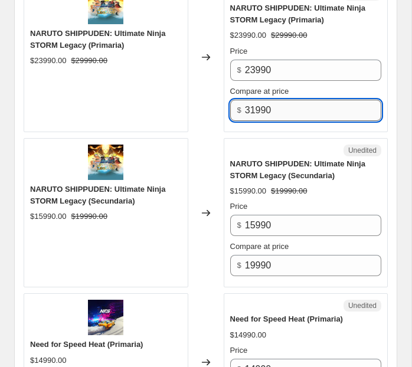
scroll to position [1611, 0]
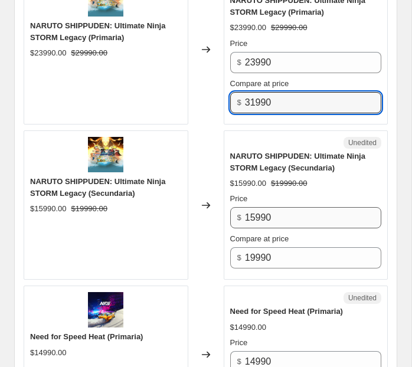
type input "31990"
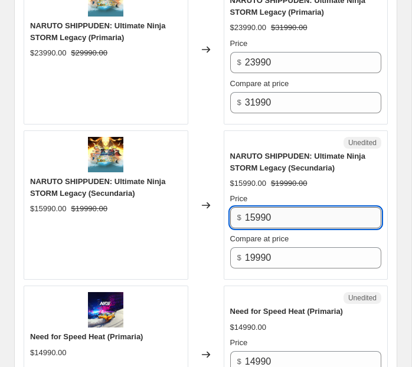
click at [253, 207] on input "15990" at bounding box center [313, 217] width 136 height 21
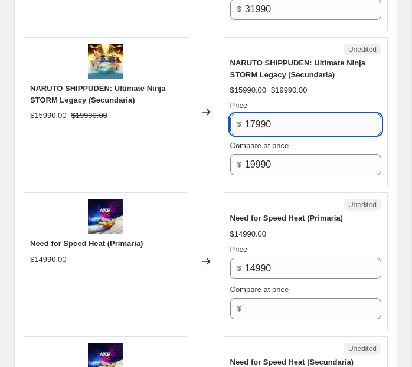
scroll to position [1715, 0]
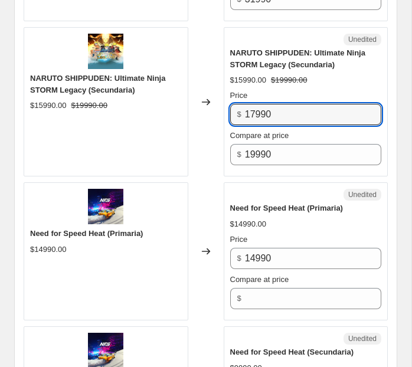
type input "17990"
click at [298, 182] on div "Unedited Need for Speed Heat (Primaria) $14990.00 Price $ 14990 Compare at pric…" at bounding box center [306, 251] width 165 height 138
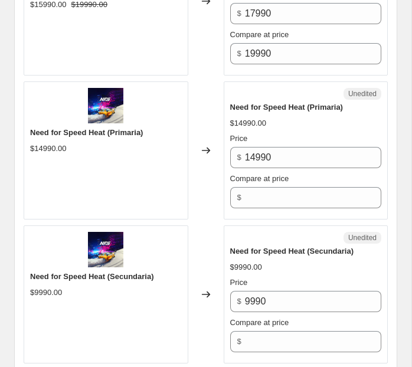
scroll to position [1828, 0]
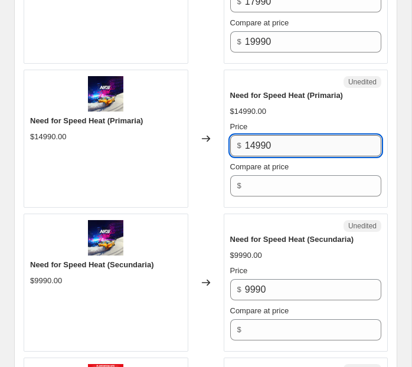
click at [266, 141] on input "14990" at bounding box center [313, 145] width 136 height 21
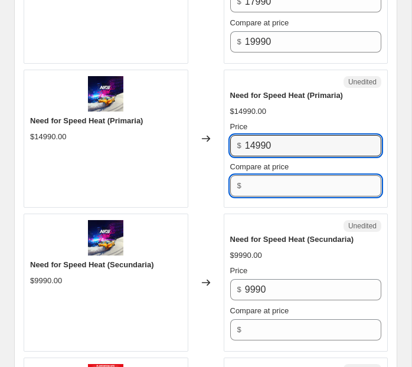
click at [257, 185] on input "Compare at price" at bounding box center [313, 185] width 136 height 21
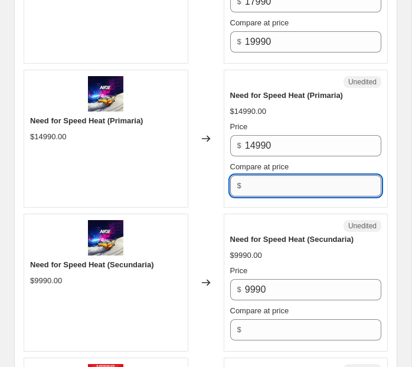
paste input "14990"
type input "14990"
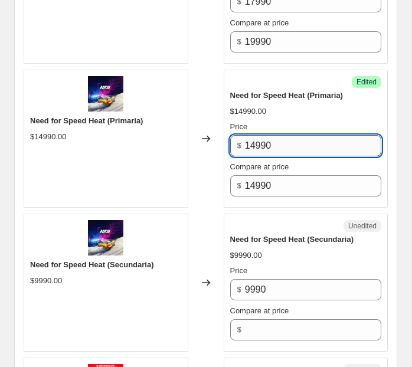
click at [252, 135] on input "14990" at bounding box center [313, 145] width 136 height 21
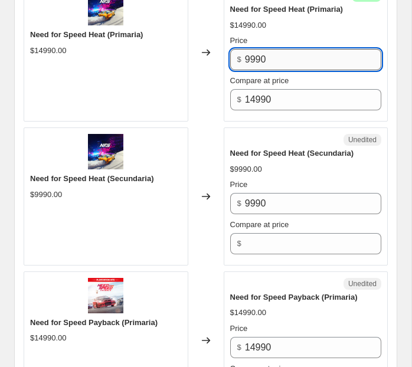
scroll to position [1971, 0]
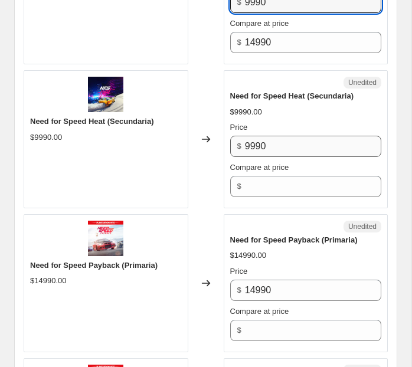
type input "9990"
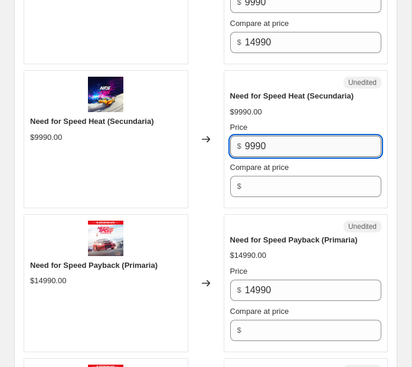
click at [270, 143] on input "9990" at bounding box center [313, 146] width 136 height 21
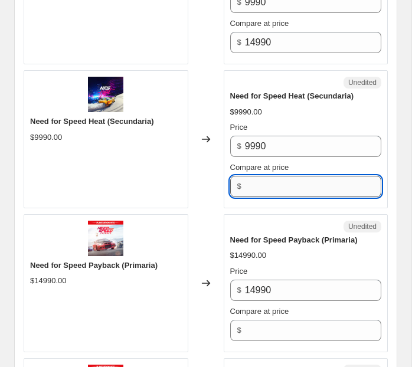
click at [270, 176] on input "Compare at price" at bounding box center [313, 186] width 136 height 21
paste input "9990"
type input "9990"
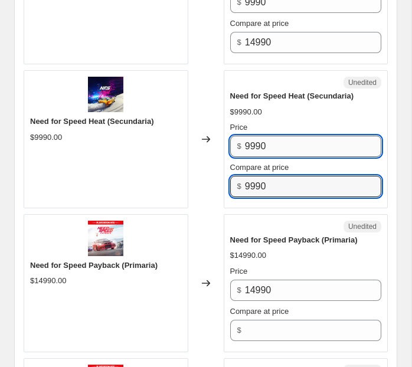
click at [253, 145] on input "9990" at bounding box center [313, 146] width 136 height 21
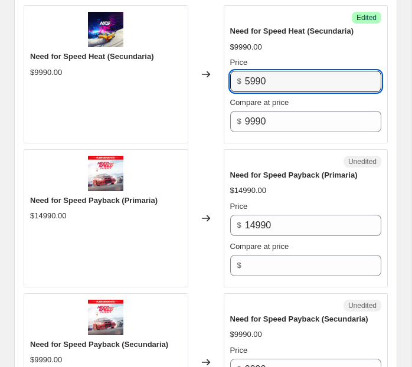
scroll to position [2044, 0]
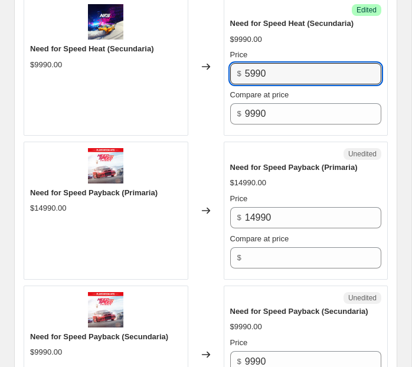
type input "5990"
click at [297, 148] on div "Unedited" at bounding box center [306, 154] width 152 height 12
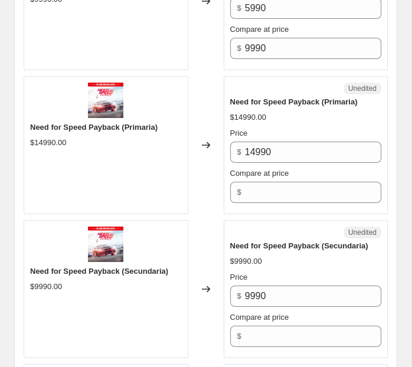
scroll to position [2111, 0]
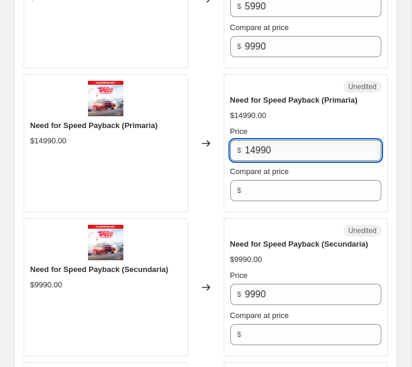
click at [262, 147] on input "14990" at bounding box center [313, 150] width 136 height 21
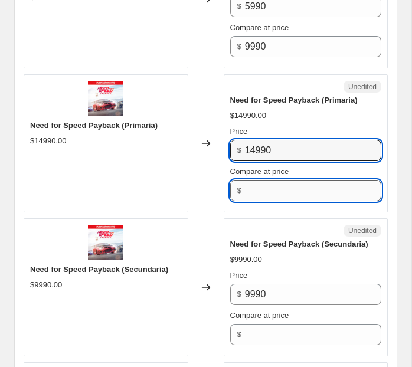
click at [266, 184] on input "Compare at price" at bounding box center [313, 190] width 136 height 21
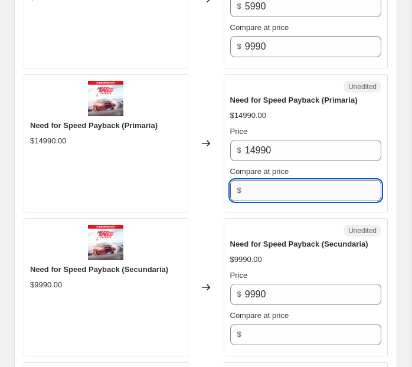
paste input "14990"
type input "14990"
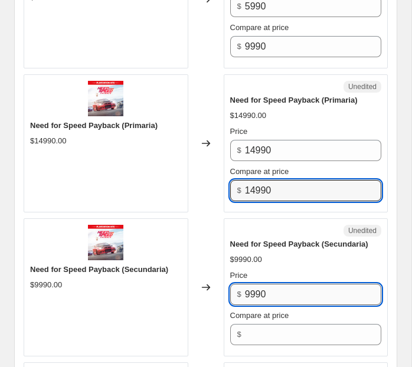
click at [258, 284] on input "9990" at bounding box center [313, 294] width 136 height 21
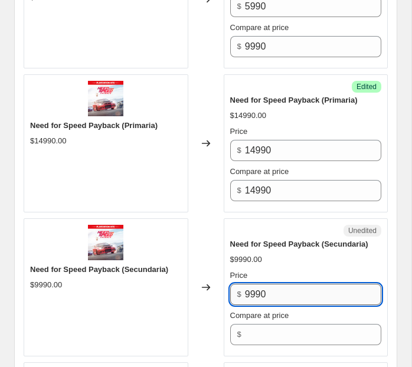
click at [258, 284] on input "9990" at bounding box center [313, 294] width 136 height 21
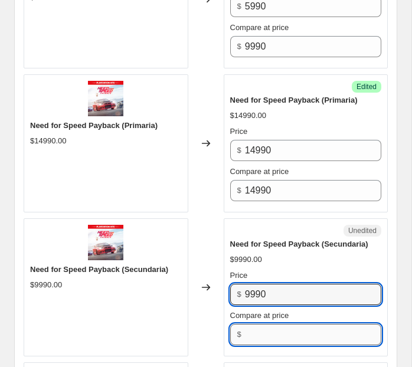
click at [267, 332] on input "Compare at price" at bounding box center [313, 334] width 136 height 21
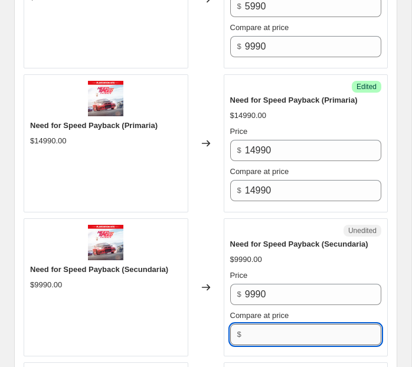
paste input "9990"
type input "9990"
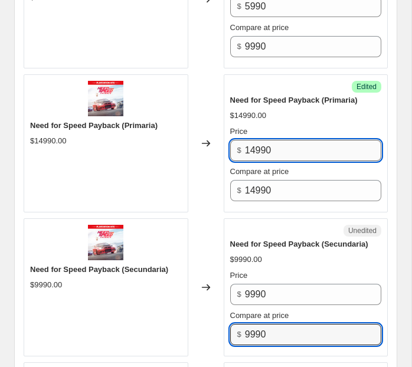
click at [259, 142] on input "14990" at bounding box center [313, 150] width 136 height 21
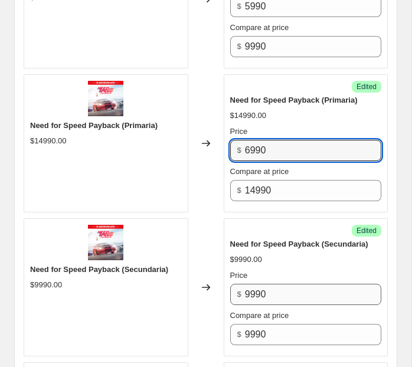
type input "6990"
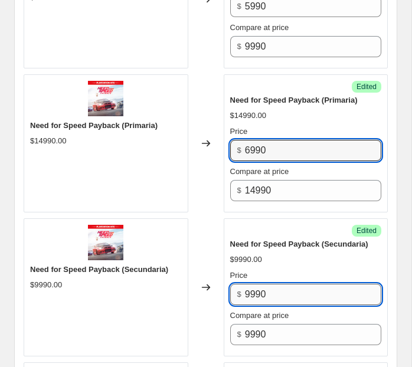
click at [249, 291] on input "9990" at bounding box center [313, 294] width 136 height 21
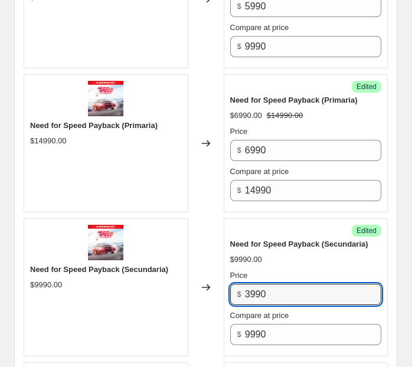
type input "3990"
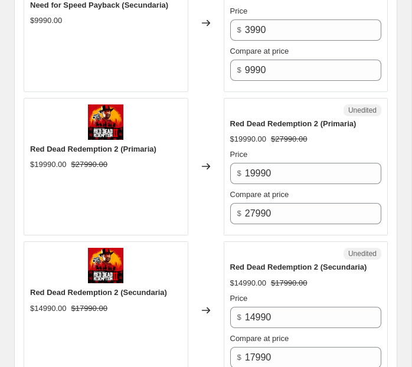
scroll to position [2381, 0]
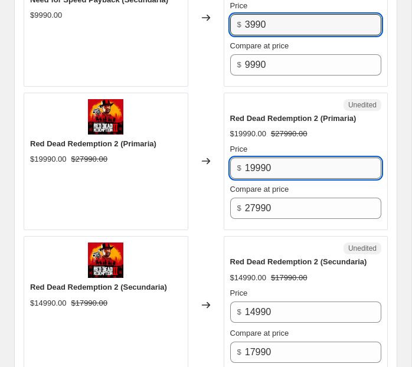
click at [255, 167] on input "19990" at bounding box center [313, 168] width 136 height 21
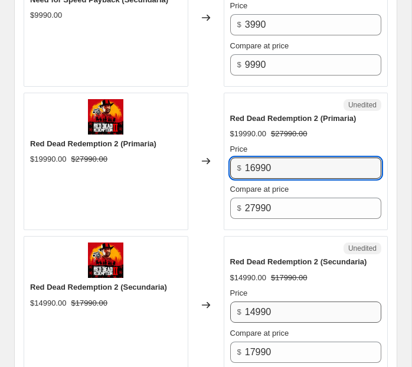
type input "16990"
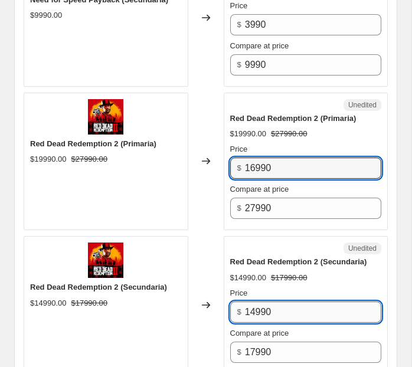
click at [254, 308] on input "14990" at bounding box center [313, 312] width 136 height 21
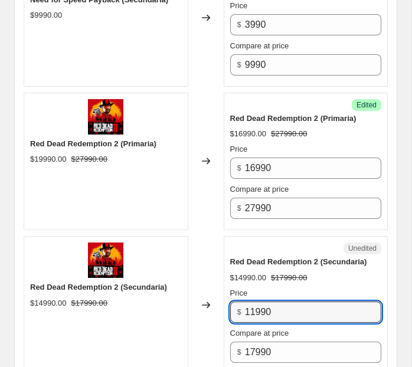
type input "11990"
click at [301, 262] on div "Red Dead Redemption 2 (Secundaria)" at bounding box center [306, 262] width 152 height 12
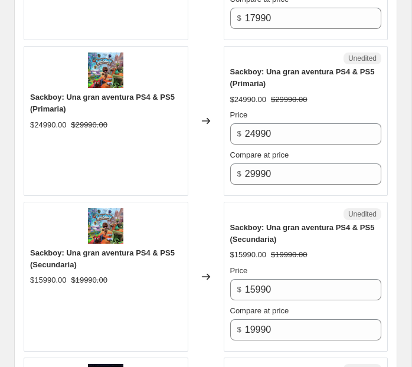
scroll to position [2717, 0]
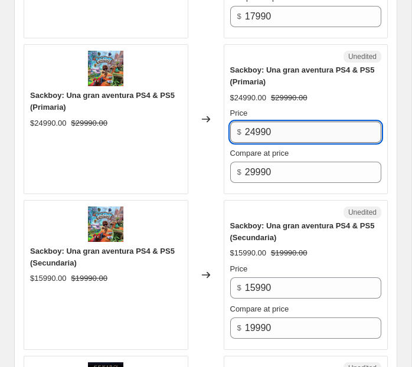
click at [254, 128] on input "24990" at bounding box center [313, 132] width 136 height 21
type input "23990"
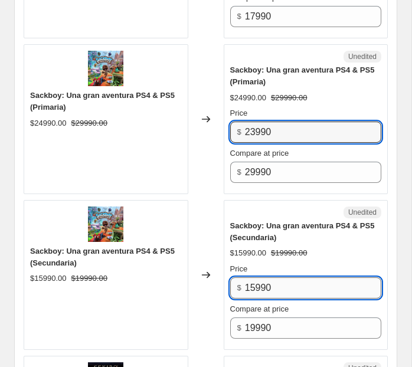
click at [253, 280] on input "15990" at bounding box center [313, 288] width 136 height 21
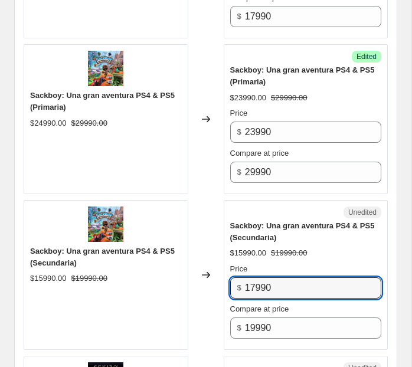
type input "17990"
click at [279, 208] on div "Unedited" at bounding box center [306, 213] width 152 height 12
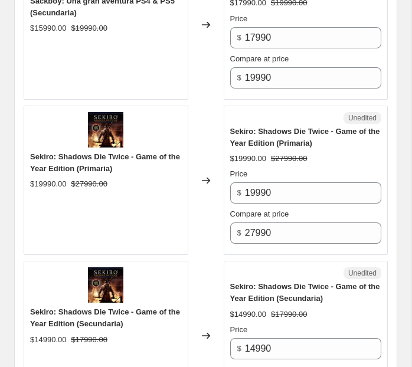
scroll to position [2973, 0]
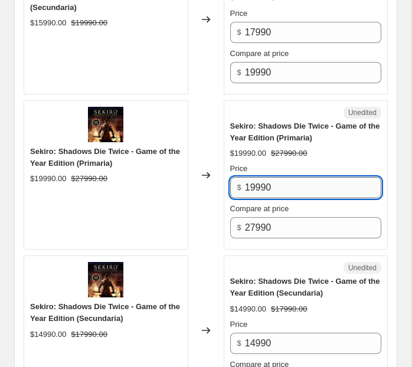
click at [257, 184] on input "19990" at bounding box center [313, 187] width 136 height 21
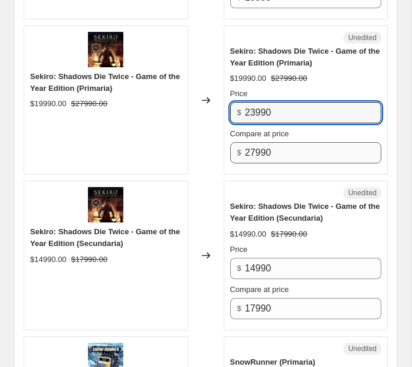
scroll to position [3050, 0]
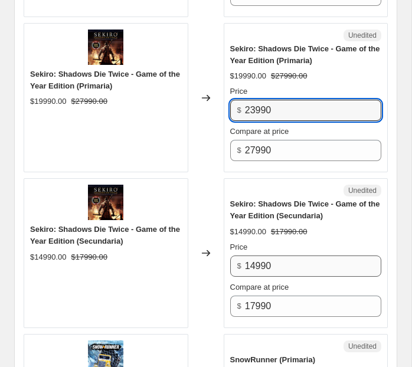
type input "23990"
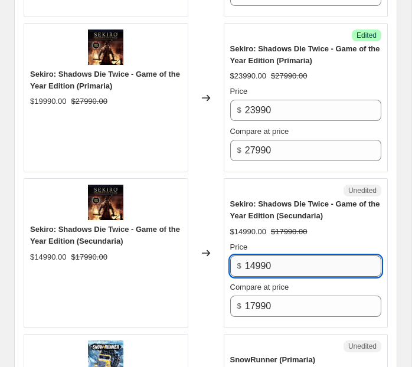
click at [254, 261] on input "14990" at bounding box center [313, 266] width 136 height 21
type input "17990"
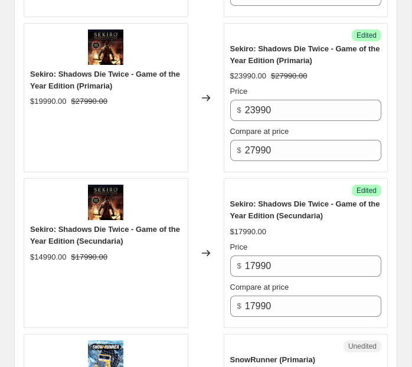
click at [345, 243] on div "Price" at bounding box center [306, 248] width 152 height 12
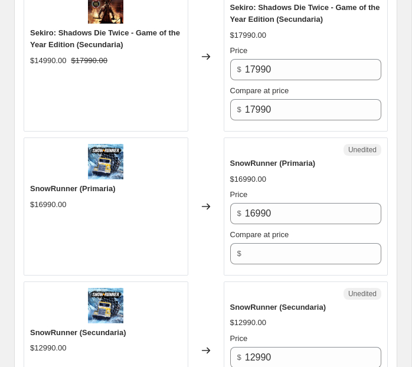
scroll to position [3249, 0]
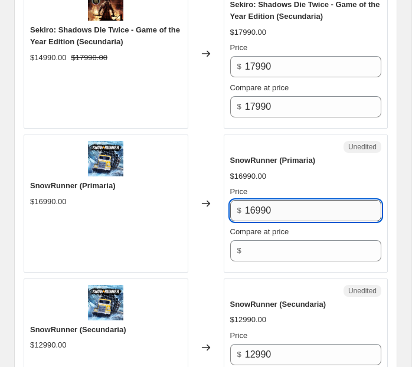
click at [269, 203] on input "16990" at bounding box center [313, 210] width 136 height 21
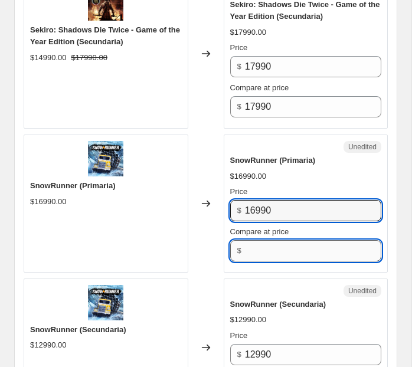
click at [259, 245] on input "Compare at price" at bounding box center [313, 250] width 136 height 21
paste input "16990"
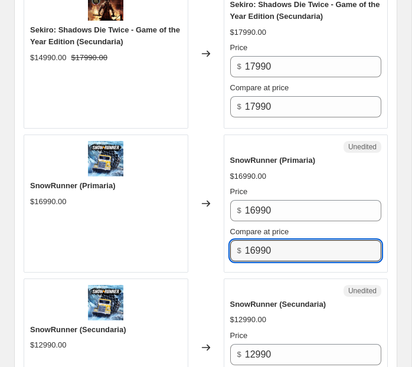
drag, startPoint x: 256, startPoint y: 245, endPoint x: 242, endPoint y: 245, distance: 14.8
click at [242, 245] on div "$ 16990" at bounding box center [306, 250] width 152 height 21
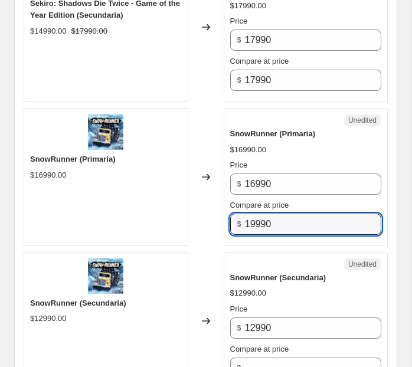
scroll to position [3346, 0]
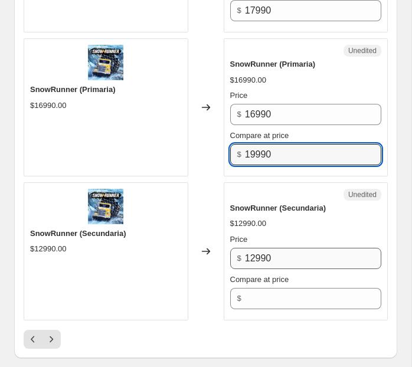
type input "19990"
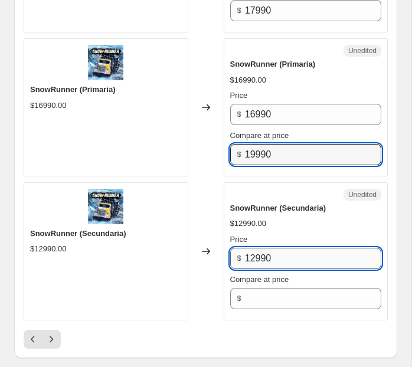
click at [258, 253] on input "12990" at bounding box center [313, 258] width 136 height 21
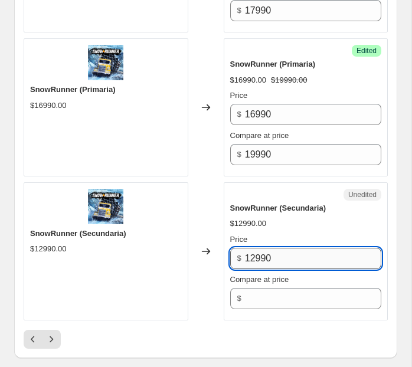
click at [258, 253] on input "12990" at bounding box center [313, 258] width 136 height 21
click at [257, 281] on div "Compare at price $" at bounding box center [306, 291] width 152 height 35
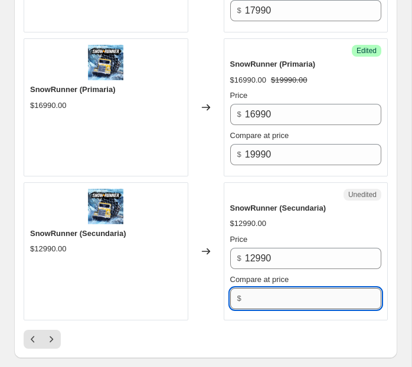
click at [257, 290] on input "Compare at price" at bounding box center [313, 298] width 136 height 21
paste input "12990"
click at [256, 290] on input "12990" at bounding box center [313, 298] width 136 height 21
type input "14990"
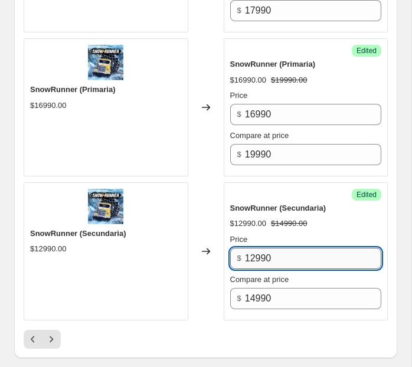
click at [252, 254] on input "12990" at bounding box center [313, 258] width 136 height 21
type input "11990"
click at [334, 220] on div "$12990.00 $14990.00" at bounding box center [306, 224] width 152 height 12
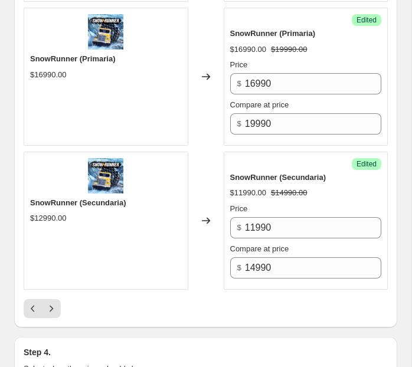
scroll to position [3382, 0]
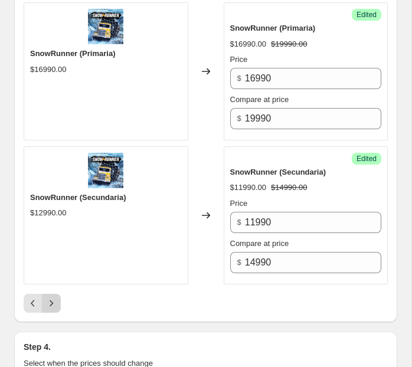
click at [58, 296] on button "Next" at bounding box center [51, 303] width 19 height 19
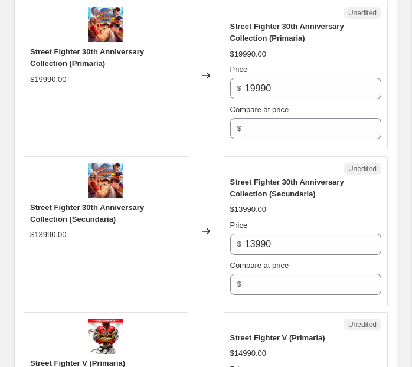
scroll to position [700, 0]
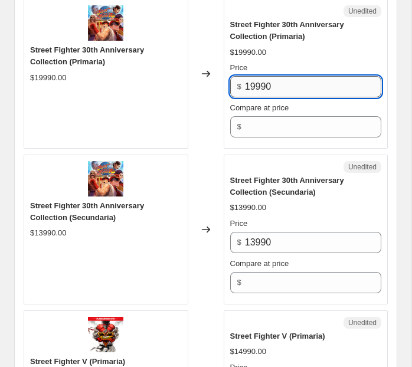
click at [278, 81] on input "19990" at bounding box center [313, 86] width 136 height 21
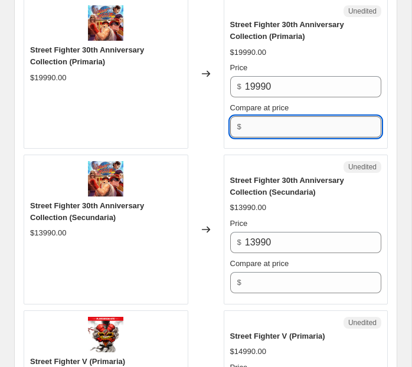
click at [266, 130] on input "Compare at price" at bounding box center [313, 126] width 136 height 21
paste input "19990"
type input "19990"
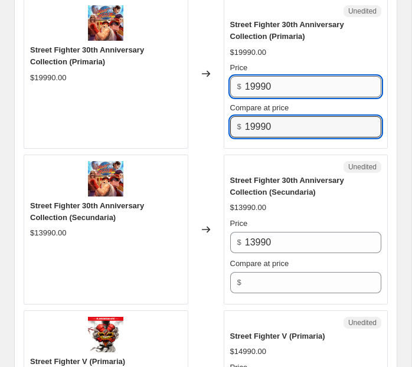
click at [253, 81] on input "19990" at bounding box center [313, 86] width 136 height 21
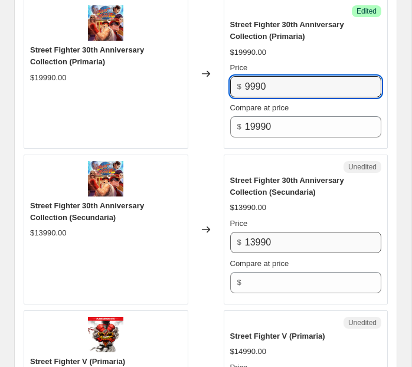
type input "9990"
click at [258, 244] on input "13990" at bounding box center [313, 242] width 136 height 21
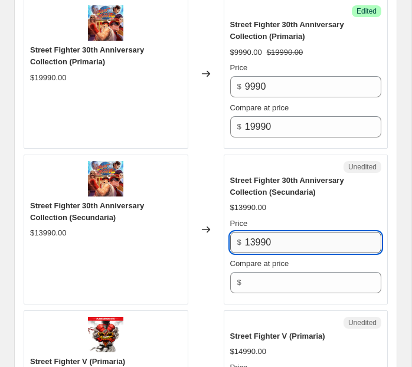
click at [258, 244] on input "13990" at bounding box center [313, 242] width 136 height 21
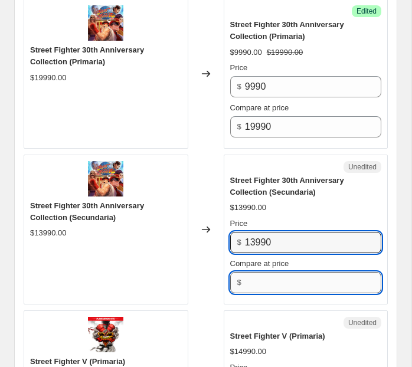
click at [262, 272] on input "Compare at price" at bounding box center [313, 282] width 136 height 21
paste input "13990"
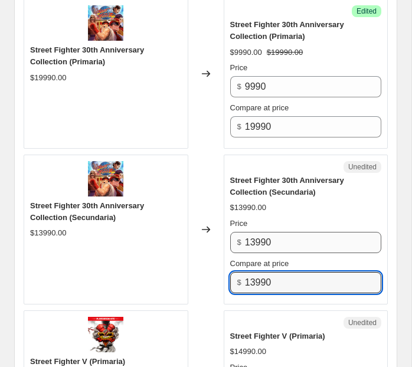
type input "13990"
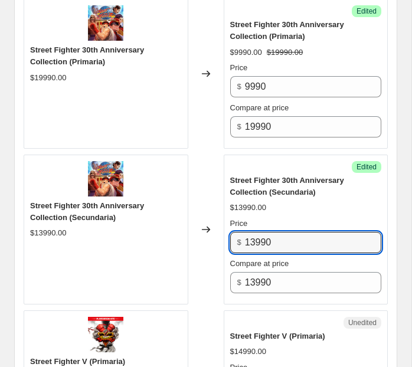
drag, startPoint x: 257, startPoint y: 235, endPoint x: 230, endPoint y: 236, distance: 26.6
click at [230, 236] on div "$ 13990" at bounding box center [306, 242] width 152 height 21
type input "5990"
click at [314, 208] on div "Street Fighter 30th Anniversary Collection (Secundaria) $13990.00 Price $ 5990 …" at bounding box center [306, 234] width 152 height 119
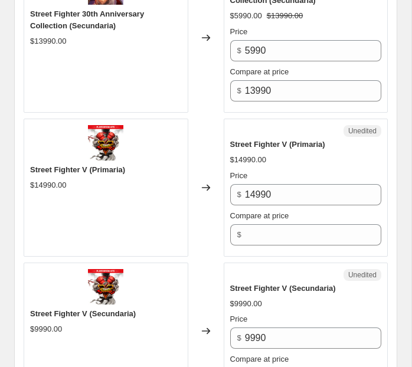
scroll to position [896, 0]
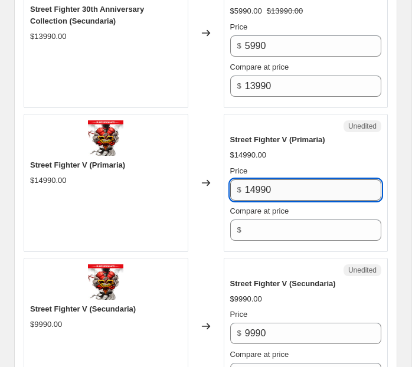
click at [262, 184] on input "14990" at bounding box center [313, 190] width 136 height 21
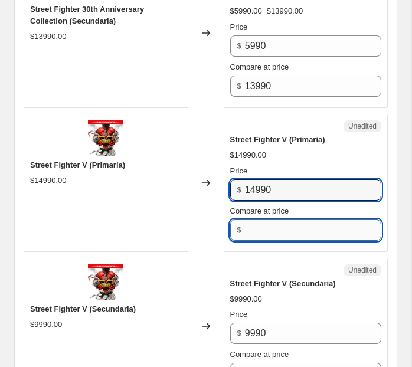
click at [264, 230] on input "Compare at price" at bounding box center [313, 230] width 136 height 21
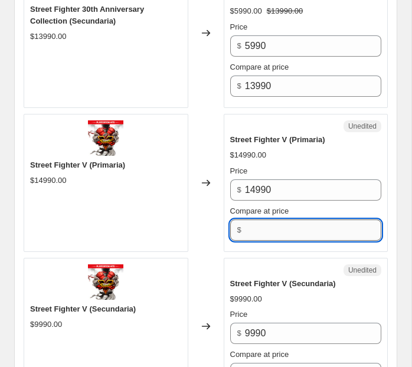
paste input "14990"
type input "14990"
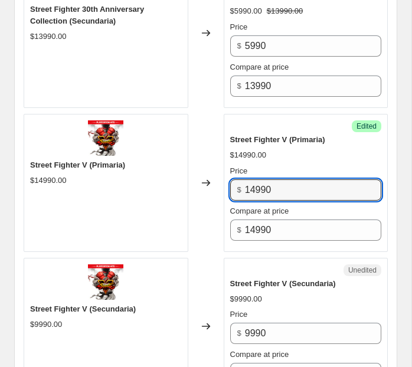
drag, startPoint x: 256, startPoint y: 185, endPoint x: 216, endPoint y: 182, distance: 40.8
click at [216, 182] on div "Street Fighter V (Primaria) $14990.00 Changed to Success Edited Street Fighter …" at bounding box center [206, 183] width 364 height 138
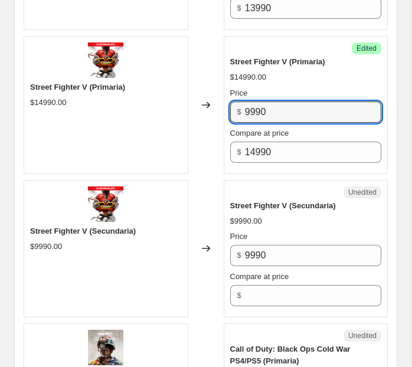
scroll to position [990, 0]
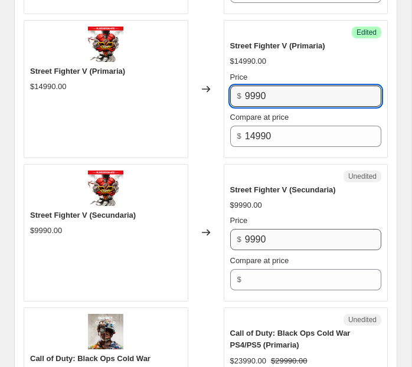
type input "9990"
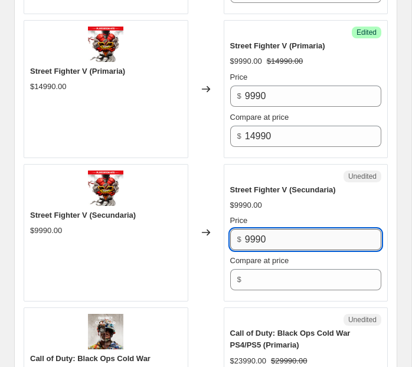
click at [259, 229] on input "9990" at bounding box center [313, 239] width 136 height 21
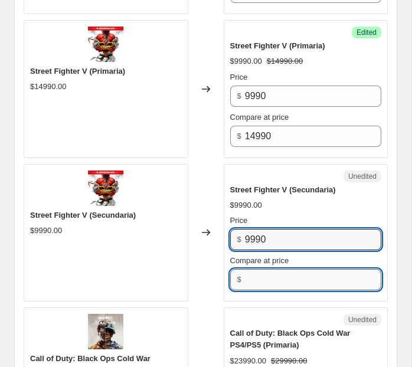
click at [257, 271] on input "Compare at price" at bounding box center [313, 279] width 136 height 21
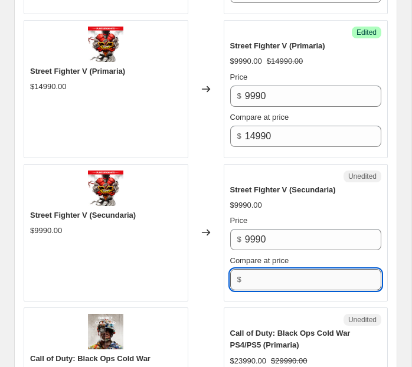
paste input "9990"
type input "9990"
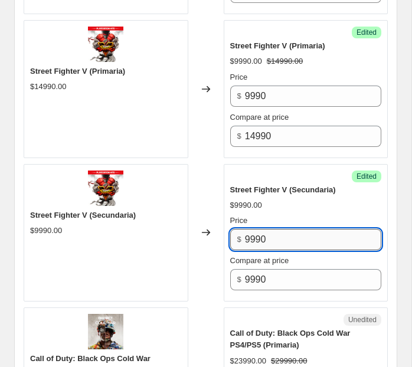
click at [250, 236] on input "9990" at bounding box center [313, 239] width 136 height 21
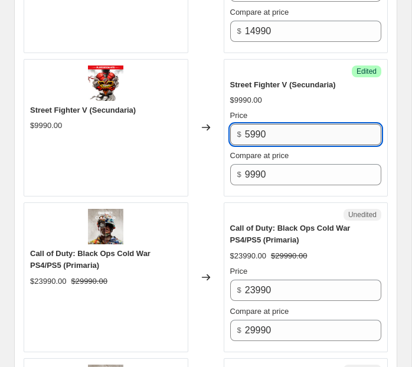
scroll to position [1163, 0]
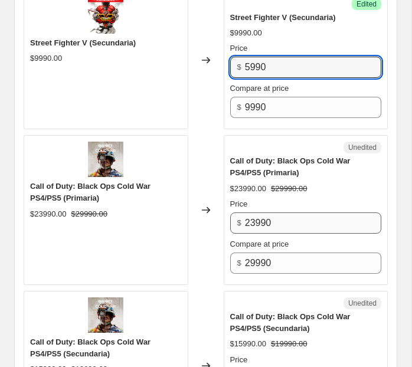
type input "5990"
click at [287, 222] on input "23990" at bounding box center [313, 223] width 136 height 21
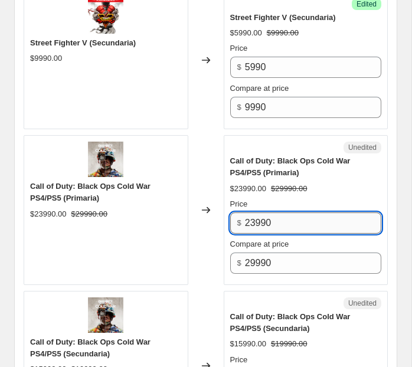
click at [253, 220] on input "23990" at bounding box center [313, 223] width 136 height 21
click at [255, 217] on input "23990" at bounding box center [313, 223] width 136 height 21
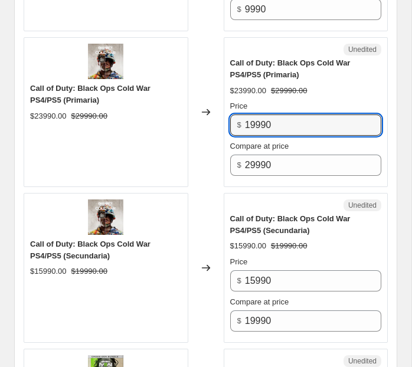
scroll to position [1280, 0]
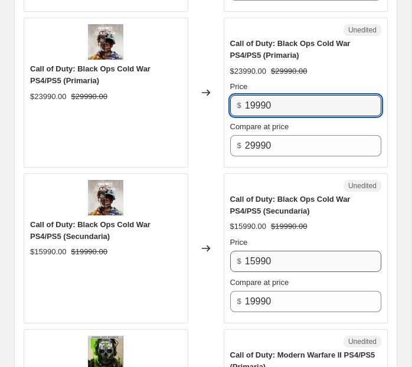
type input "19990"
click at [256, 256] on input "15990" at bounding box center [313, 261] width 136 height 21
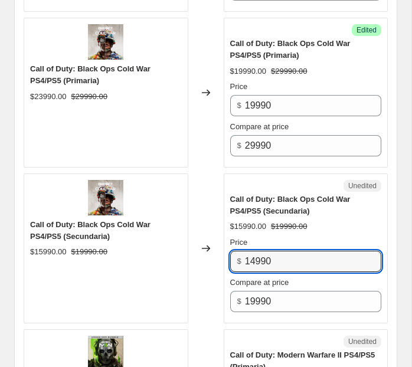
type input "14990"
click at [319, 239] on div "Price" at bounding box center [306, 243] width 152 height 12
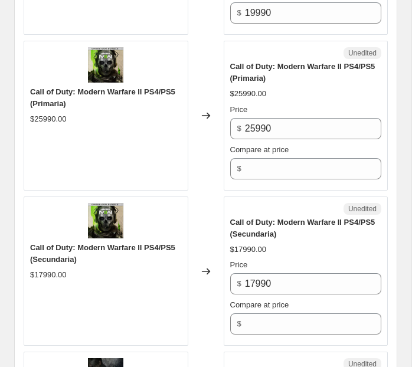
scroll to position [1585, 0]
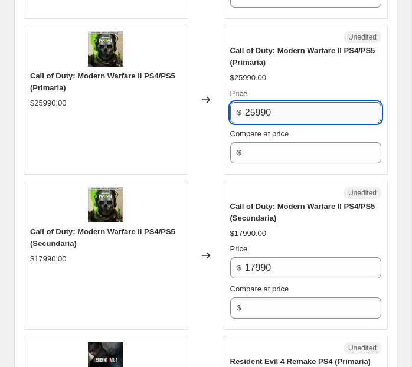
click at [270, 108] on input "25990" at bounding box center [313, 112] width 136 height 21
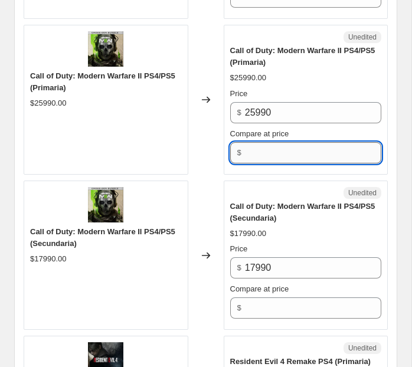
click at [269, 152] on input "Compare at price" at bounding box center [313, 152] width 136 height 21
paste input "25990"
type input "25990"
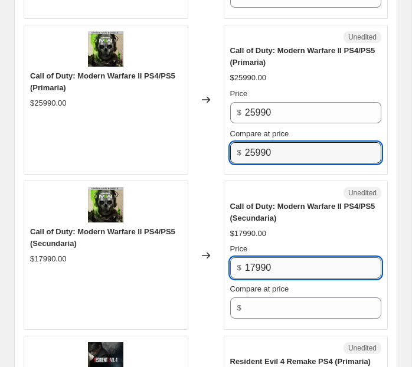
click at [268, 262] on input "17990" at bounding box center [313, 267] width 136 height 21
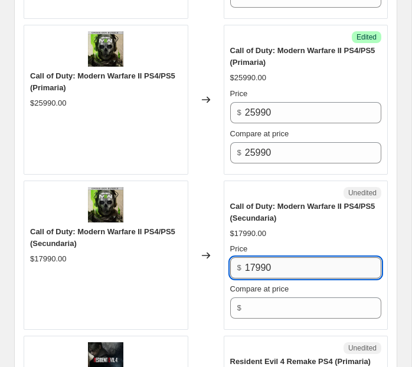
click at [268, 262] on input "17990" at bounding box center [313, 267] width 136 height 21
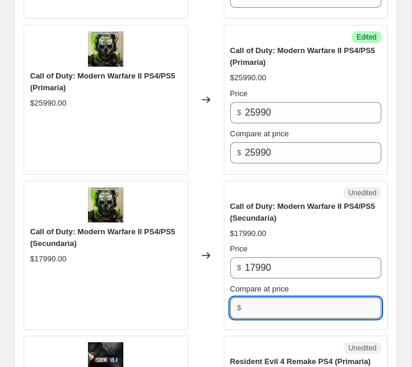
click at [269, 298] on input "Compare at price" at bounding box center [313, 308] width 136 height 21
paste input "17990"
type input "17990"
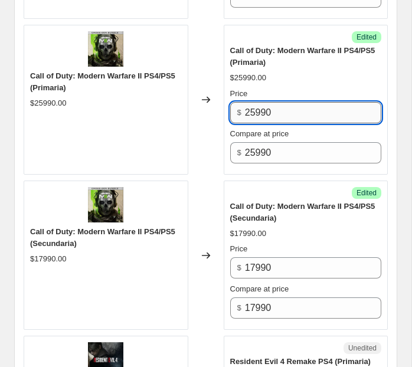
click at [254, 102] on input "25990" at bounding box center [313, 112] width 136 height 21
drag, startPoint x: 255, startPoint y: 103, endPoint x: 231, endPoint y: 105, distance: 24.3
click at [231, 105] on div "$ 25990" at bounding box center [306, 112] width 152 height 21
type input "19990"
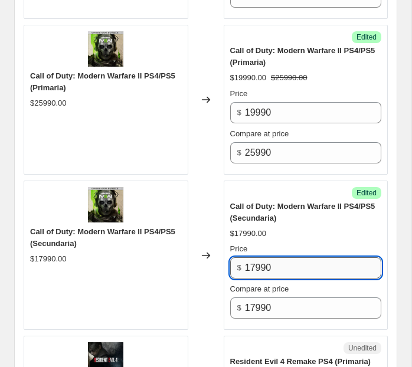
click at [257, 257] on input "17990" at bounding box center [313, 267] width 136 height 21
click at [257, 259] on input "17990" at bounding box center [313, 267] width 136 height 21
type input "14990"
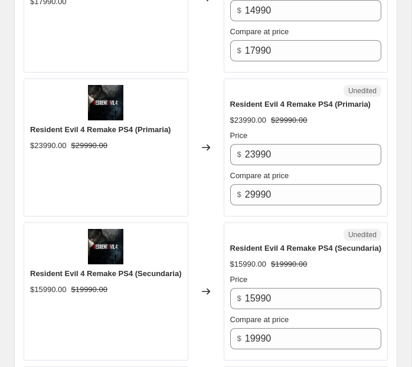
scroll to position [1848, 0]
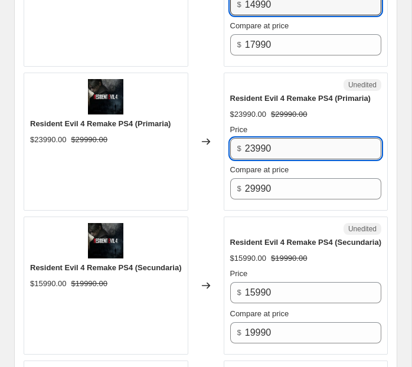
click at [253, 145] on input "23990" at bounding box center [313, 148] width 136 height 21
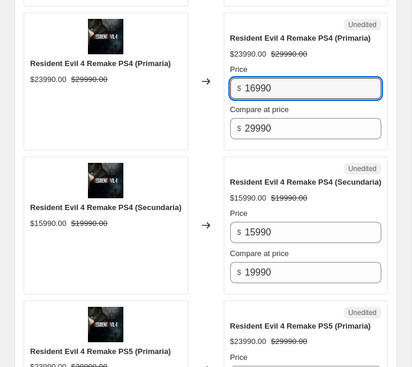
scroll to position [1956, 0]
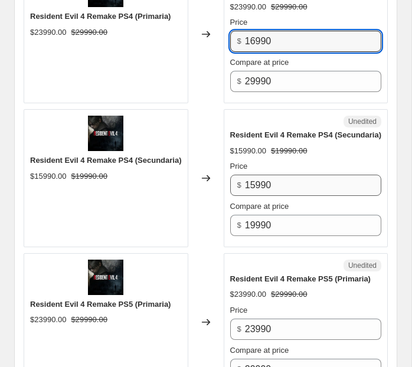
type input "16990"
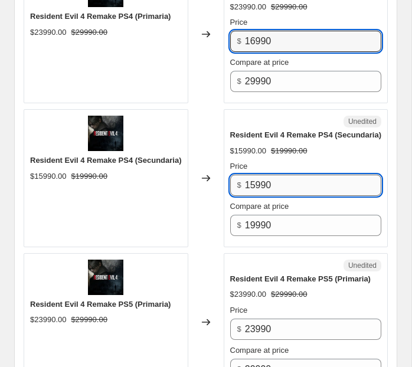
click at [255, 194] on input "15990" at bounding box center [313, 185] width 136 height 21
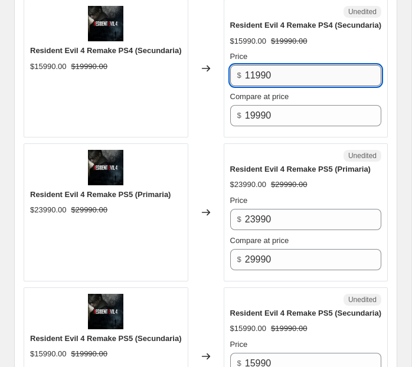
scroll to position [2083, 0]
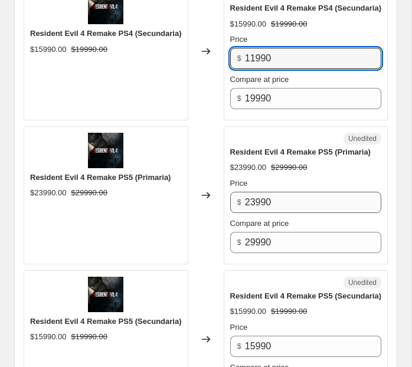
type input "11990"
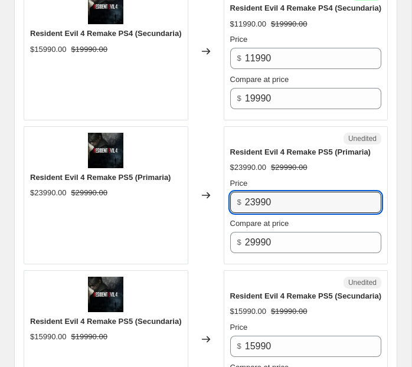
drag, startPoint x: 256, startPoint y: 208, endPoint x: 225, endPoint y: 208, distance: 30.7
click at [225, 208] on div "Unedited Resident Evil 4 Remake PS5 (Primaria) $23990.00 $29990.00 Price $ 2399…" at bounding box center [306, 195] width 165 height 138
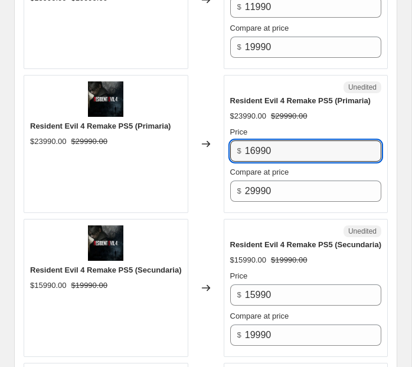
scroll to position [2143, 0]
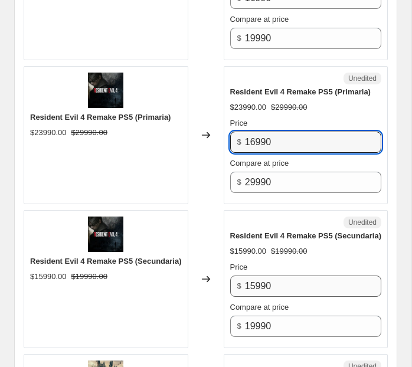
type input "16990"
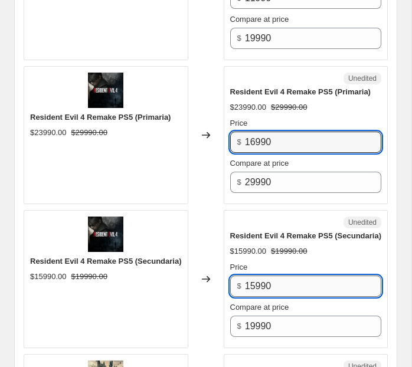
click at [256, 297] on input "15990" at bounding box center [313, 286] width 136 height 21
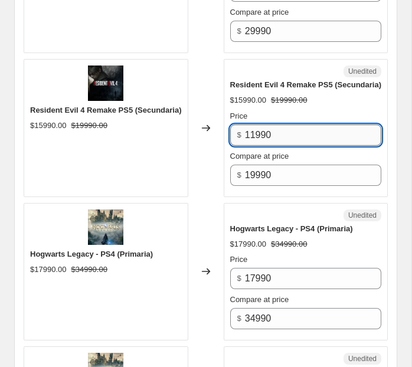
scroll to position [2320, 0]
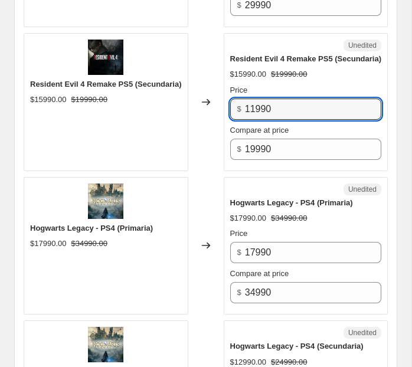
type input "11990"
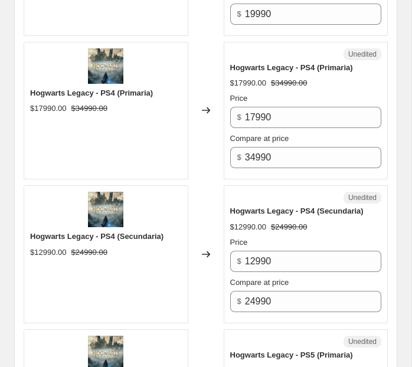
scroll to position [2465, 0]
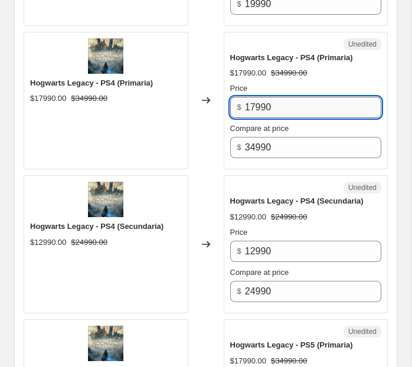
click at [254, 118] on input "17990" at bounding box center [313, 107] width 136 height 21
type input "14990"
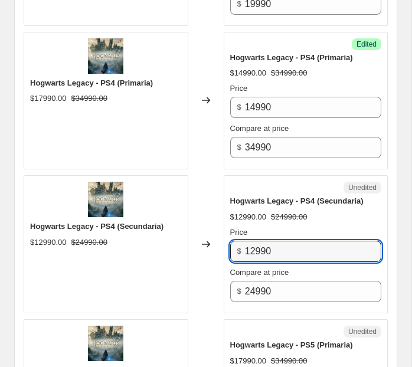
drag, startPoint x: 253, startPoint y: 270, endPoint x: 230, endPoint y: 270, distance: 23.0
click at [230, 262] on div "$ 12990" at bounding box center [306, 251] width 152 height 21
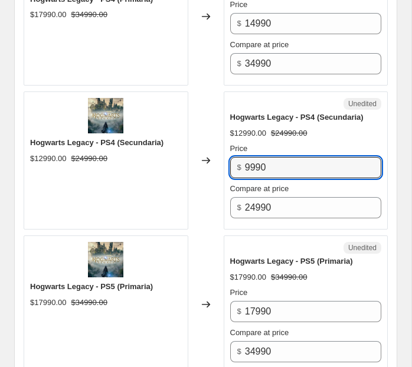
scroll to position [2575, 0]
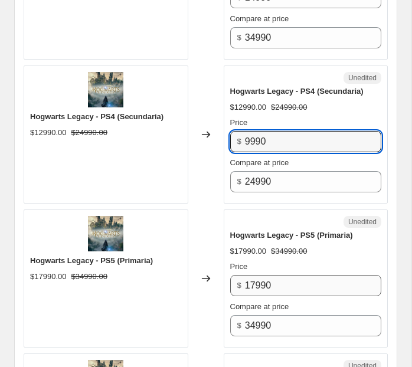
type input "9990"
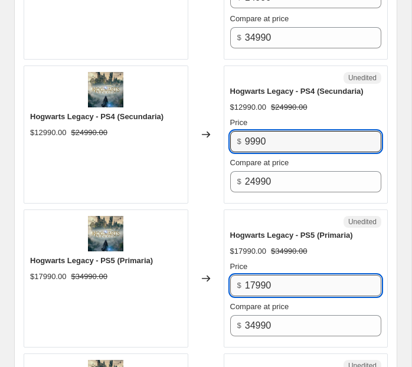
click at [254, 296] on input "17990" at bounding box center [313, 285] width 136 height 21
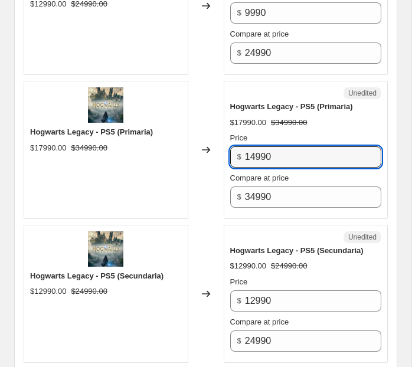
scroll to position [2709, 0]
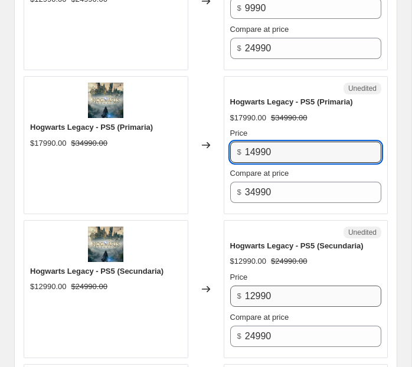
type input "14990"
click at [256, 307] on input "12990" at bounding box center [313, 296] width 136 height 21
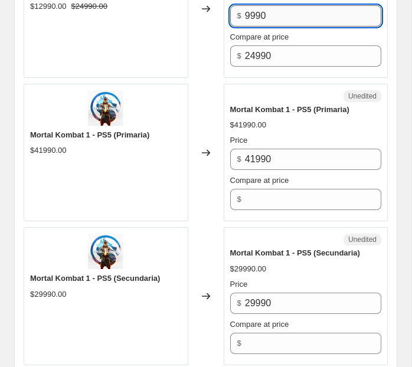
scroll to position [2993, 0]
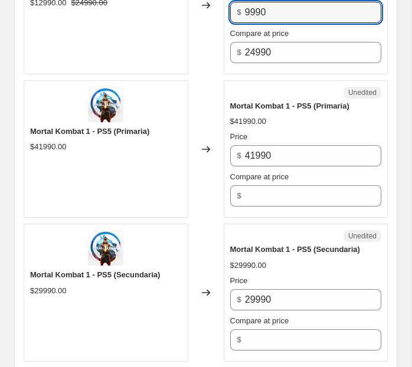
type input "9990"
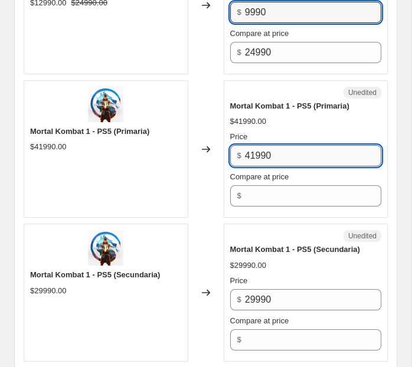
click at [252, 167] on input "41990" at bounding box center [313, 155] width 136 height 21
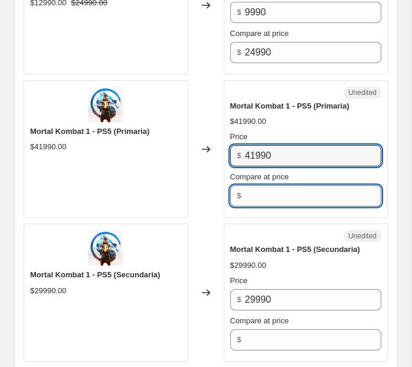
click at [263, 207] on input "Compare at price" at bounding box center [313, 195] width 136 height 21
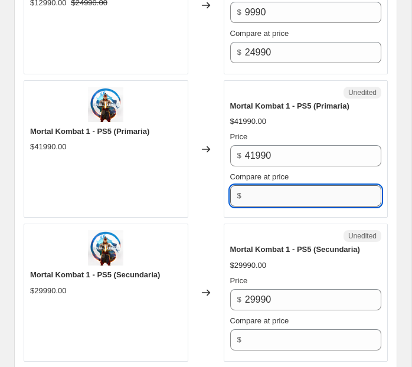
paste input "41990"
type input "41990"
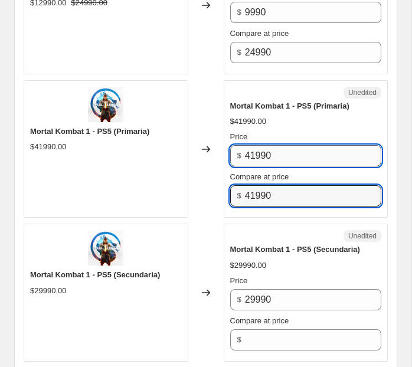
click at [256, 167] on input "41990" at bounding box center [313, 155] width 136 height 21
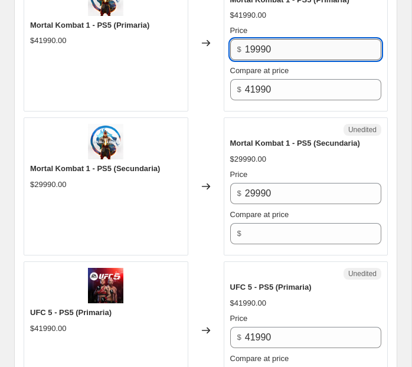
scroll to position [3109, 0]
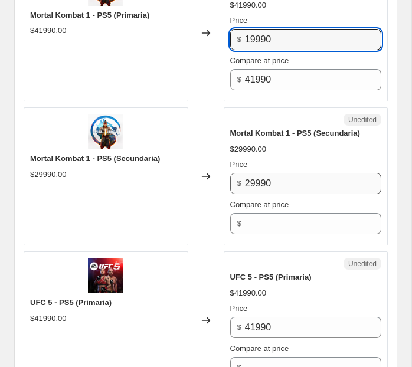
type input "19990"
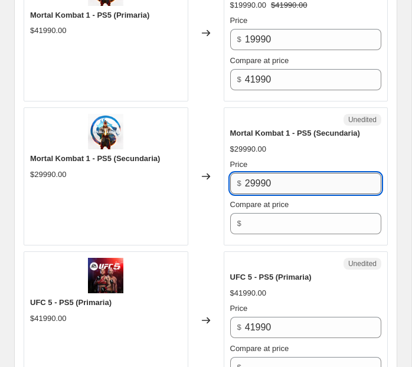
click at [254, 194] on input "29990" at bounding box center [313, 183] width 136 height 21
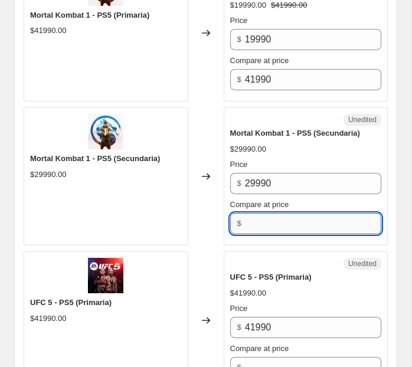
click at [263, 234] on input "Compare at price" at bounding box center [313, 223] width 136 height 21
paste input "29990"
type input "29990"
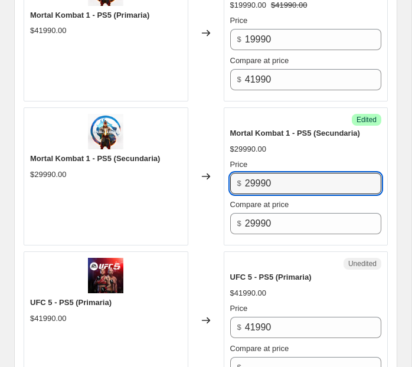
drag, startPoint x: 256, startPoint y: 203, endPoint x: 228, endPoint y: 203, distance: 27.8
click at [229, 203] on div "Success Edited Mortal Kombat 1 - PS5 (Secundaria) $29990.00 Price $ 29990 Compa…" at bounding box center [306, 176] width 165 height 138
type input "14990"
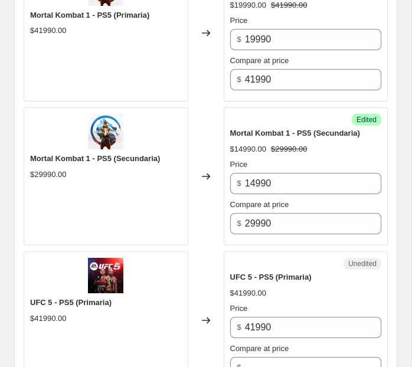
click at [309, 171] on div "Price" at bounding box center [306, 165] width 152 height 12
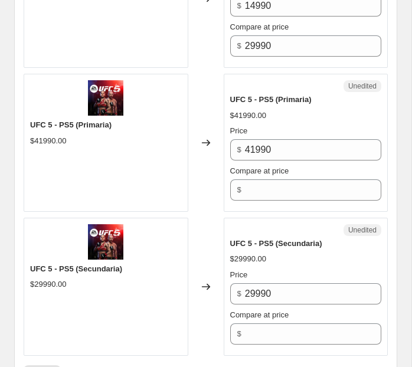
scroll to position [3288, 0]
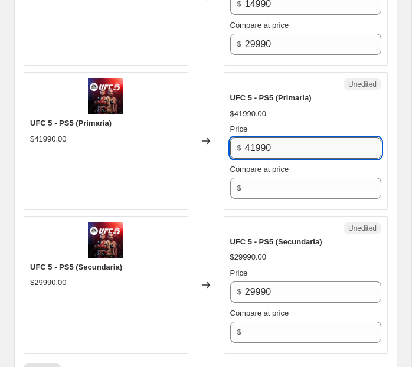
click at [266, 159] on input "41990" at bounding box center [313, 148] width 136 height 21
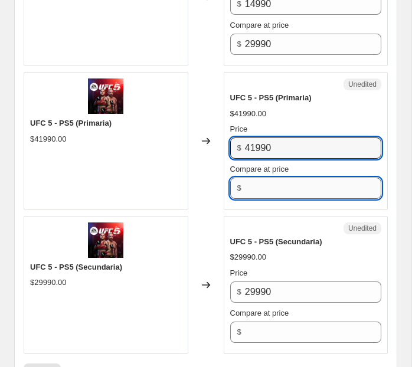
click at [270, 199] on input "Compare at price" at bounding box center [313, 188] width 136 height 21
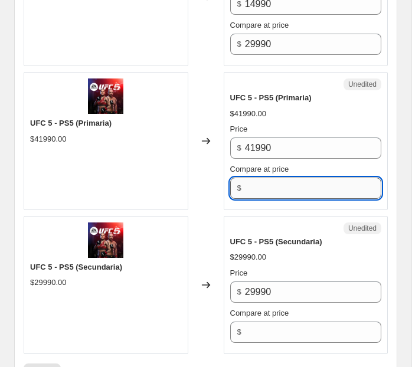
paste input "41990"
type input "41990"
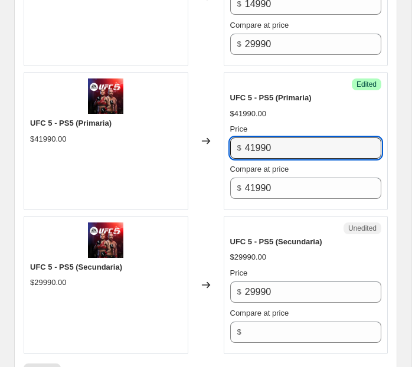
drag, startPoint x: 254, startPoint y: 162, endPoint x: 237, endPoint y: 162, distance: 16.5
click at [237, 159] on div "$ 41990" at bounding box center [306, 148] width 152 height 21
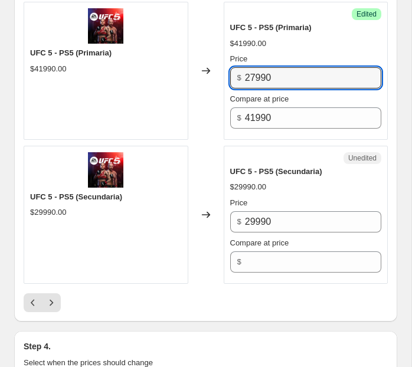
scroll to position [3366, 0]
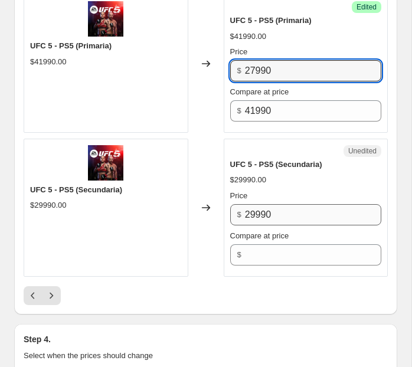
type input "27990"
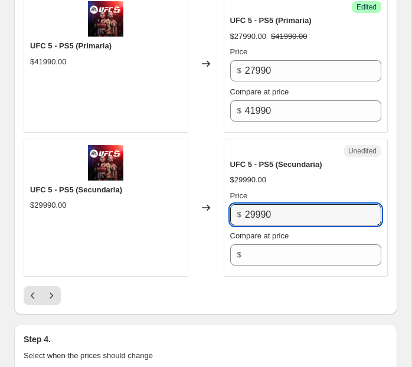
drag, startPoint x: 255, startPoint y: 233, endPoint x: 241, endPoint y: 233, distance: 14.2
click at [241, 226] on div "$ 29990" at bounding box center [306, 214] width 152 height 21
click at [265, 226] on input "29990" at bounding box center [313, 214] width 136 height 21
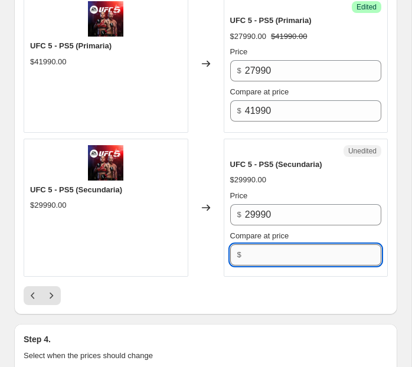
click at [265, 266] on input "Compare at price" at bounding box center [313, 254] width 136 height 21
paste input "29990"
type input "29990"
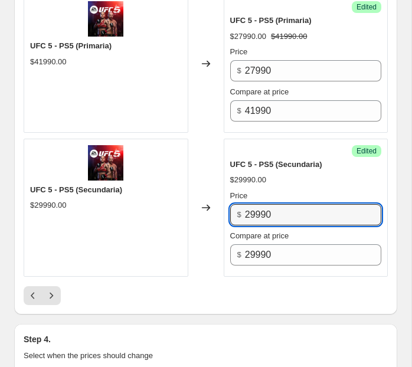
drag, startPoint x: 256, startPoint y: 233, endPoint x: 219, endPoint y: 233, distance: 36.6
click at [219, 233] on div "UFC 5 - PS5 (Secundaria) $29990.00 Changed to Success Edited UFC 5 - PS5 (Secun…" at bounding box center [206, 208] width 364 height 138
type input "18990"
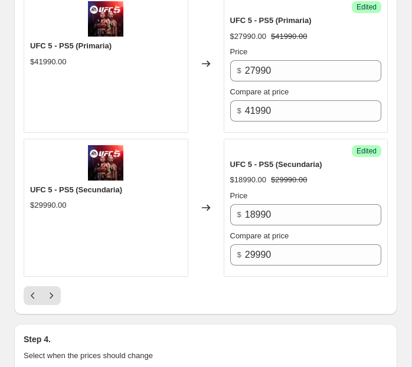
click at [136, 275] on div "UFC 5 - PS5 (Secundaria) $29990.00" at bounding box center [106, 208] width 165 height 138
click at [56, 302] on icon "Next" at bounding box center [51, 296] width 12 height 12
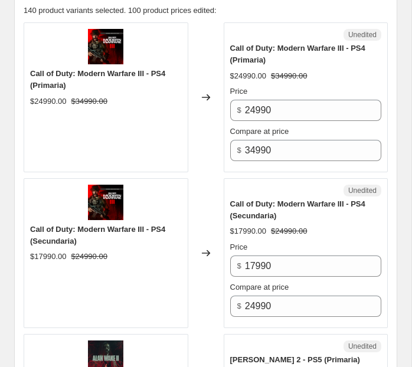
scroll to position [676, 0]
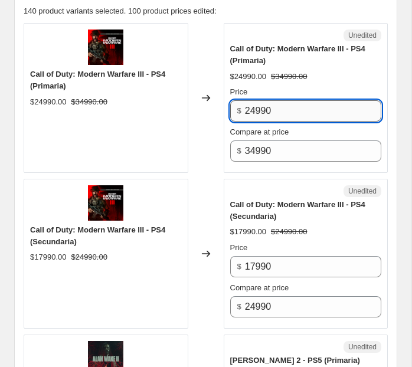
click at [257, 103] on input "24990" at bounding box center [313, 110] width 136 height 21
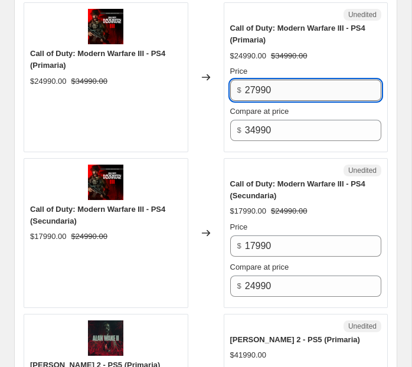
scroll to position [697, 0]
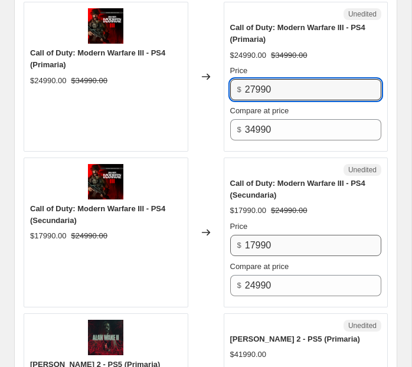
type input "27990"
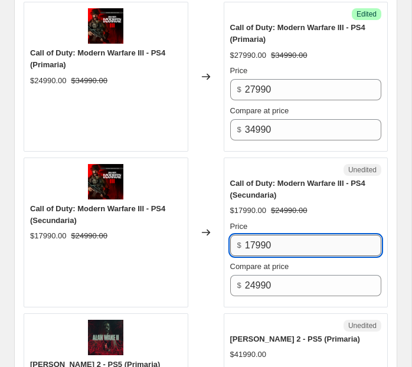
click at [254, 237] on input "17990" at bounding box center [313, 245] width 136 height 21
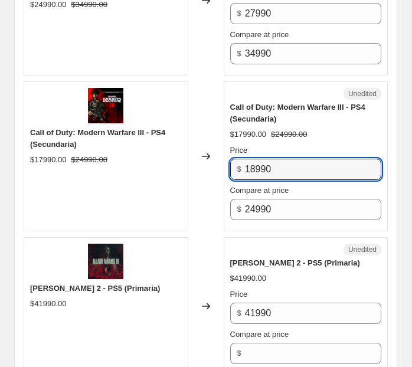
scroll to position [787, 0]
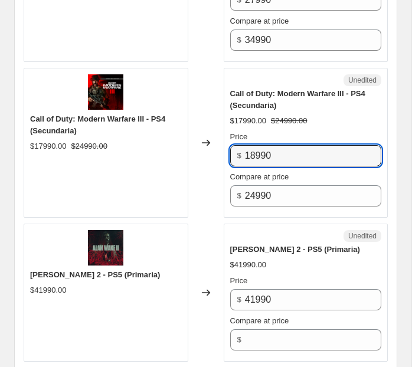
type input "18990"
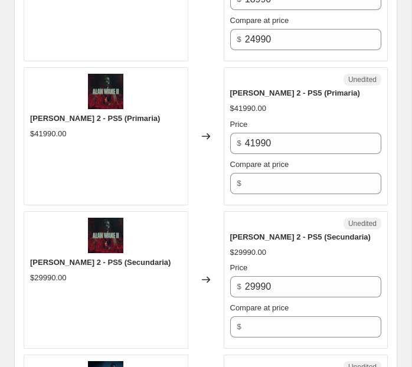
scroll to position [947, 0]
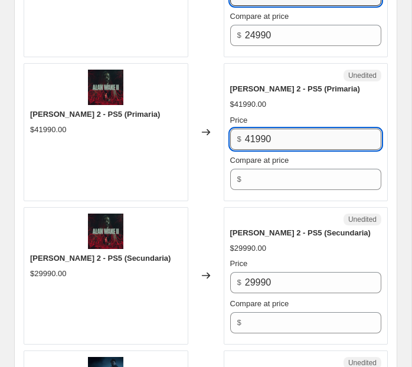
click at [259, 133] on input "41990" at bounding box center [313, 139] width 136 height 21
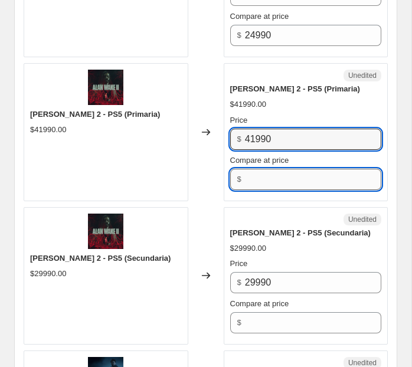
click at [270, 170] on input "Compare at price" at bounding box center [313, 179] width 136 height 21
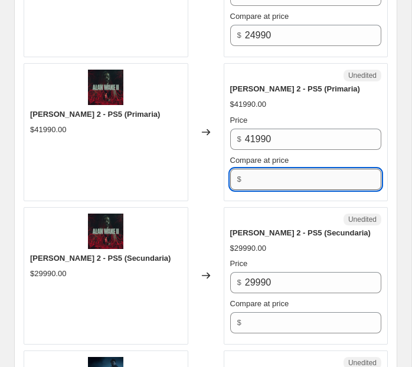
paste input "41990"
type input "41990"
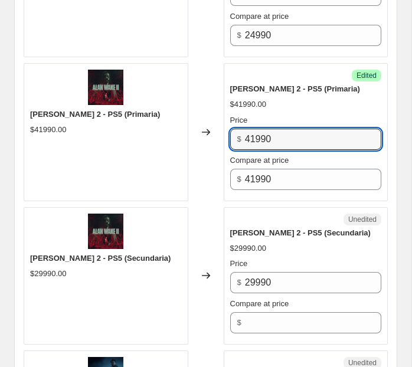
drag, startPoint x: 256, startPoint y: 133, endPoint x: 229, endPoint y: 133, distance: 26.6
click at [229, 133] on div "Success Edited Alan Wake 2 - PS5 (Primaria) $41990.00 Price $ 41990 Compare at …" at bounding box center [306, 132] width 165 height 138
type input "24990"
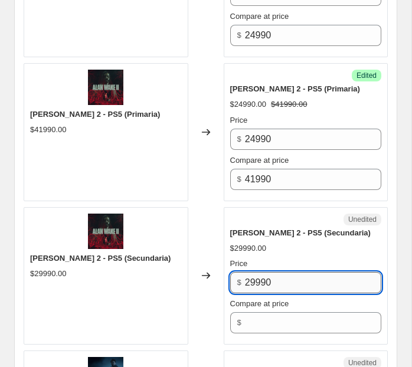
click at [256, 282] on input "29990" at bounding box center [313, 282] width 136 height 21
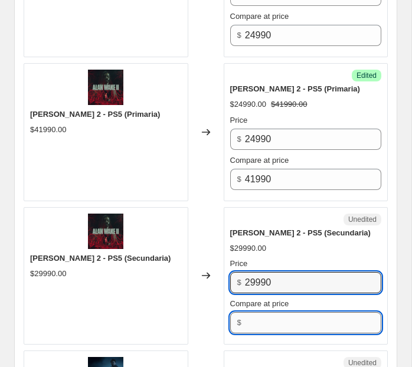
click at [264, 319] on input "Compare at price" at bounding box center [313, 322] width 136 height 21
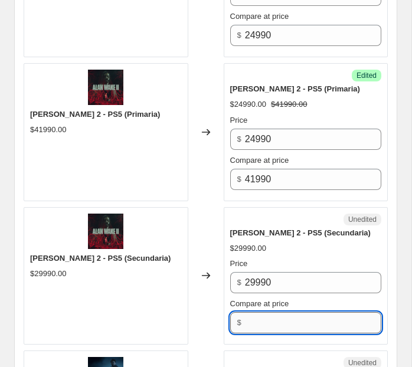
paste input "29990"
type input "29990"
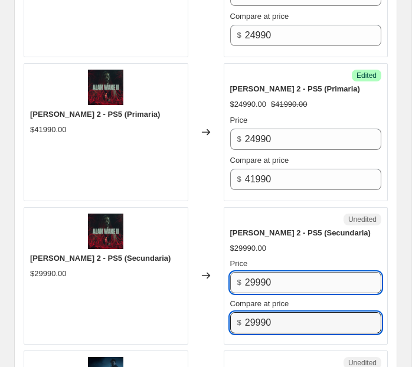
click at [257, 277] on input "29990" at bounding box center [313, 282] width 136 height 21
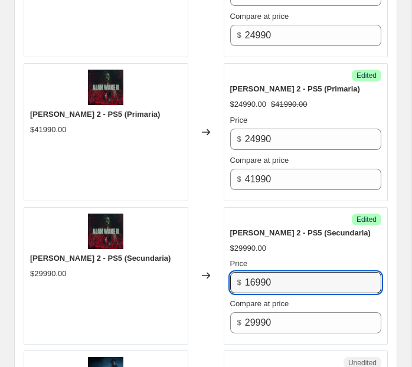
type input "16990"
click at [303, 258] on div "Price" at bounding box center [306, 264] width 152 height 12
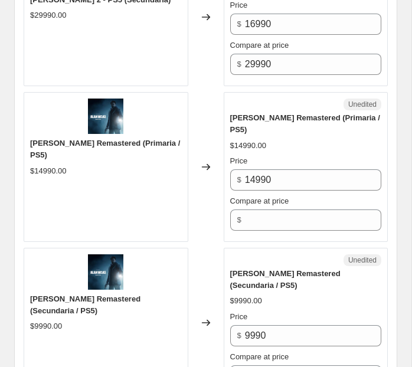
scroll to position [1207, 0]
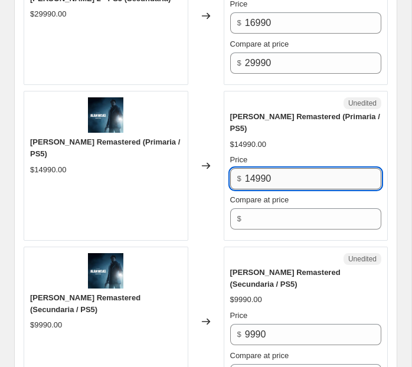
click at [257, 168] on input "14990" at bounding box center [313, 178] width 136 height 21
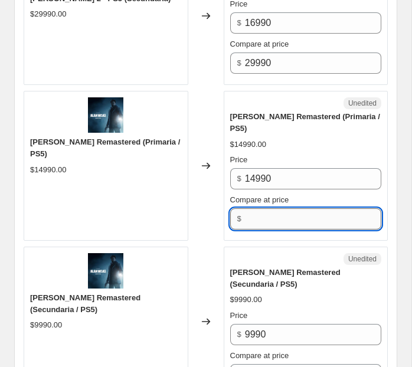
click at [267, 209] on input "Compare at price" at bounding box center [313, 218] width 136 height 21
paste input "14990"
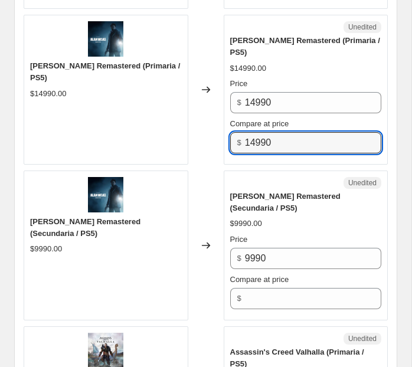
scroll to position [1291, 0]
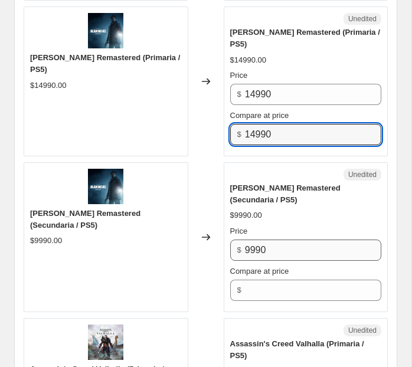
type input "14990"
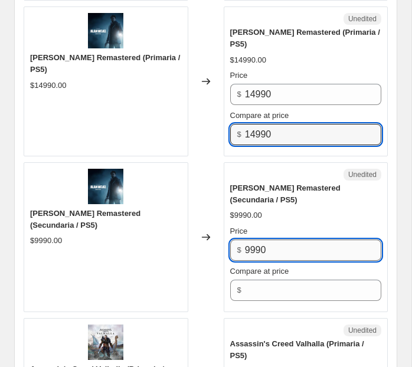
click at [257, 240] on input "9990" at bounding box center [313, 250] width 136 height 21
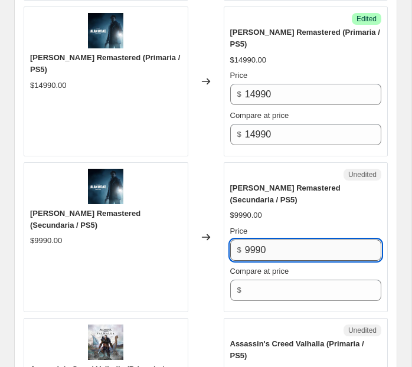
click at [257, 240] on input "9990" at bounding box center [313, 250] width 136 height 21
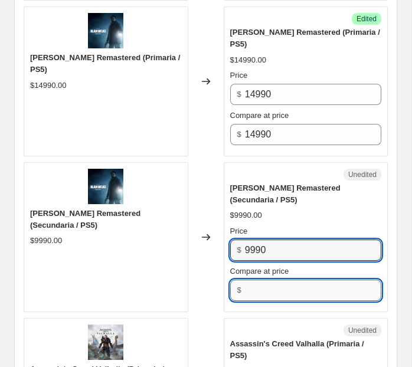
click at [269, 280] on input "Compare at price" at bounding box center [313, 290] width 136 height 21
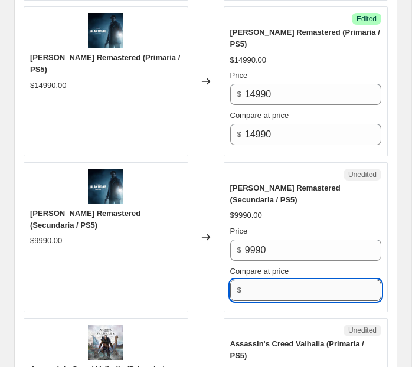
paste input "9990"
type input "9990"
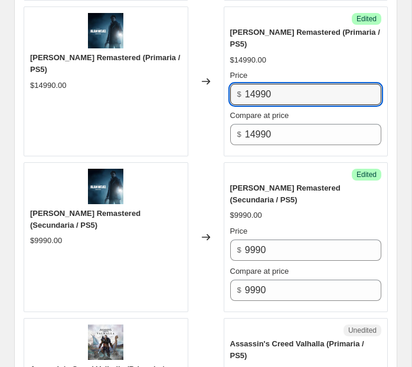
drag, startPoint x: 257, startPoint y: 75, endPoint x: 242, endPoint y: 75, distance: 15.9
click at [242, 84] on div "$ 14990" at bounding box center [306, 94] width 152 height 21
type input "6990"
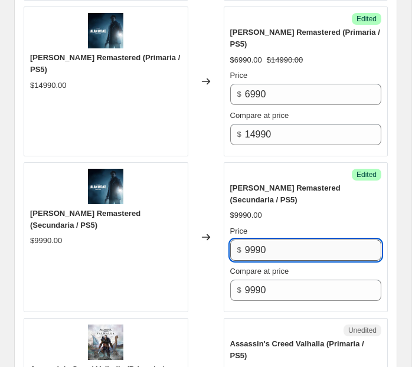
click at [249, 240] on input "9990" at bounding box center [313, 250] width 136 height 21
type input "3990"
click at [210, 269] on div "Changed to" at bounding box center [205, 237] width 35 height 150
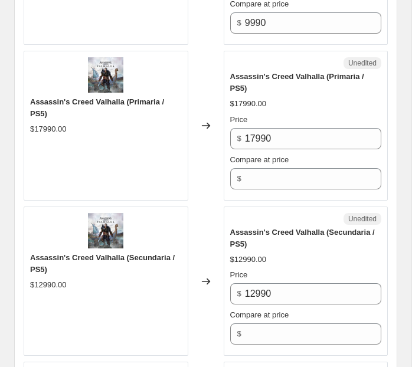
scroll to position [1561, 0]
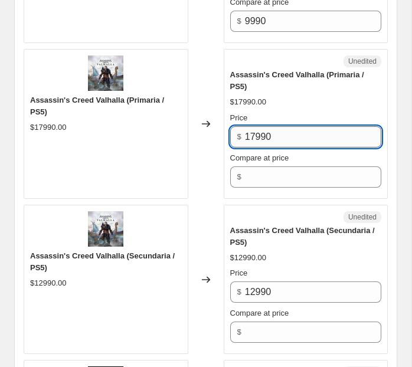
click at [252, 126] on input "17990" at bounding box center [313, 136] width 136 height 21
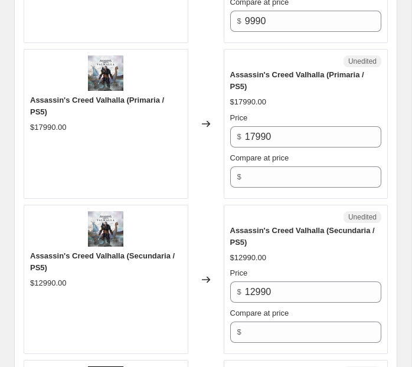
click at [285, 175] on div "Unedited Assassin's Creed Valhalla (Primaria / PS5) $17990.00 Price $ 17990 Com…" at bounding box center [306, 124] width 165 height 150
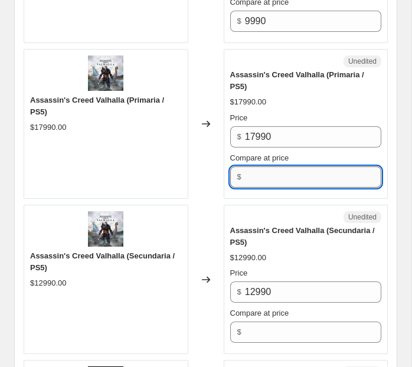
click at [285, 167] on input "Compare at price" at bounding box center [313, 177] width 136 height 21
paste input "17990"
type input "17990"
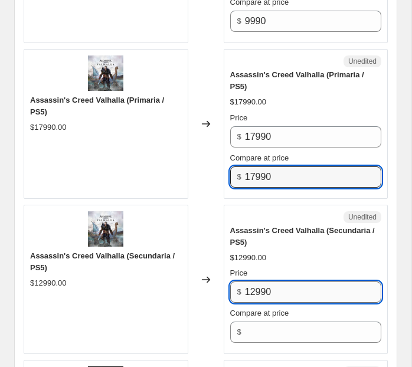
click at [275, 282] on input "12990" at bounding box center [313, 292] width 136 height 21
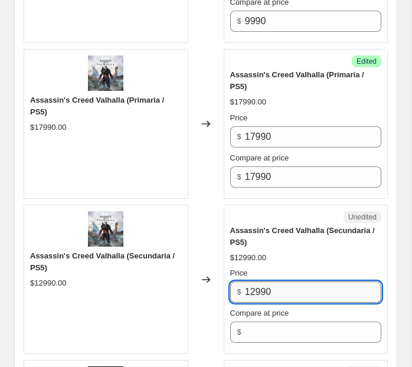
click at [275, 282] on input "12990" at bounding box center [313, 292] width 136 height 21
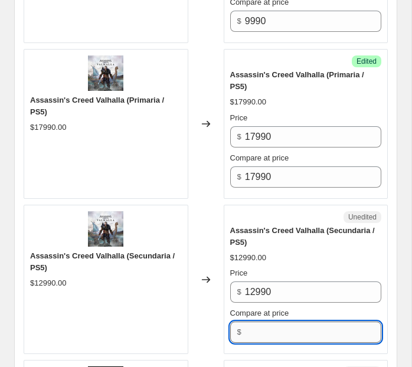
click at [269, 322] on input "Compare at price" at bounding box center [313, 332] width 136 height 21
paste input "12990"
type input "12990"
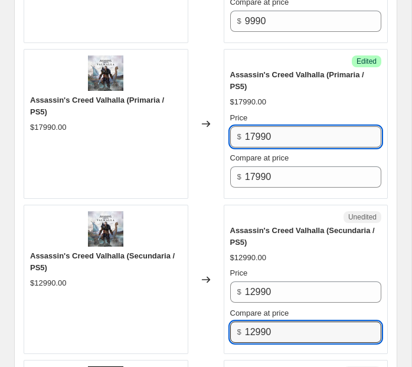
click at [268, 126] on input "17990" at bounding box center [313, 136] width 136 height 21
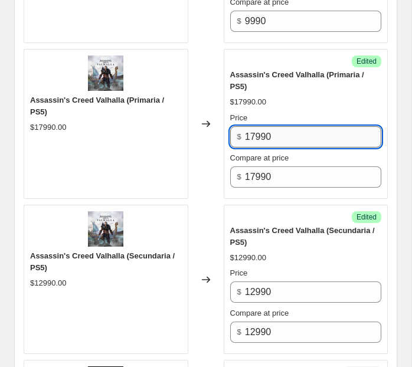
click at [268, 126] on input "17990" at bounding box center [313, 136] width 136 height 21
paste input "2"
type input "12990"
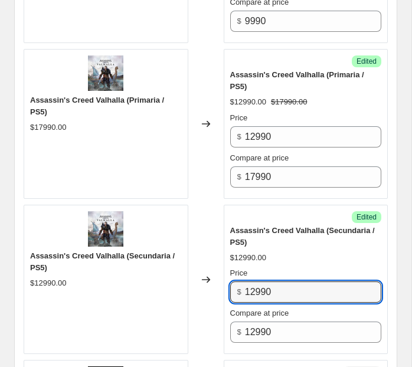
drag, startPoint x: 254, startPoint y: 276, endPoint x: 227, endPoint y: 276, distance: 27.2
click at [227, 276] on div "Success Edited Assassin's Creed Valhalla (Secundaria / PS5) $12990.00 Price $ 1…" at bounding box center [306, 280] width 165 height 150
type input "7990"
click at [283, 230] on div "Assassin's Creed Valhalla (Secundaria / PS5)" at bounding box center [306, 237] width 152 height 24
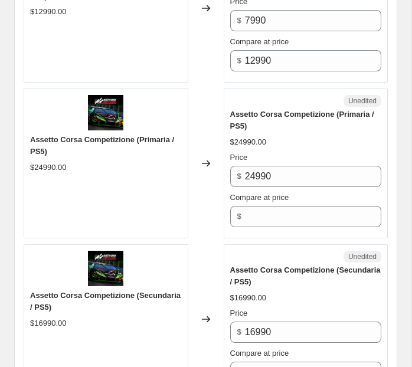
scroll to position [1868, 0]
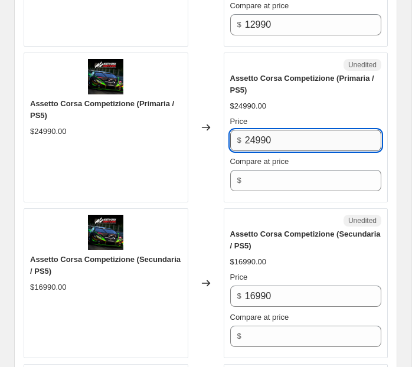
click at [283, 130] on input "24990" at bounding box center [313, 140] width 136 height 21
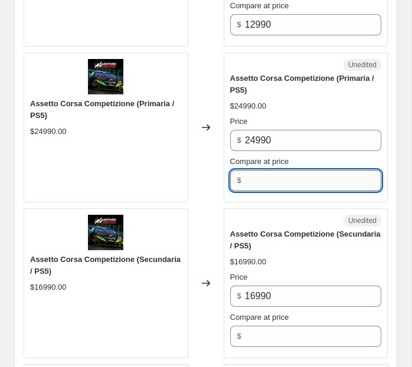
click at [277, 170] on input "Compare at price" at bounding box center [313, 180] width 136 height 21
paste input "24990"
type input "24990"
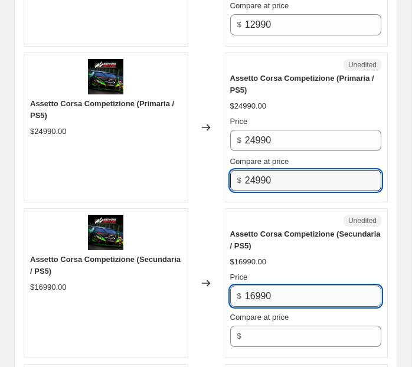
click at [265, 286] on input "16990" at bounding box center [313, 296] width 136 height 21
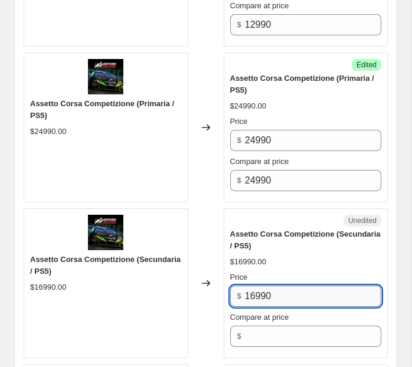
click at [265, 286] on input "16990" at bounding box center [313, 296] width 136 height 21
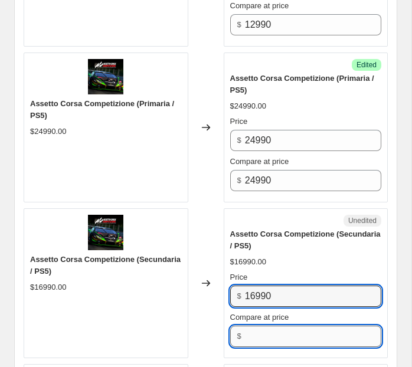
click at [273, 326] on input "Compare at price" at bounding box center [313, 336] width 136 height 21
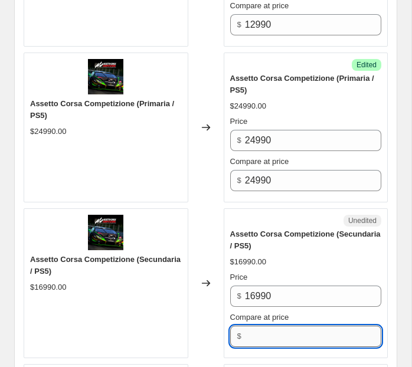
paste input "16990"
type input "16990"
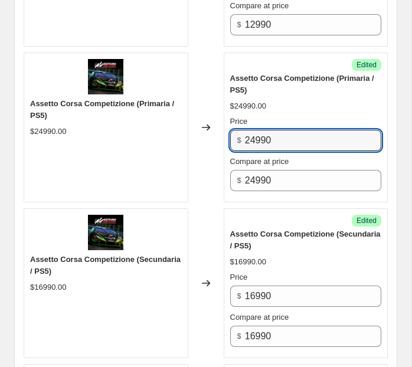
drag, startPoint x: 256, startPoint y: 123, endPoint x: 239, endPoint y: 123, distance: 17.1
click at [239, 130] on div "$ 24990" at bounding box center [306, 140] width 152 height 21
type input "9990"
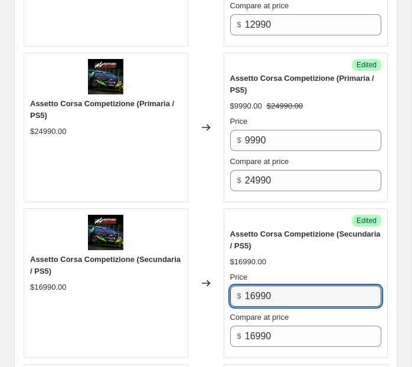
drag, startPoint x: 254, startPoint y: 277, endPoint x: 229, endPoint y: 277, distance: 26.0
click at [229, 277] on div "Success Edited Assetto Corsa Competizione (Secundaria / PS5) $16990.00 Price $ …" at bounding box center [306, 283] width 165 height 150
type input "5990"
click at [301, 233] on div "Assetto Corsa Competizione (Secundaria / PS5)" at bounding box center [306, 241] width 152 height 24
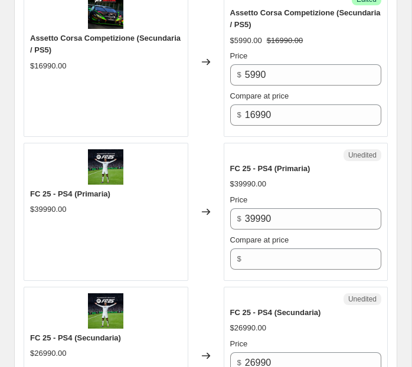
scroll to position [2097, 0]
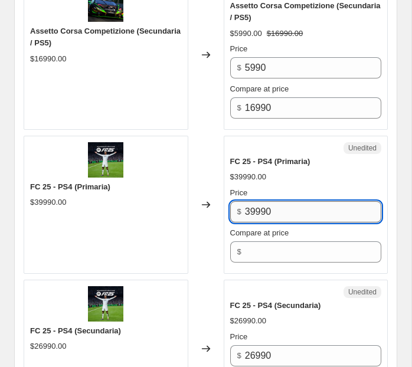
click at [279, 201] on input "39990" at bounding box center [313, 211] width 136 height 21
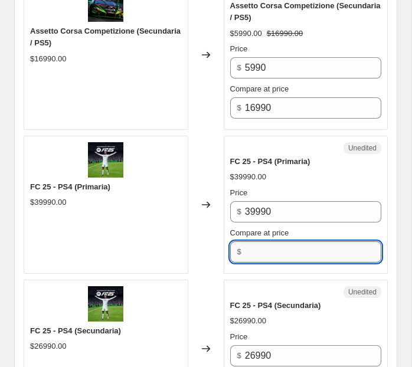
click at [272, 242] on input "Compare at price" at bounding box center [313, 252] width 136 height 21
paste input "39990"
type input "39990"
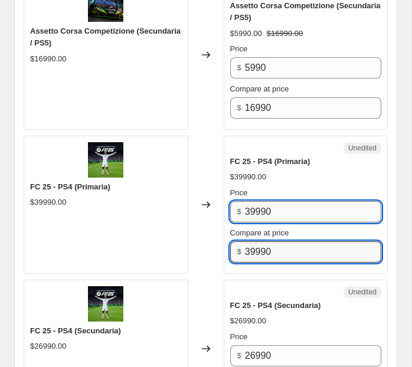
click at [255, 201] on input "39990" at bounding box center [313, 211] width 136 height 21
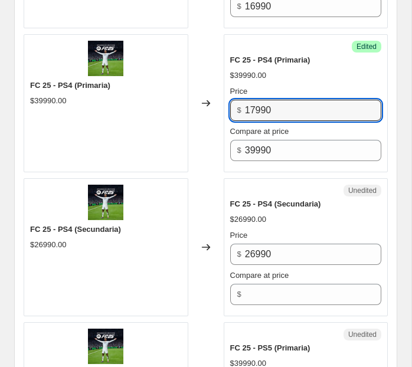
scroll to position [2201, 0]
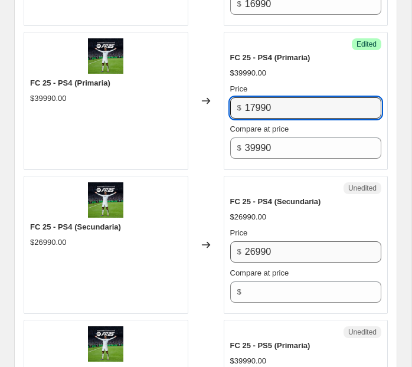
type input "17990"
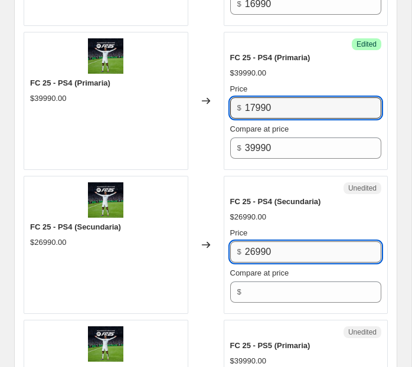
click at [265, 242] on input "26990" at bounding box center [313, 252] width 136 height 21
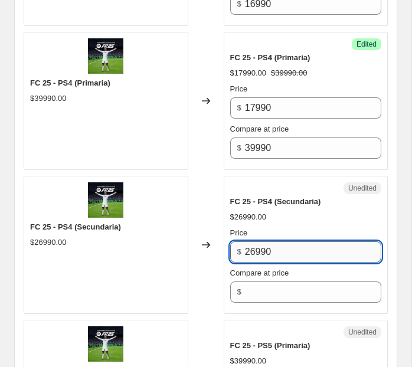
click at [265, 242] on input "26990" at bounding box center [313, 252] width 136 height 21
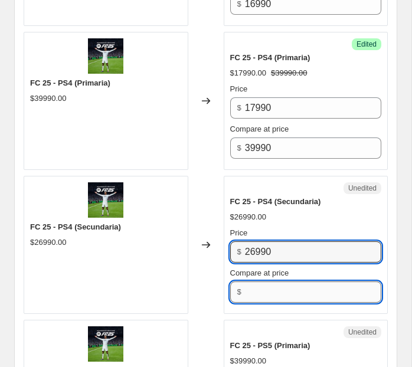
click at [267, 282] on input "Compare at price" at bounding box center [313, 292] width 136 height 21
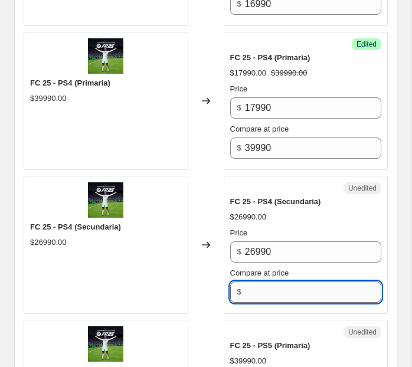
paste input "26990"
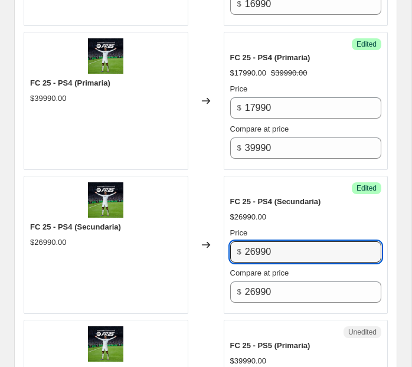
drag, startPoint x: 254, startPoint y: 230, endPoint x: 243, endPoint y: 230, distance: 10.6
click at [244, 242] on div "$ 26990" at bounding box center [306, 252] width 152 height 21
drag, startPoint x: 256, startPoint y: 234, endPoint x: 244, endPoint y: 234, distance: 12.4
click at [244, 242] on div "$ 26990" at bounding box center [306, 252] width 152 height 21
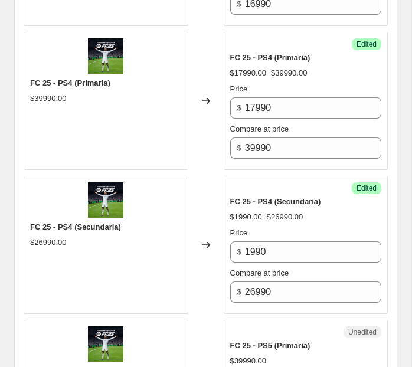
click at [244, 242] on div "$ 1990" at bounding box center [306, 252] width 152 height 21
click at [348, 196] on div "FC 25 - PS4 (Secundaria)" at bounding box center [306, 202] width 152 height 12
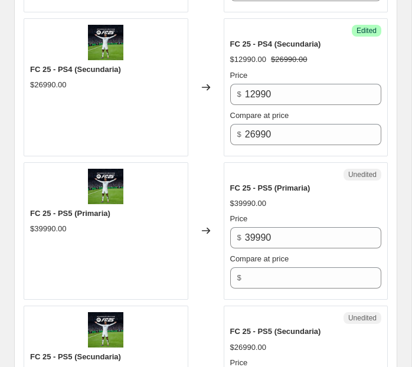
scroll to position [2388, 0]
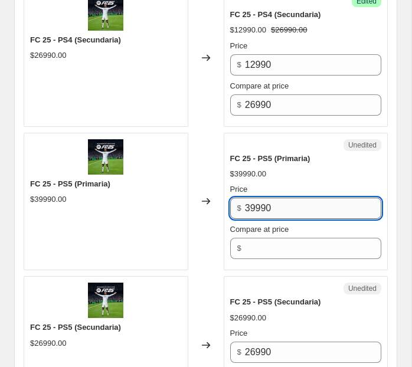
click at [286, 198] on input "39990" at bounding box center [313, 208] width 136 height 21
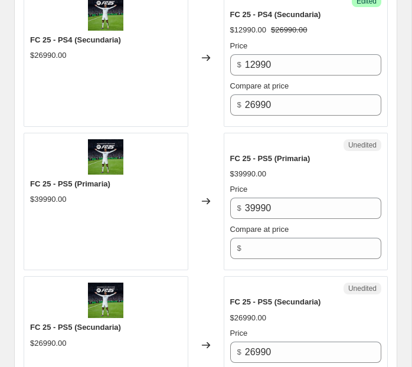
click at [285, 247] on div "Unedited FC 25 - PS5 (Primaria) $39990.00 Price $ 39990 Compare at price $" at bounding box center [306, 202] width 165 height 138
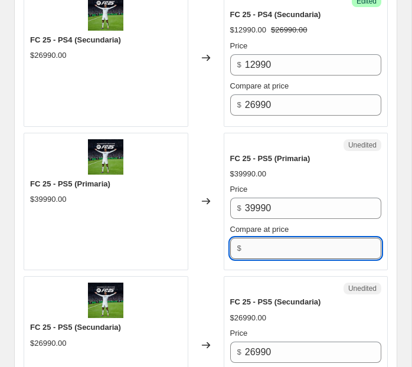
click at [283, 238] on input "Compare at price" at bounding box center [313, 248] width 136 height 21
paste input "39990"
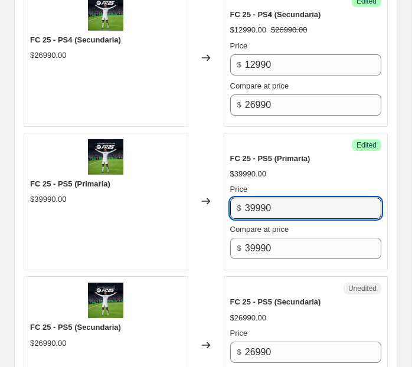
drag, startPoint x: 256, startPoint y: 191, endPoint x: 229, endPoint y: 191, distance: 26.6
click at [229, 191] on div "Success Edited FC 25 - PS5 (Primaria) $39990.00 Price $ 39990 Compare at price …" at bounding box center [306, 202] width 165 height 138
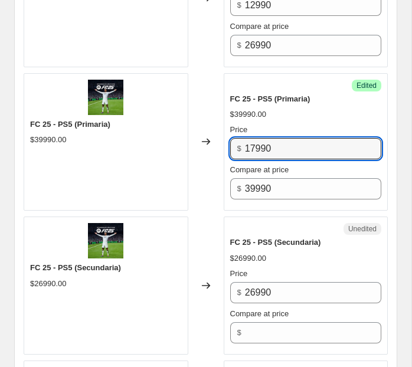
scroll to position [2488, 0]
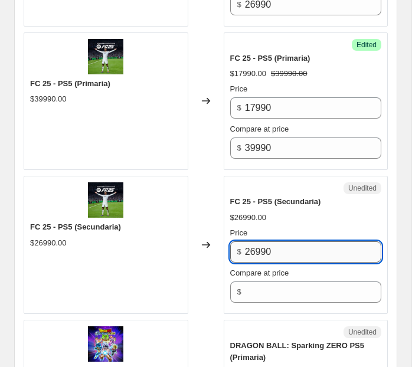
click at [260, 242] on input "26990" at bounding box center [313, 252] width 136 height 21
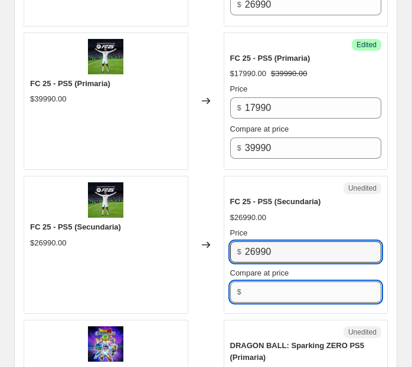
click at [265, 282] on input "Compare at price" at bounding box center [313, 292] width 136 height 21
paste input "26990"
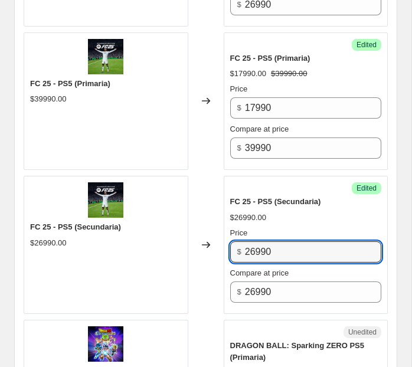
drag, startPoint x: 256, startPoint y: 237, endPoint x: 230, endPoint y: 237, distance: 26.6
click at [230, 242] on div "$ 26990" at bounding box center [306, 252] width 152 height 21
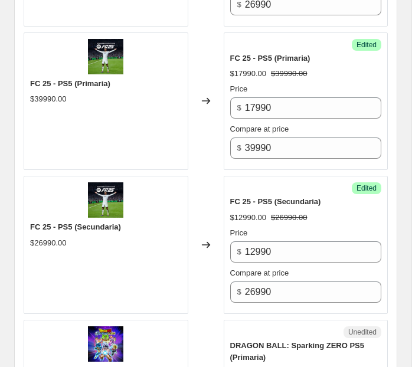
click at [342, 207] on div "FC 25 - PS5 (Secundaria) $12990.00 $26990.00 Price $ 12990 Compare at price $ 2…" at bounding box center [306, 249] width 152 height 107
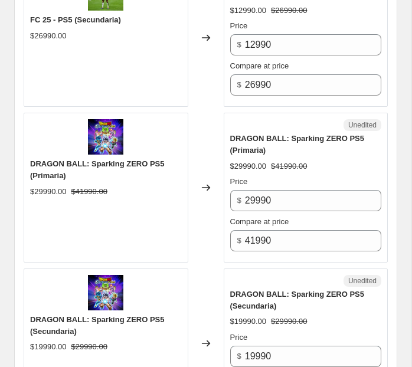
scroll to position [2697, 0]
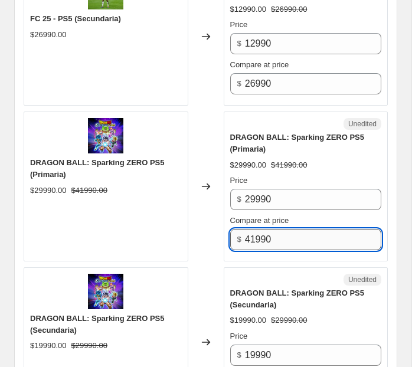
click at [255, 229] on input "41990" at bounding box center [313, 239] width 136 height 21
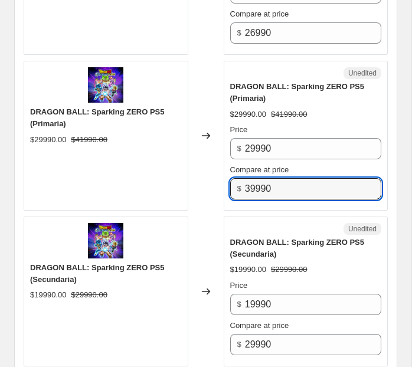
scroll to position [2782, 0]
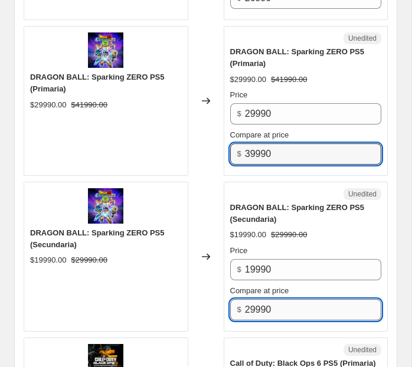
click at [257, 299] on input "29990" at bounding box center [313, 309] width 136 height 21
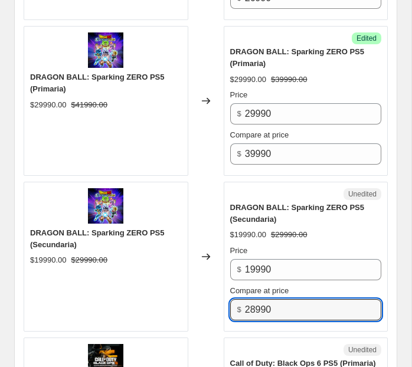
click at [306, 224] on div "DRAGON BALL: Sparking ZERO PS5 (Secundaria) $19990.00 $29990.00 Price $ 19990 C…" at bounding box center [306, 261] width 152 height 119
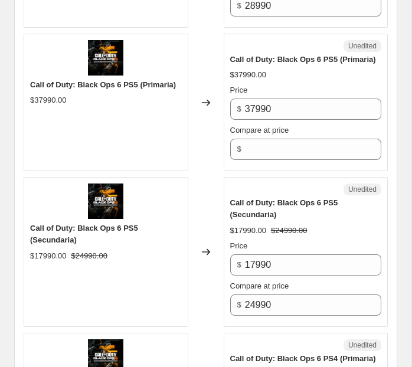
scroll to position [3091, 0]
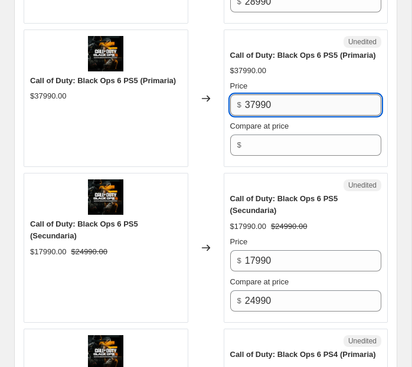
click at [262, 94] on input "37990" at bounding box center [313, 104] width 136 height 21
click at [274, 141] on div "Unedited Call of Duty: Black Ops 6 PS5 (Primaria) $37990.00 Price $ 37990 Compa…" at bounding box center [306, 99] width 165 height 138
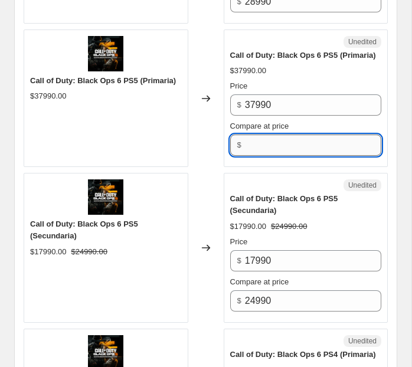
click at [273, 135] on input "Compare at price" at bounding box center [313, 145] width 136 height 21
paste input "37990"
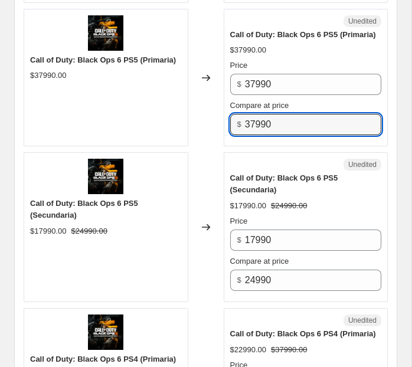
scroll to position [3105, 0]
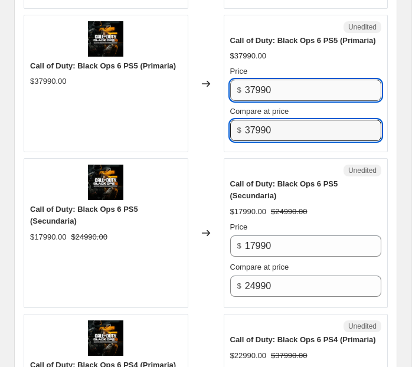
click at [255, 80] on input "37990" at bounding box center [313, 90] width 136 height 21
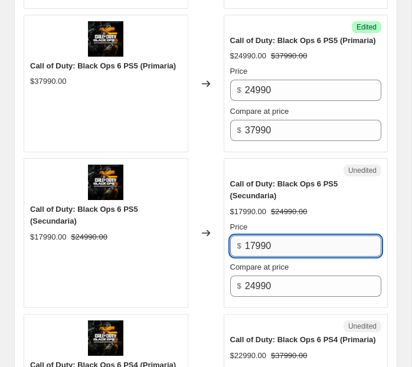
click at [257, 236] on input "17990" at bounding box center [313, 246] width 136 height 21
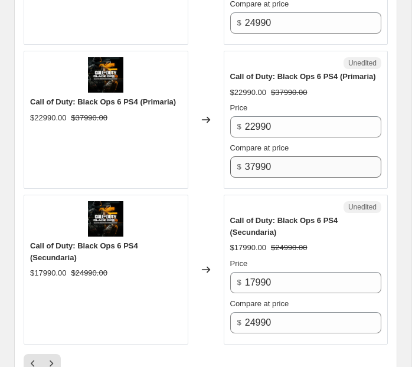
scroll to position [3371, 0]
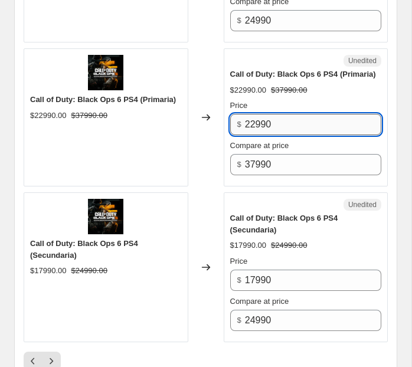
click at [253, 114] on input "22990" at bounding box center [313, 124] width 136 height 21
click at [255, 114] on input "22990" at bounding box center [313, 124] width 136 height 21
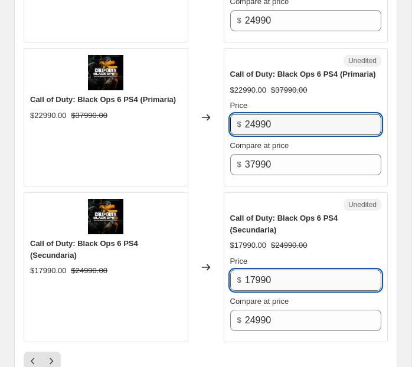
click at [253, 270] on input "17990" at bounding box center [313, 280] width 136 height 21
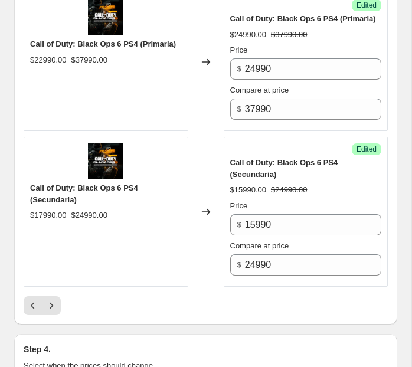
scroll to position [3430, 0]
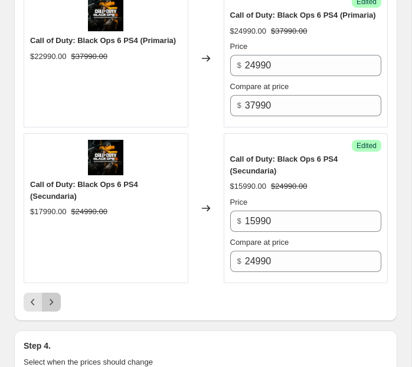
click at [54, 296] on icon "Next" at bounding box center [51, 302] width 12 height 12
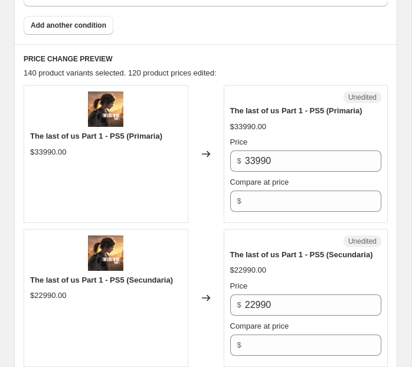
scroll to position [619, 0]
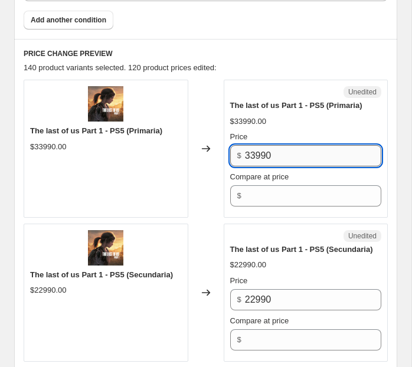
click at [273, 149] on input "33990" at bounding box center [313, 155] width 136 height 21
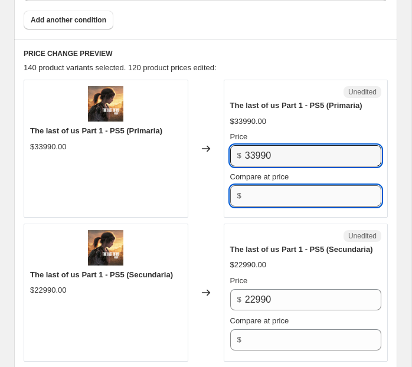
click at [267, 193] on input "Compare at price" at bounding box center [313, 195] width 136 height 21
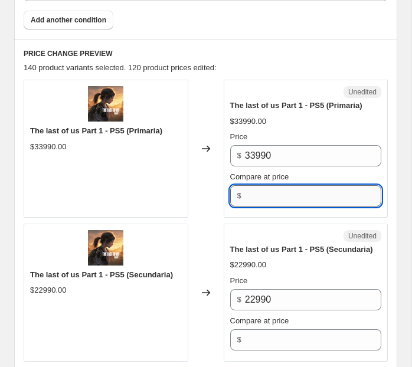
paste input "33990"
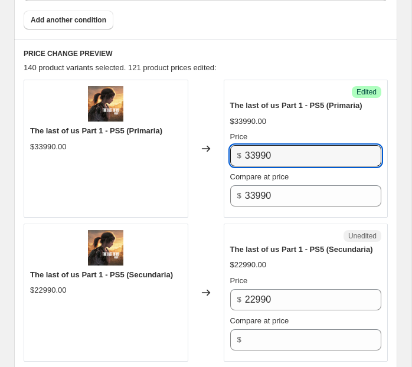
drag, startPoint x: 257, startPoint y: 151, endPoint x: 238, endPoint y: 151, distance: 19.5
click at [238, 151] on div "$ 33990" at bounding box center [306, 155] width 152 height 21
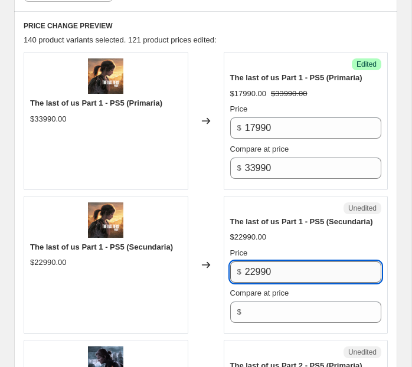
click at [257, 262] on input "22990" at bounding box center [313, 272] width 136 height 21
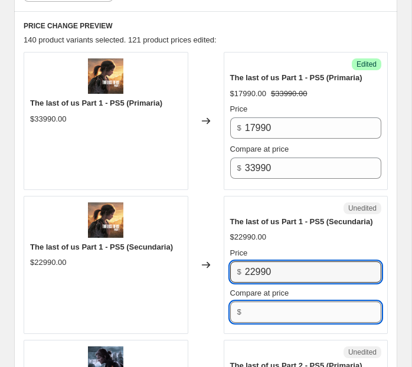
click at [269, 311] on input "Compare at price" at bounding box center [313, 312] width 136 height 21
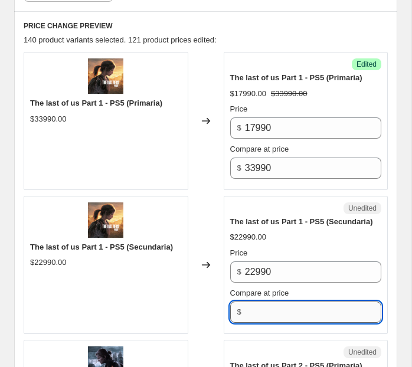
paste input "22990"
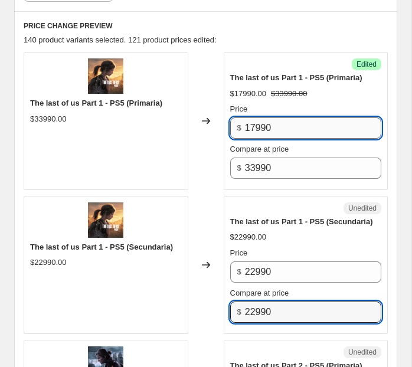
click at [254, 120] on input "17990" at bounding box center [313, 128] width 136 height 21
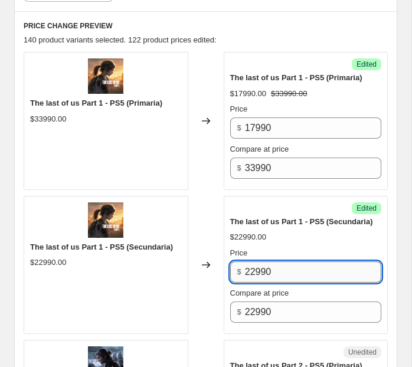
click at [254, 266] on input "22990" at bounding box center [313, 272] width 136 height 21
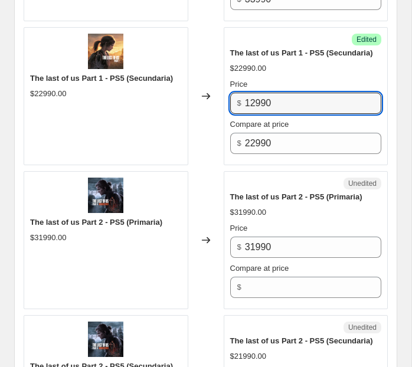
scroll to position [816, 0]
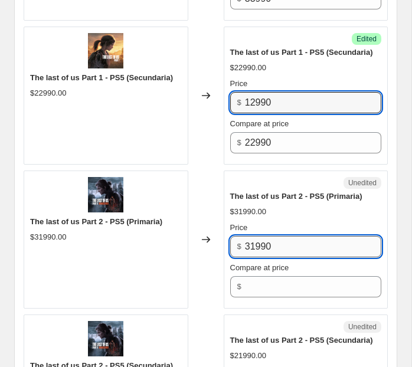
click at [268, 242] on input "31990" at bounding box center [313, 246] width 136 height 21
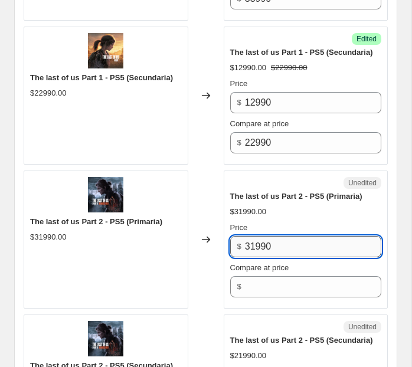
click at [269, 243] on input "31990" at bounding box center [313, 246] width 136 height 21
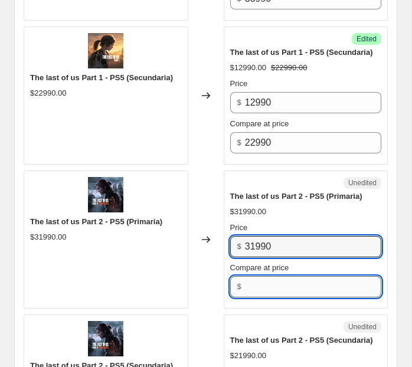
click at [271, 280] on input "Compare at price" at bounding box center [313, 286] width 136 height 21
paste input "31990"
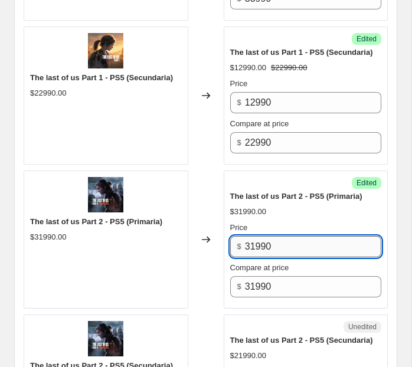
click at [257, 239] on input "31990" at bounding box center [313, 246] width 136 height 21
click at [254, 239] on input "31990" at bounding box center [313, 246] width 136 height 21
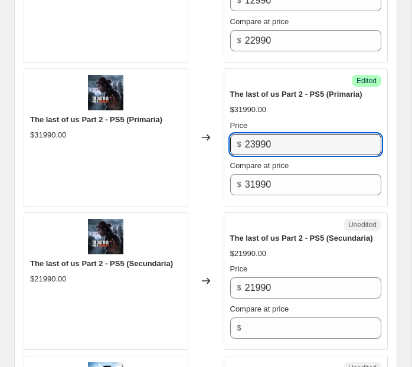
scroll to position [929, 0]
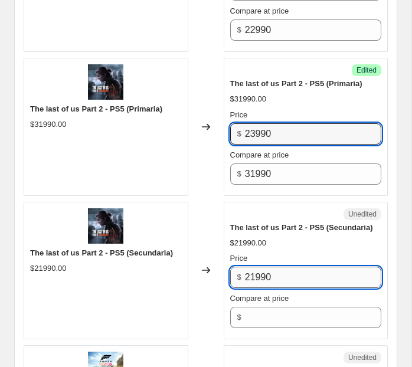
click at [267, 267] on input "21990" at bounding box center [313, 277] width 136 height 21
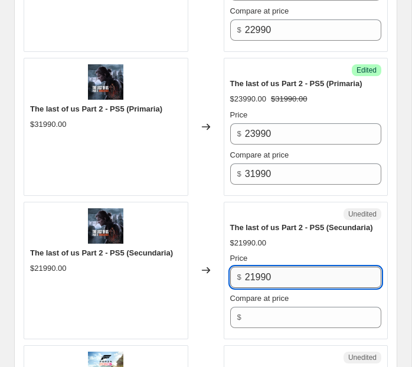
click at [267, 267] on input "21990" at bounding box center [313, 277] width 136 height 21
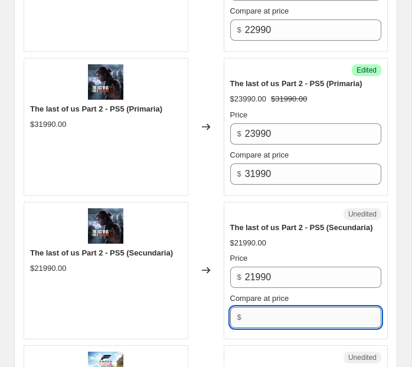
click at [266, 307] on input "Compare at price" at bounding box center [313, 317] width 136 height 21
paste input "21990"
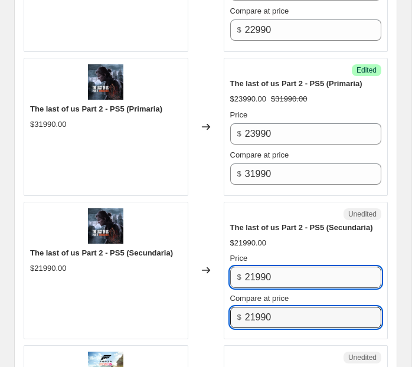
click at [256, 271] on input "21990" at bounding box center [313, 277] width 136 height 21
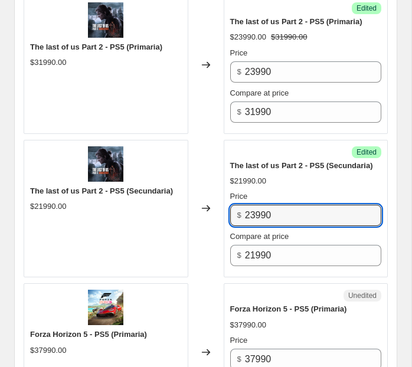
scroll to position [993, 0]
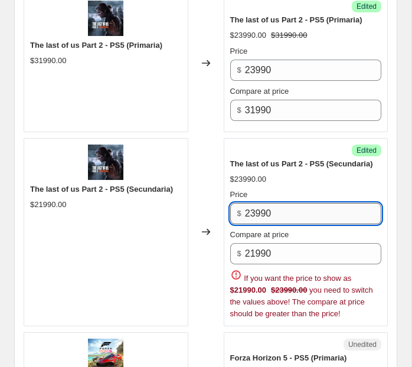
click at [256, 210] on input "23990" at bounding box center [313, 213] width 136 height 21
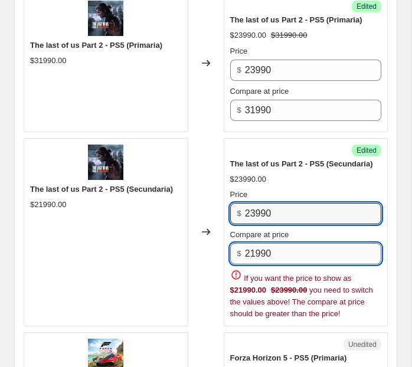
click at [262, 246] on input "21990" at bounding box center [313, 253] width 136 height 21
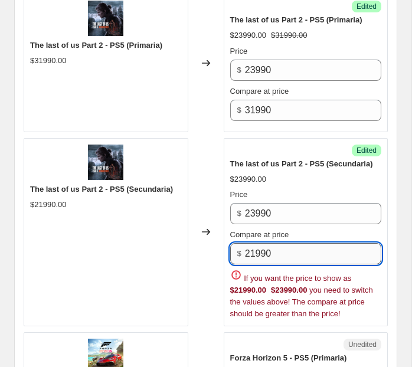
paste input "23990"
click at [259, 248] on input "2192399090" at bounding box center [313, 253] width 136 height 21
paste input "39"
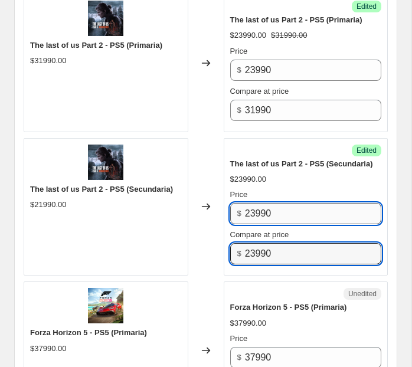
click at [257, 211] on input "23990" at bounding box center [313, 213] width 136 height 21
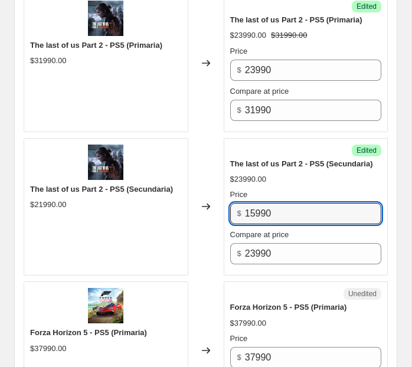
click at [212, 233] on div "Changed to" at bounding box center [205, 207] width 35 height 138
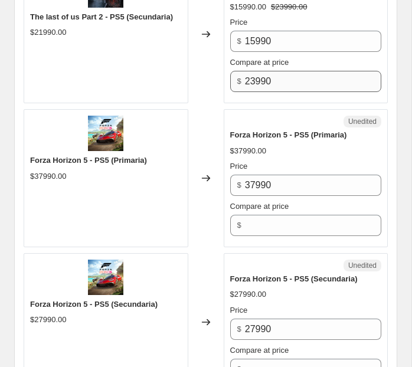
scroll to position [1184, 0]
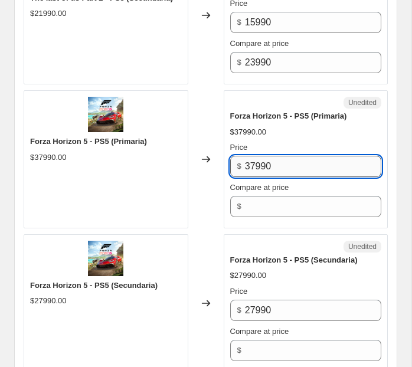
click at [292, 164] on input "37990" at bounding box center [313, 166] width 136 height 21
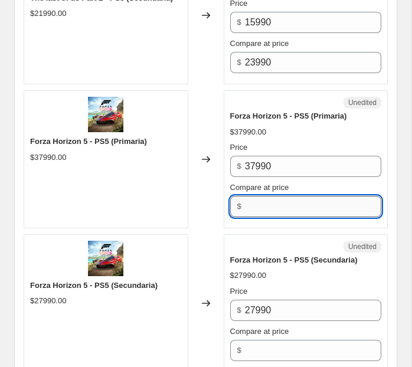
click at [275, 203] on input "Compare at price" at bounding box center [313, 206] width 136 height 21
paste input "37990"
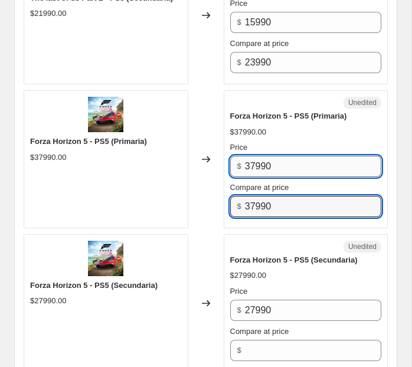
click at [255, 159] on input "37990" at bounding box center [313, 166] width 136 height 21
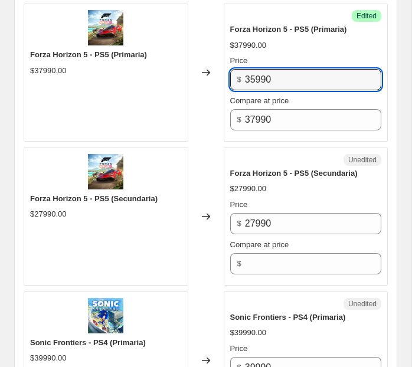
scroll to position [1288, 0]
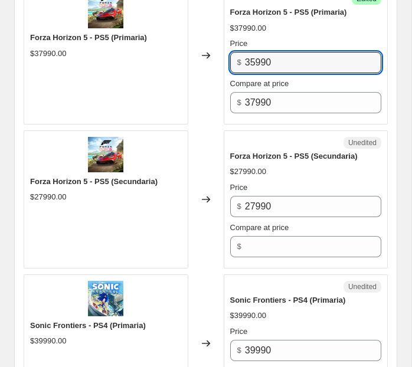
click at [264, 222] on label "Compare at price" at bounding box center [259, 228] width 59 height 12
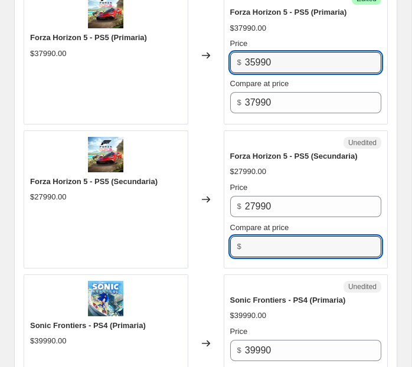
click at [264, 236] on input "Compare at price" at bounding box center [313, 246] width 136 height 21
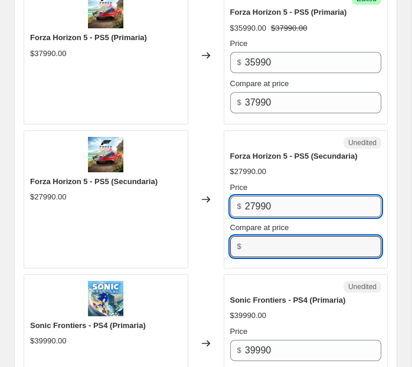
click at [264, 209] on input "27990" at bounding box center [313, 206] width 136 height 21
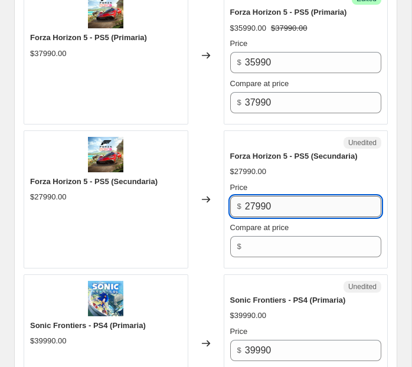
click at [264, 209] on input "27990" at bounding box center [313, 206] width 136 height 21
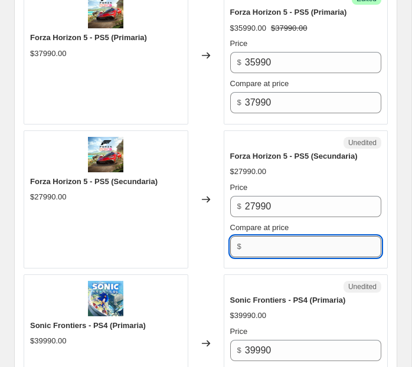
click at [269, 242] on input "Compare at price" at bounding box center [313, 246] width 136 height 21
paste input "27990"
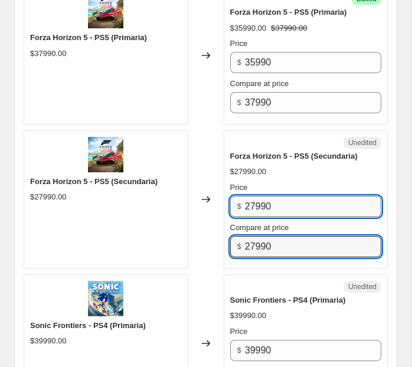
click at [255, 203] on input "27990" at bounding box center [313, 206] width 136 height 21
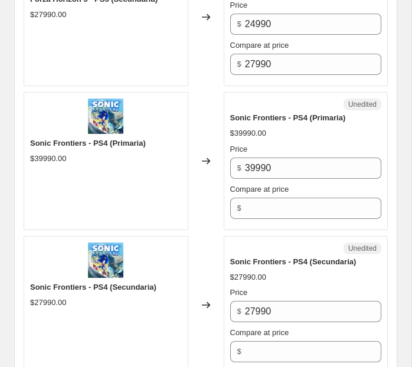
scroll to position [1471, 0]
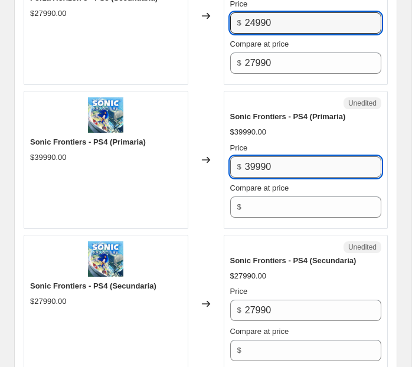
click at [273, 164] on input "39990" at bounding box center [313, 166] width 136 height 21
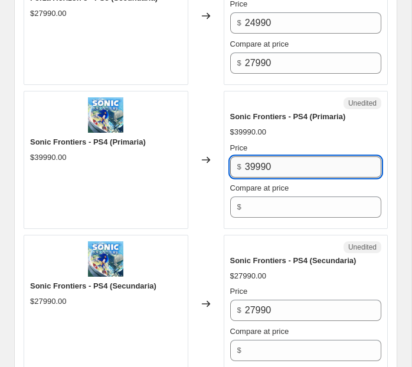
click at [273, 164] on input "39990" at bounding box center [313, 166] width 136 height 21
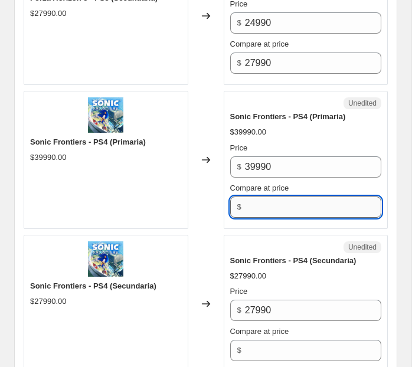
click at [273, 200] on input "Compare at price" at bounding box center [313, 207] width 136 height 21
paste input "39990"
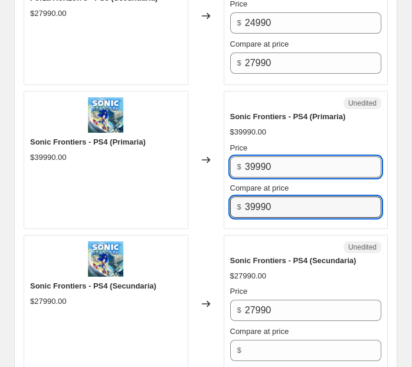
click at [257, 159] on input "39990" at bounding box center [313, 166] width 136 height 21
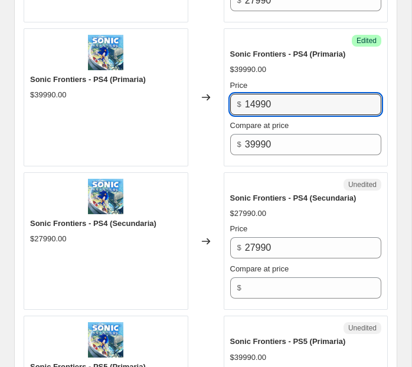
scroll to position [1540, 0]
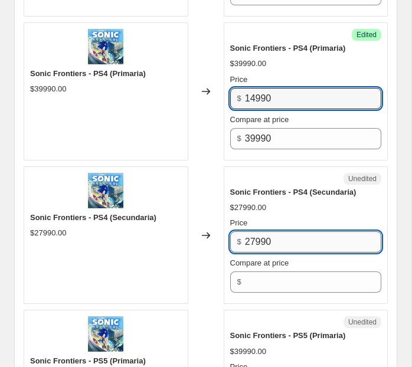
click at [267, 234] on input "27990" at bounding box center [313, 241] width 136 height 21
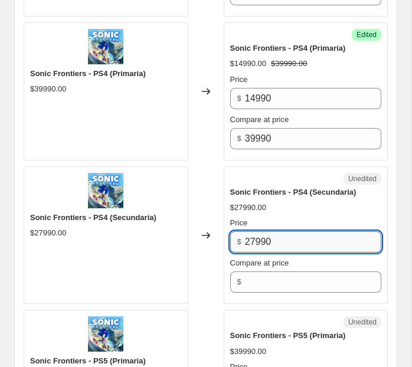
click at [267, 234] on input "27990" at bounding box center [313, 241] width 136 height 21
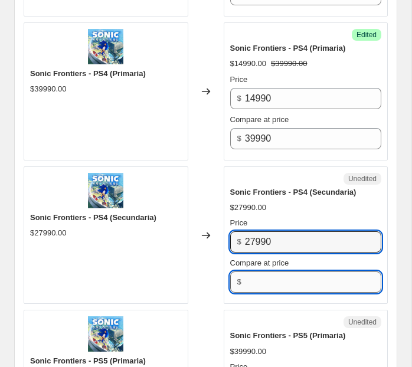
click at [267, 285] on input "Compare at price" at bounding box center [313, 282] width 136 height 21
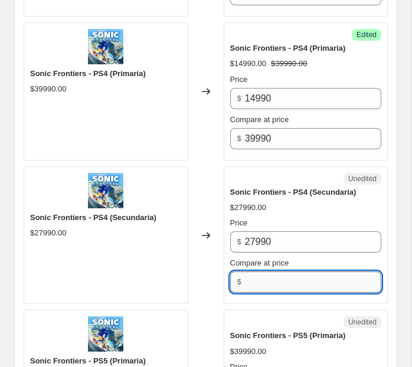
paste input "27990"
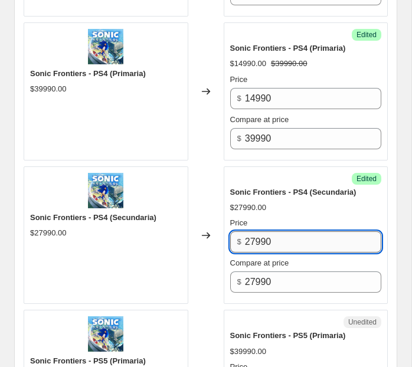
click at [255, 237] on input "27990" at bounding box center [313, 241] width 136 height 21
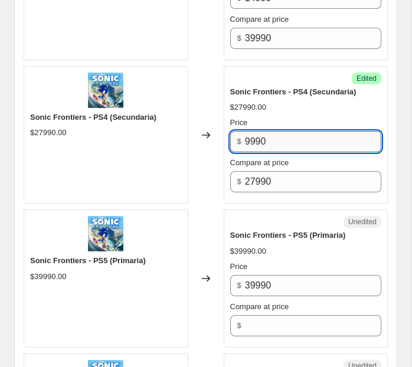
scroll to position [1709, 0]
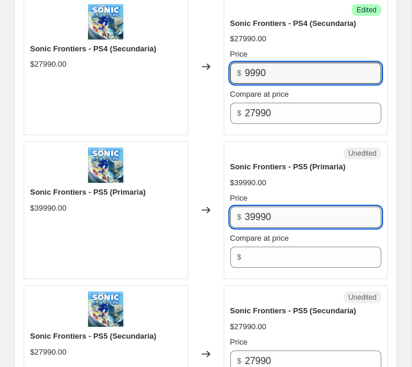
click at [277, 213] on input "39990" at bounding box center [313, 217] width 136 height 21
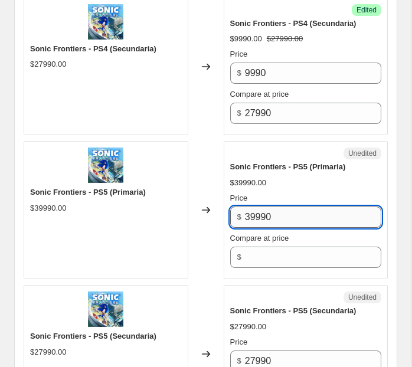
click at [277, 213] on input "39990" at bounding box center [313, 217] width 136 height 21
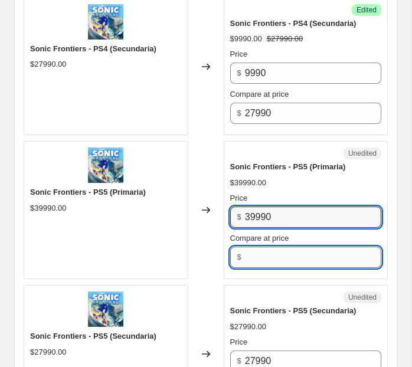
click at [269, 256] on input "Compare at price" at bounding box center [313, 257] width 136 height 21
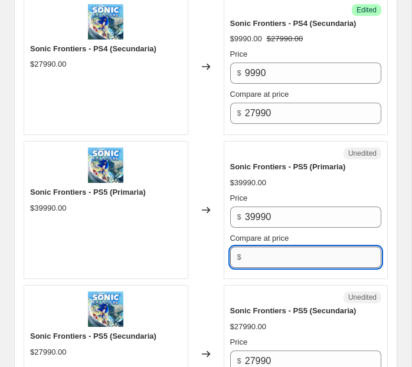
paste input "39990"
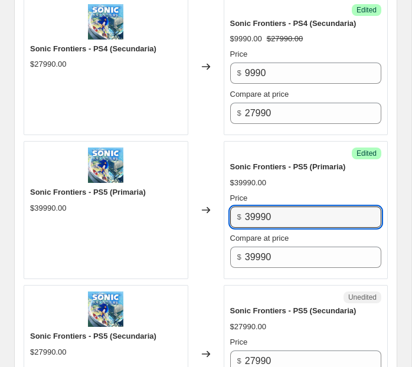
drag, startPoint x: 257, startPoint y: 211, endPoint x: 231, endPoint y: 211, distance: 25.4
click at [231, 211] on div "$ 39990" at bounding box center [306, 217] width 152 height 21
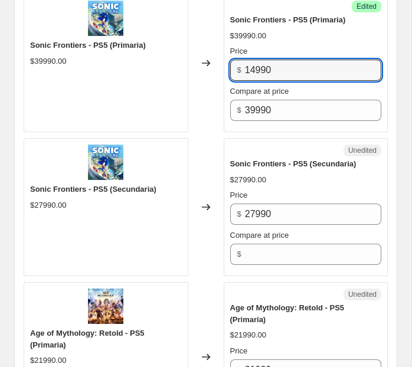
scroll to position [1861, 0]
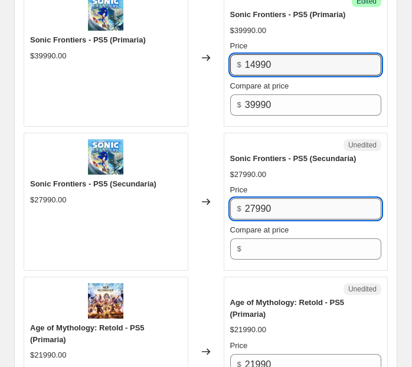
click at [264, 204] on input "27990" at bounding box center [313, 208] width 136 height 21
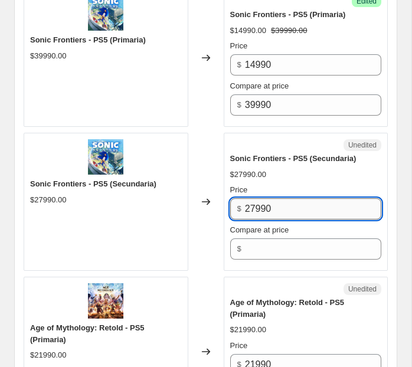
click at [264, 204] on input "27990" at bounding box center [313, 208] width 136 height 21
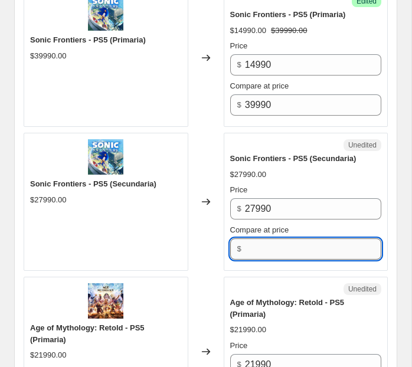
click at [266, 250] on input "Compare at price" at bounding box center [313, 249] width 136 height 21
paste input "27990"
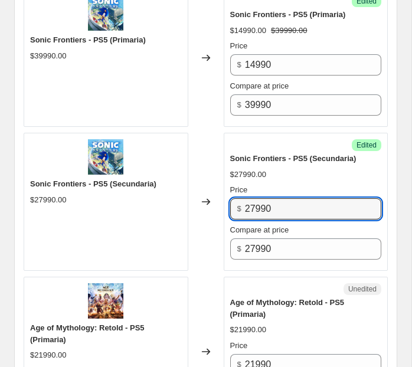
drag, startPoint x: 257, startPoint y: 205, endPoint x: 233, endPoint y: 204, distance: 24.8
click at [233, 204] on div "$ 27990" at bounding box center [306, 208] width 152 height 21
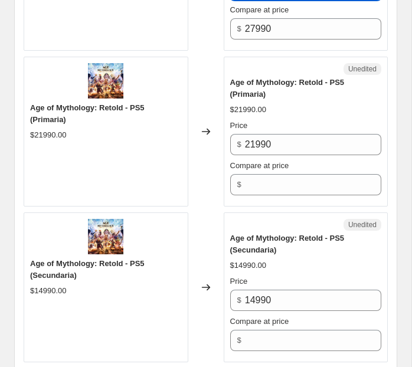
scroll to position [2091, 0]
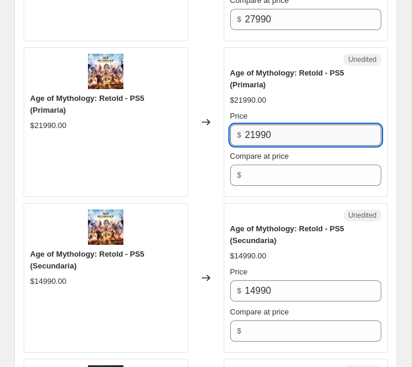
click at [275, 127] on input "21990" at bounding box center [313, 135] width 136 height 21
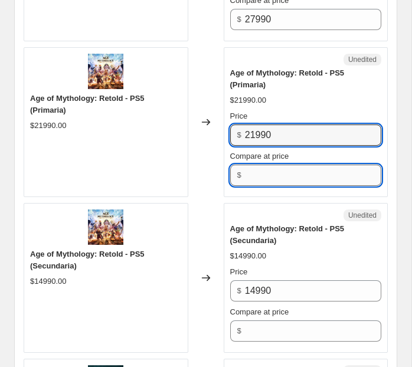
click at [273, 170] on input "Compare at price" at bounding box center [313, 175] width 136 height 21
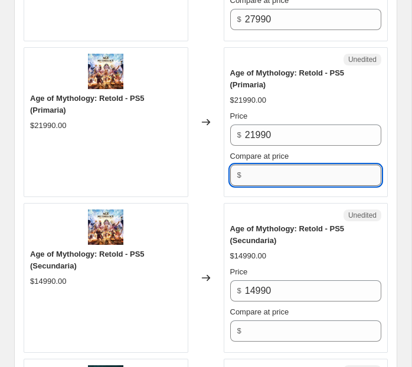
paste input "21990"
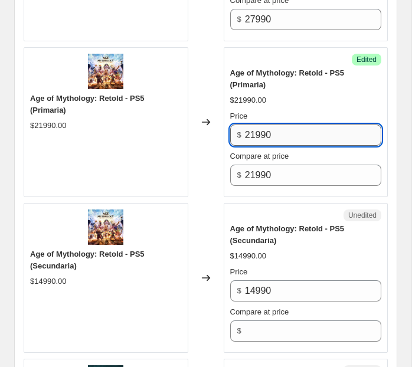
click at [256, 131] on input "21990" at bounding box center [313, 135] width 136 height 21
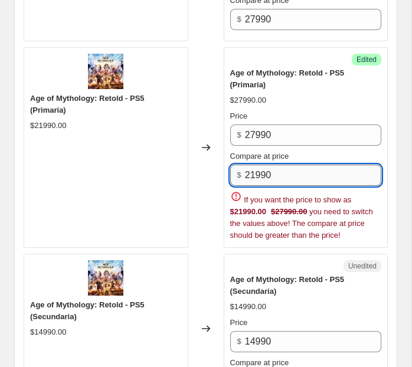
click at [253, 169] on input "21990" at bounding box center [313, 175] width 136 height 21
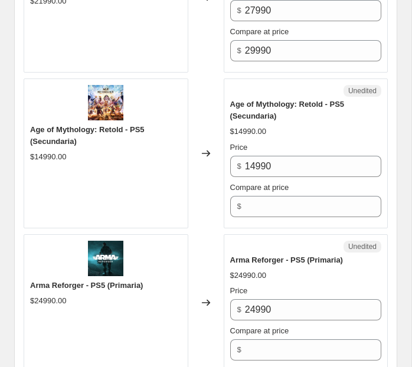
scroll to position [2221, 0]
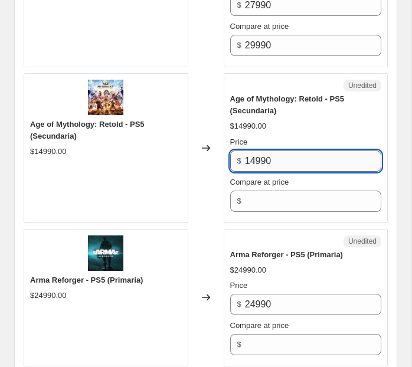
click at [280, 159] on input "14990" at bounding box center [313, 161] width 136 height 21
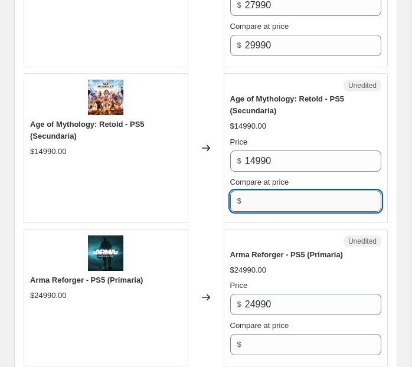
click at [270, 198] on input "Compare at price" at bounding box center [313, 201] width 136 height 21
paste input "14990"
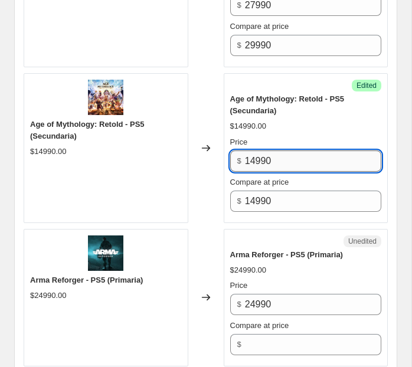
click at [258, 155] on input "14990" at bounding box center [313, 161] width 136 height 21
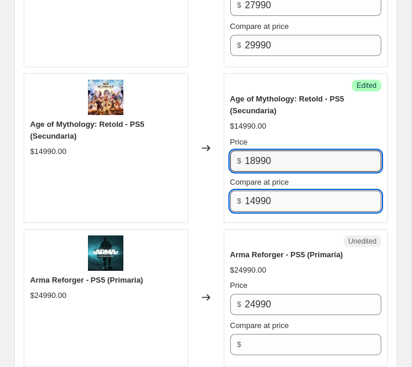
click at [257, 193] on input "14990" at bounding box center [313, 201] width 136 height 21
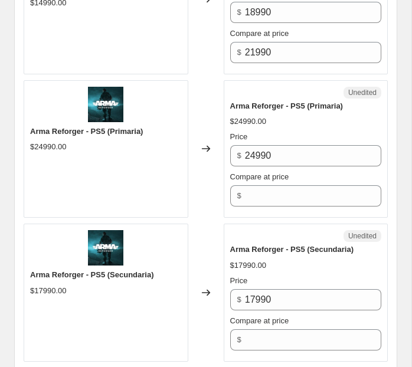
scroll to position [2371, 0]
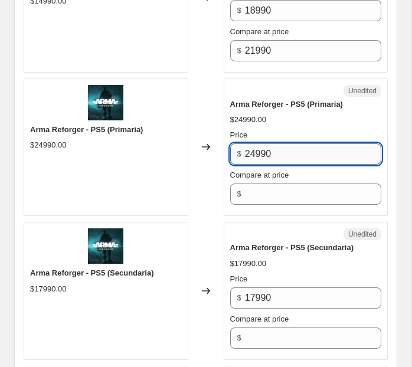
click at [273, 151] on input "24990" at bounding box center [313, 153] width 136 height 21
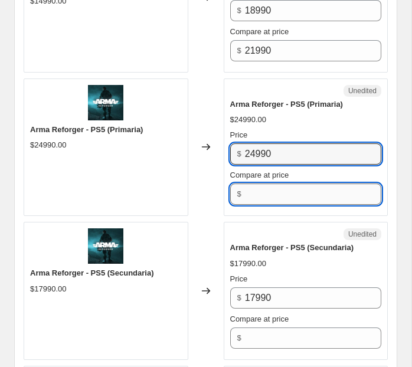
click at [269, 189] on input "Compare at price" at bounding box center [313, 194] width 136 height 21
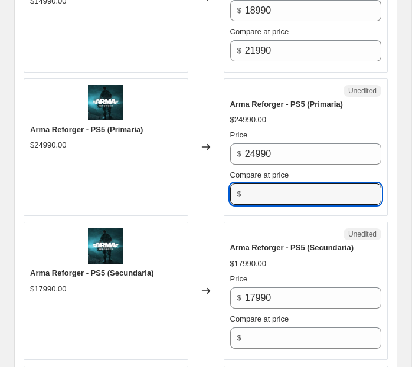
paste input "24990"
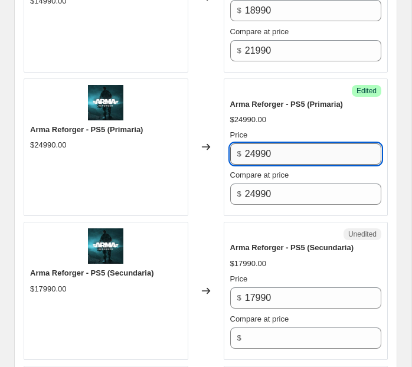
click at [256, 152] on input "24990" at bounding box center [313, 153] width 136 height 21
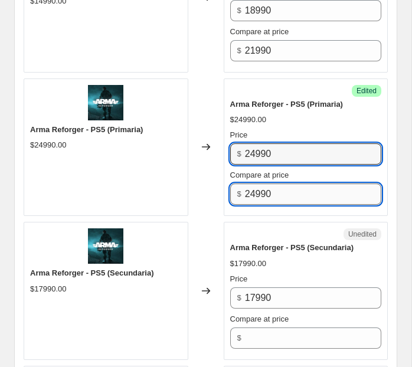
click at [253, 187] on input "24990" at bounding box center [313, 194] width 136 height 21
click at [257, 150] on input "24990" at bounding box center [313, 153] width 136 height 21
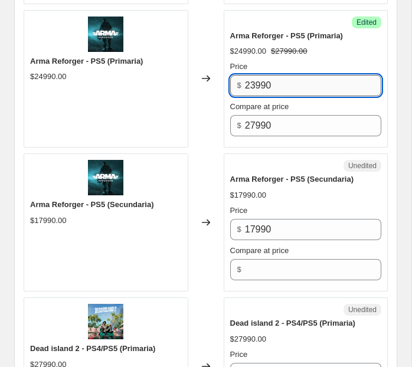
scroll to position [2496, 0]
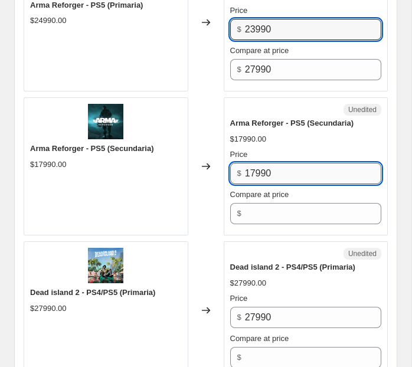
click at [252, 170] on input "17990" at bounding box center [313, 173] width 136 height 21
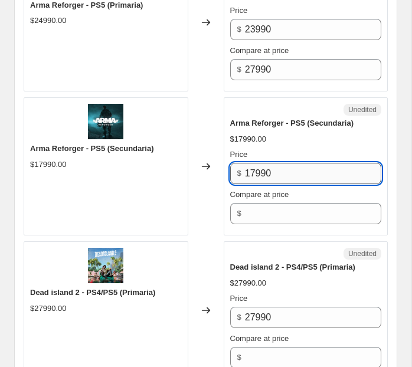
click at [252, 170] on input "17990" at bounding box center [313, 173] width 136 height 21
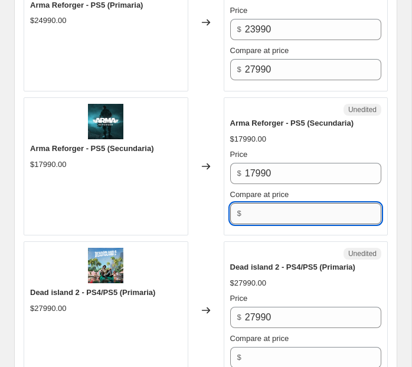
click at [259, 205] on input "Compare at price" at bounding box center [313, 213] width 136 height 21
paste input "17990"
click at [254, 211] on input "17990" at bounding box center [313, 213] width 136 height 21
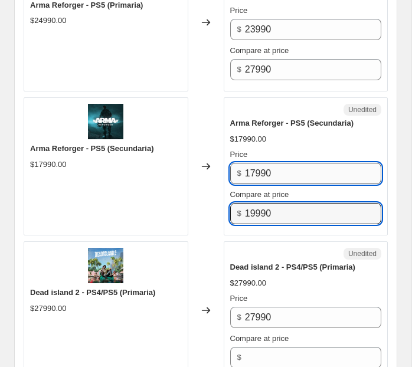
click at [254, 170] on input "17990" at bounding box center [313, 173] width 136 height 21
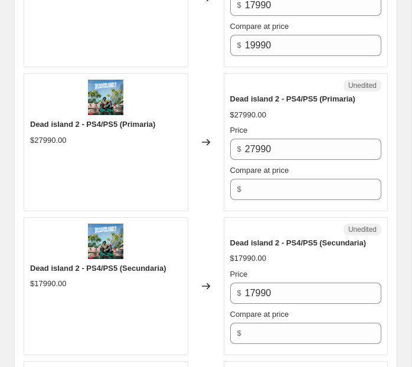
scroll to position [2668, 0]
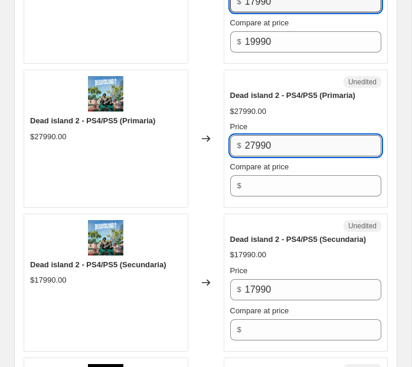
click at [290, 142] on input "27990" at bounding box center [313, 145] width 136 height 21
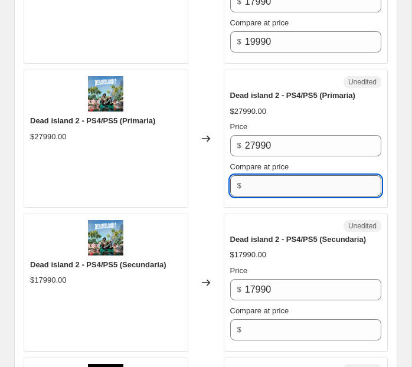
click at [270, 190] on input "Compare at price" at bounding box center [313, 185] width 136 height 21
paste input "27990"
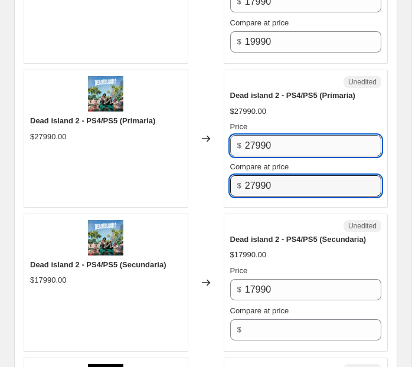
click at [252, 141] on input "27990" at bounding box center [313, 145] width 136 height 21
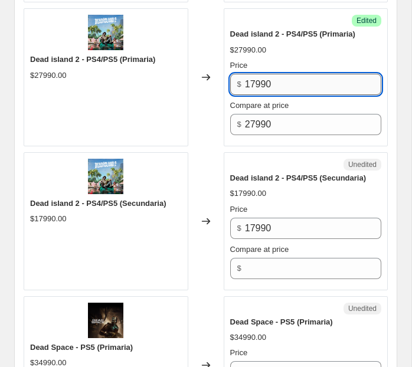
scroll to position [2756, 0]
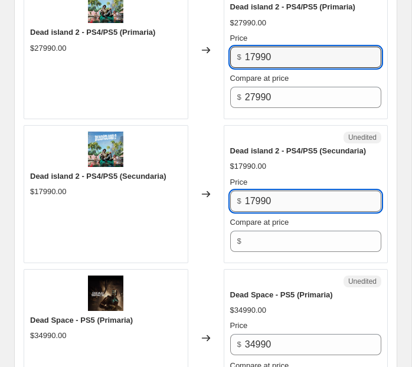
click at [259, 197] on input "17990" at bounding box center [313, 201] width 136 height 21
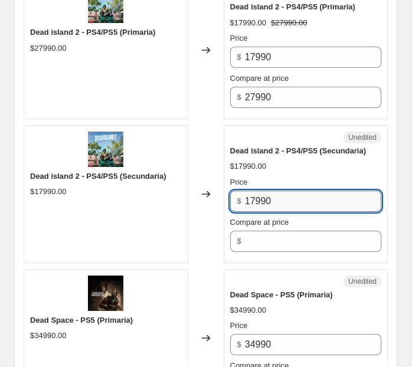
click at [259, 197] on input "17990" at bounding box center [313, 201] width 136 height 21
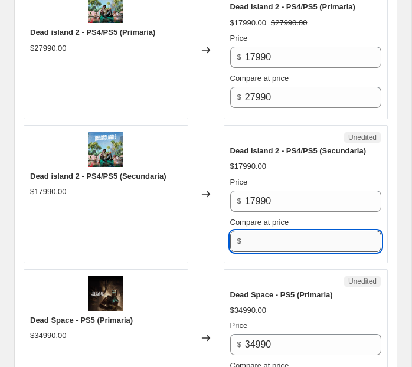
click at [264, 242] on input "Compare at price" at bounding box center [313, 241] width 136 height 21
paste input "17990"
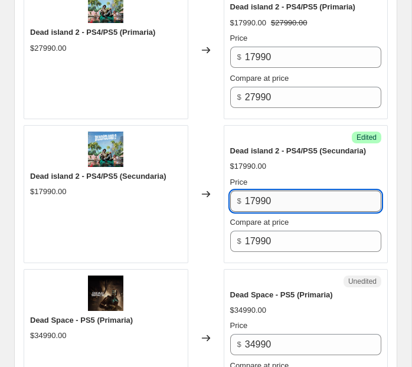
click at [256, 192] on input "17990" at bounding box center [313, 201] width 136 height 21
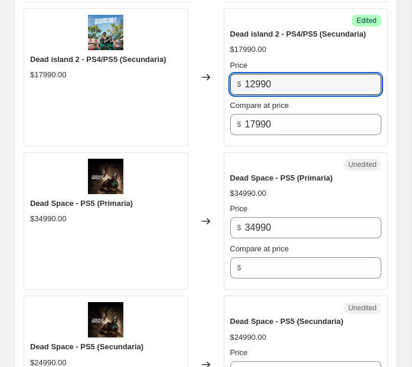
scroll to position [2878, 0]
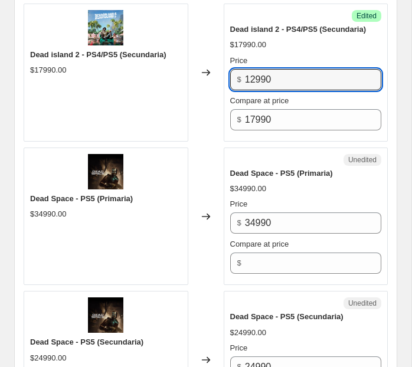
click at [319, 187] on div "$34990.00" at bounding box center [306, 189] width 152 height 12
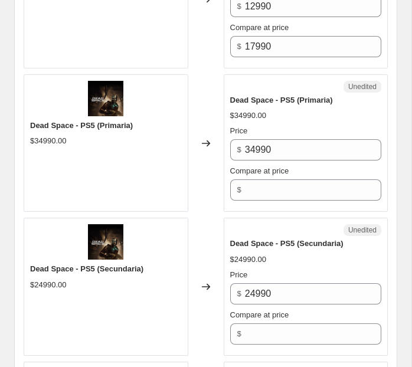
scroll to position [2955, 0]
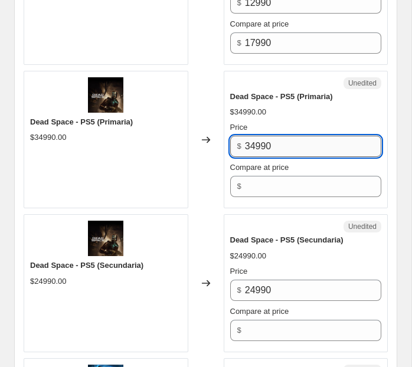
click at [287, 144] on input "34990" at bounding box center [313, 146] width 136 height 21
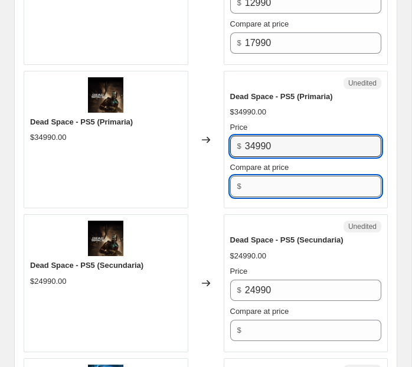
click at [278, 177] on input "Compare at price" at bounding box center [313, 186] width 136 height 21
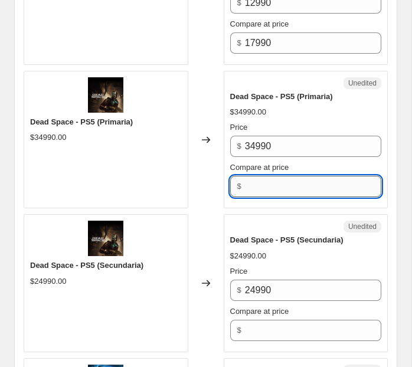
paste input "34990"
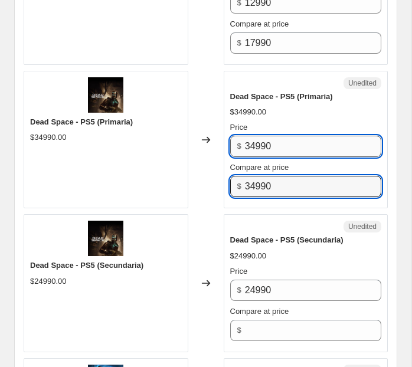
click at [254, 136] on input "34990" at bounding box center [313, 146] width 136 height 21
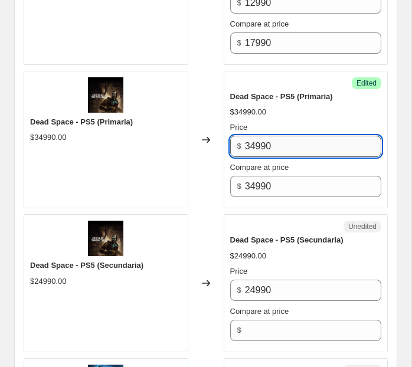
click at [253, 142] on input "34990" at bounding box center [313, 146] width 136 height 21
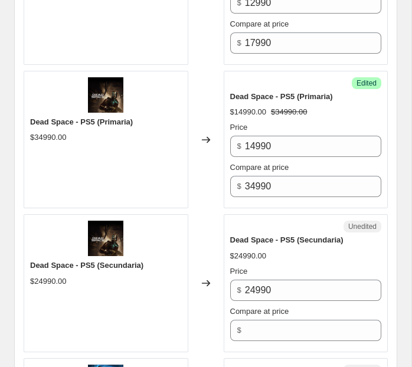
click at [260, 273] on div "Price $ 24990" at bounding box center [306, 283] width 152 height 35
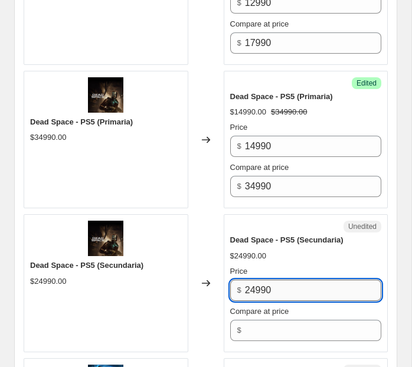
click at [260, 282] on input "24990" at bounding box center [313, 290] width 136 height 21
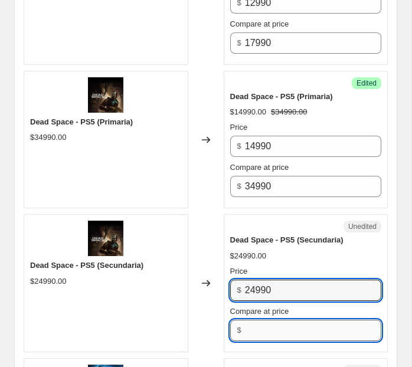
click at [260, 325] on input "Compare at price" at bounding box center [313, 330] width 136 height 21
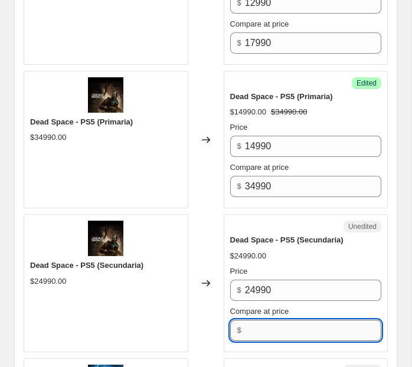
paste input "24990"
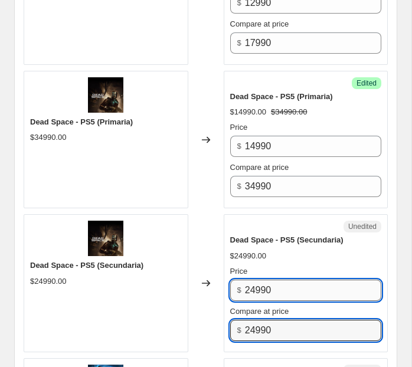
click at [257, 286] on input "24990" at bounding box center [313, 290] width 136 height 21
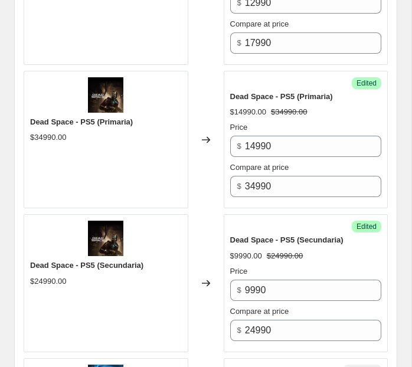
click at [218, 268] on div "Changed to" at bounding box center [205, 283] width 35 height 138
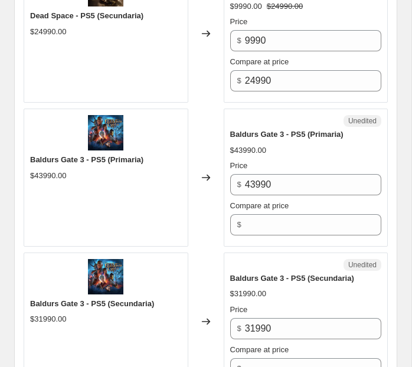
scroll to position [3206, 0]
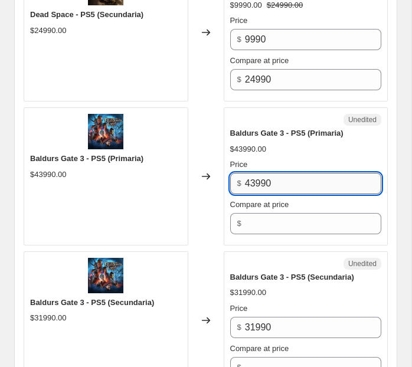
click at [275, 175] on input "43990" at bounding box center [313, 183] width 136 height 21
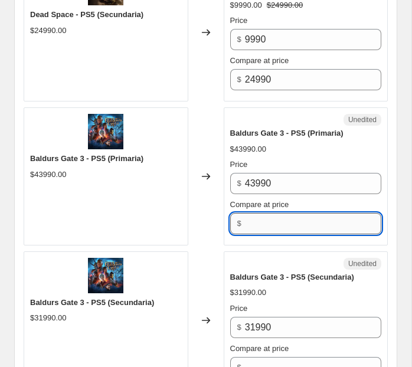
click at [269, 220] on input "Compare at price" at bounding box center [313, 223] width 136 height 21
paste
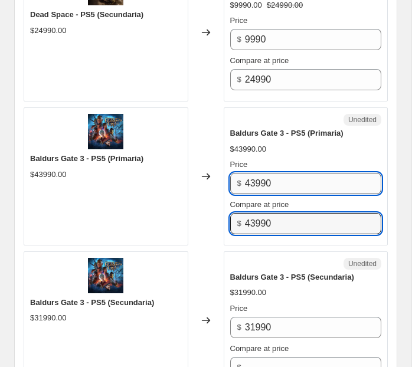
click at [253, 177] on input "43990" at bounding box center [313, 183] width 136 height 21
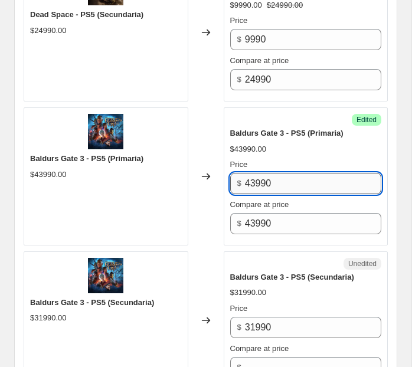
click at [256, 178] on input "43990" at bounding box center [313, 183] width 136 height 21
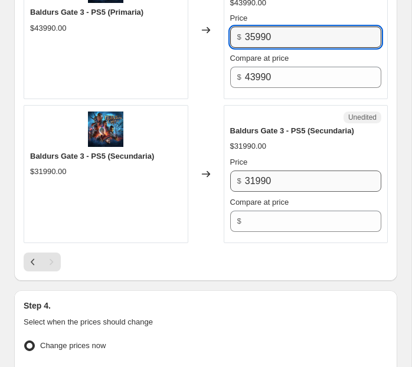
scroll to position [3358, 0]
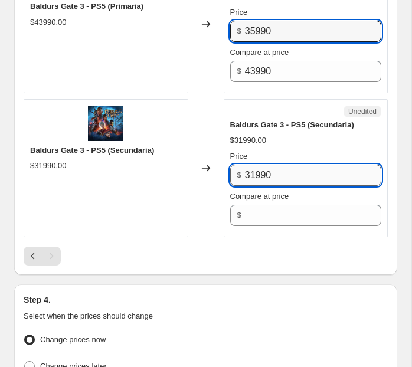
click at [262, 170] on input "31990" at bounding box center [313, 175] width 136 height 21
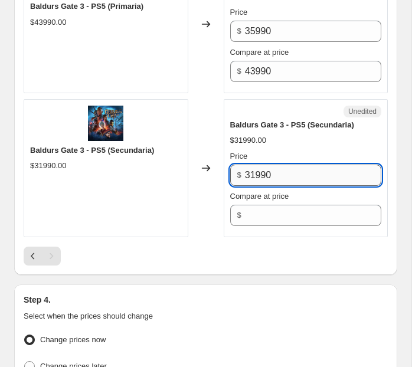
click at [262, 170] on input "31990" at bounding box center [313, 175] width 136 height 21
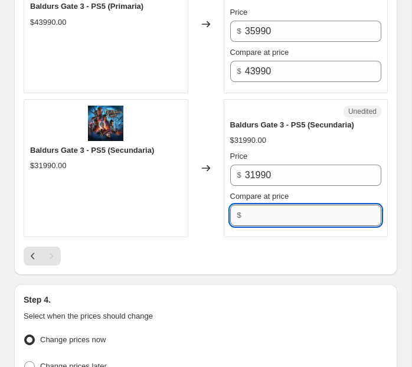
click at [265, 213] on input "Compare at price" at bounding box center [313, 215] width 136 height 21
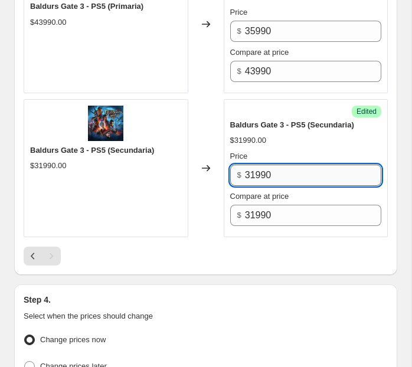
click at [259, 170] on input "31990" at bounding box center [313, 175] width 136 height 21
click at [301, 135] on div "$31990.00" at bounding box center [306, 141] width 152 height 12
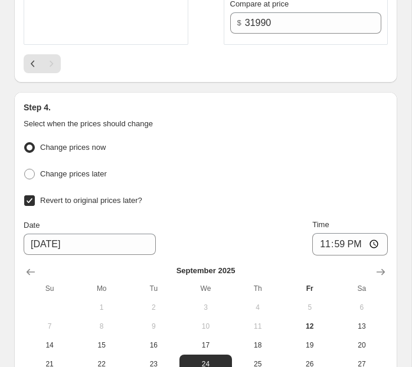
scroll to position [3490, 0]
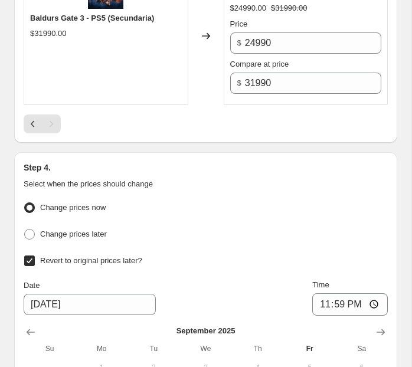
click at [50, 115] on div "Pagination" at bounding box center [51, 124] width 19 height 19
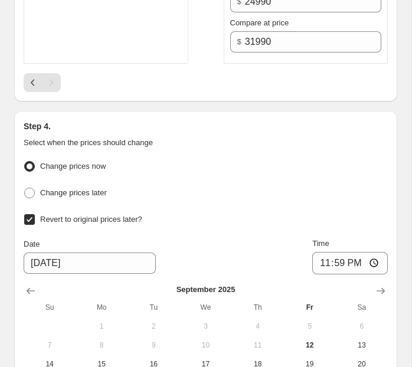
scroll to position [3711, 0]
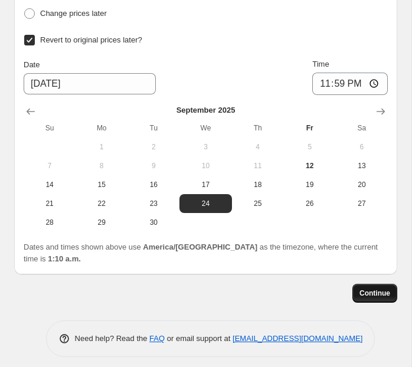
click at [371, 289] on span "Continue" at bounding box center [375, 293] width 31 height 9
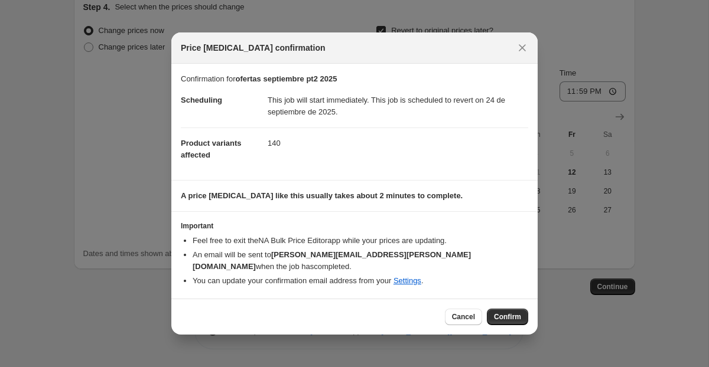
scroll to position [2240, 0]
click at [412, 309] on button "Confirm" at bounding box center [507, 317] width 41 height 17
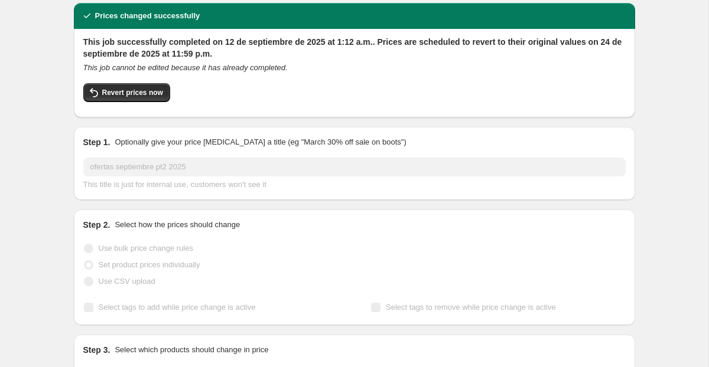
scroll to position [43, 0]
